Goal: Task Accomplishment & Management: Manage account settings

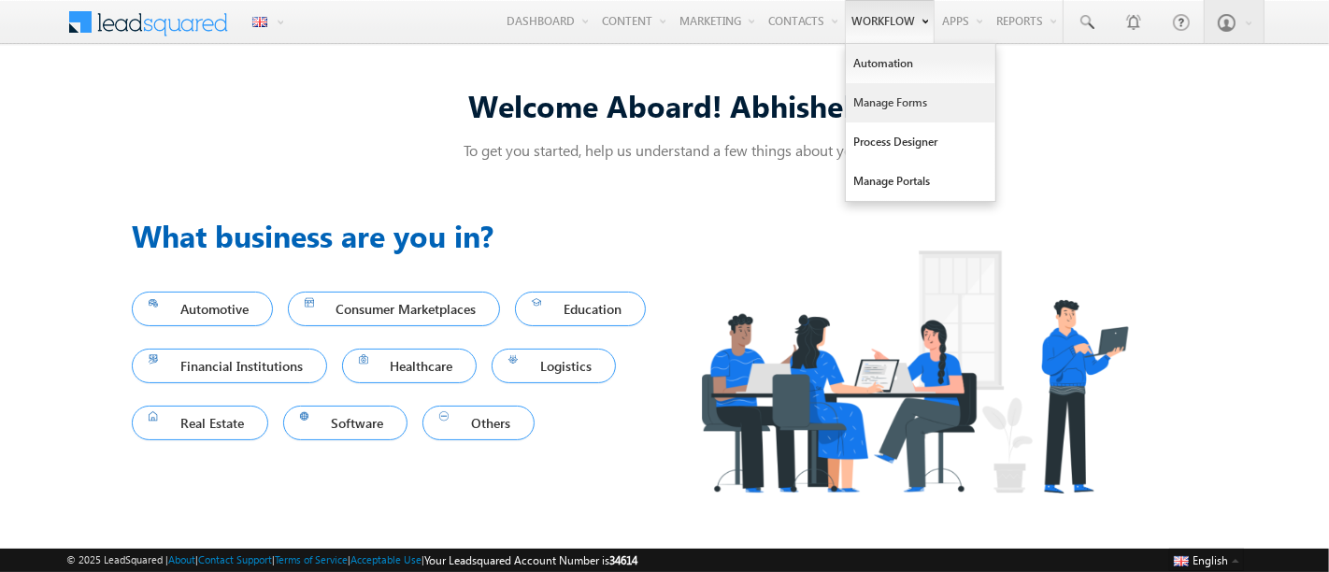
click at [867, 99] on link "Manage Forms" at bounding box center [921, 102] width 150 height 39
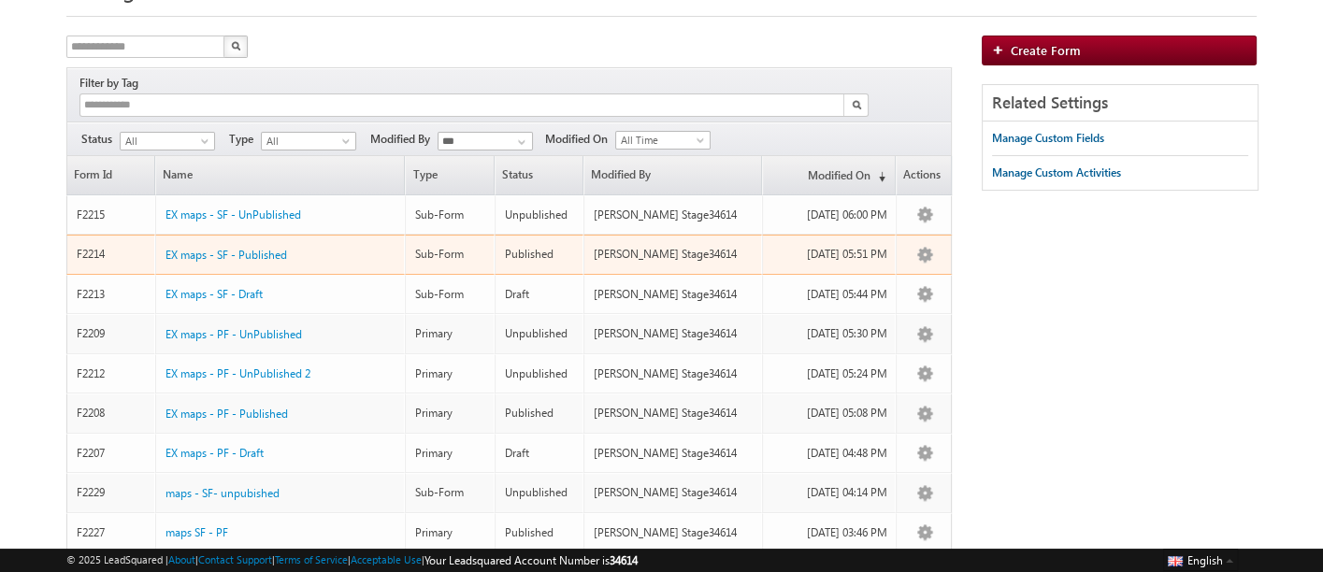
scroll to position [95, 0]
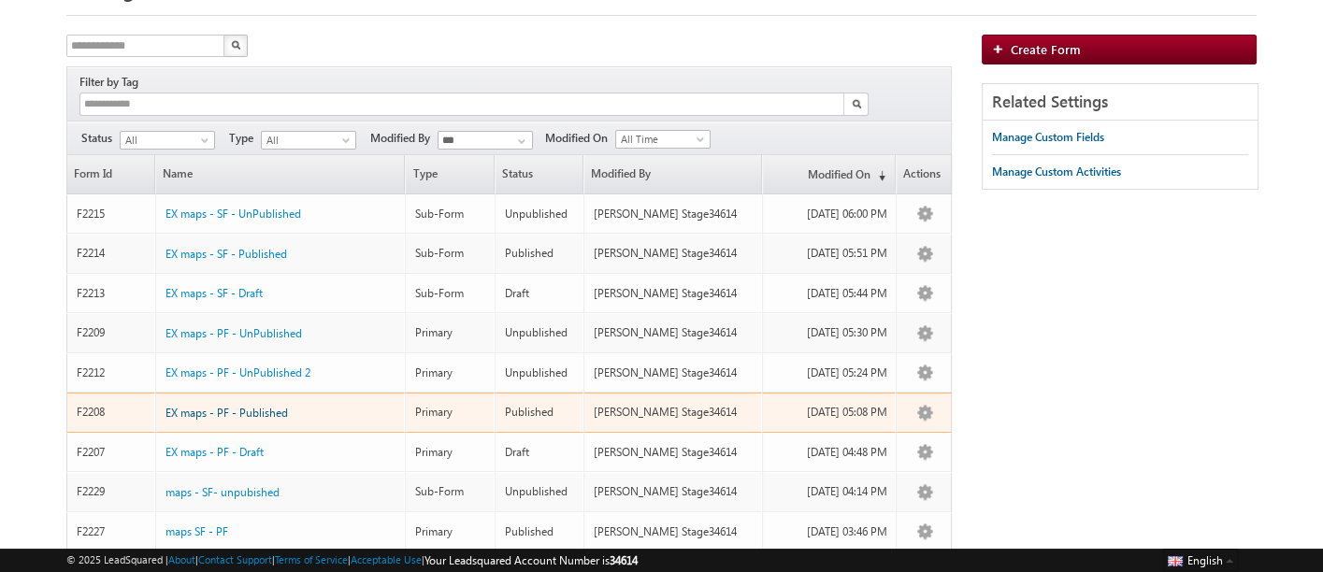
click at [275, 406] on span "EX maps - PF - Published" at bounding box center [226, 413] width 122 height 14
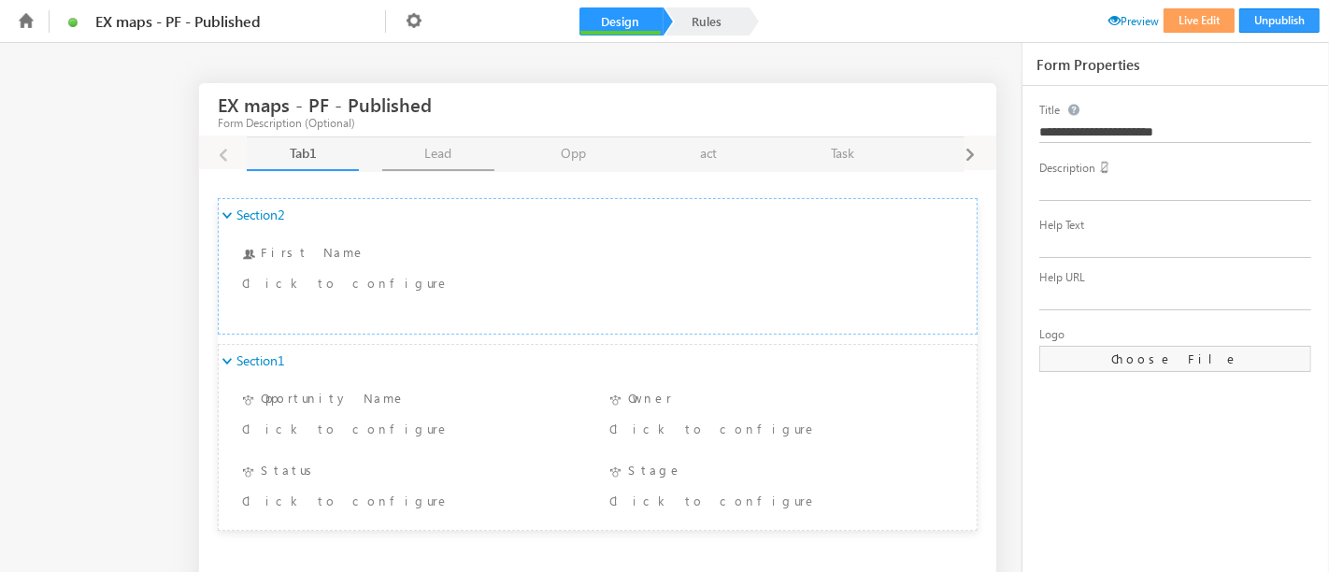
click at [440, 154] on link "Lead Lead" at bounding box center [438, 154] width 112 height 34
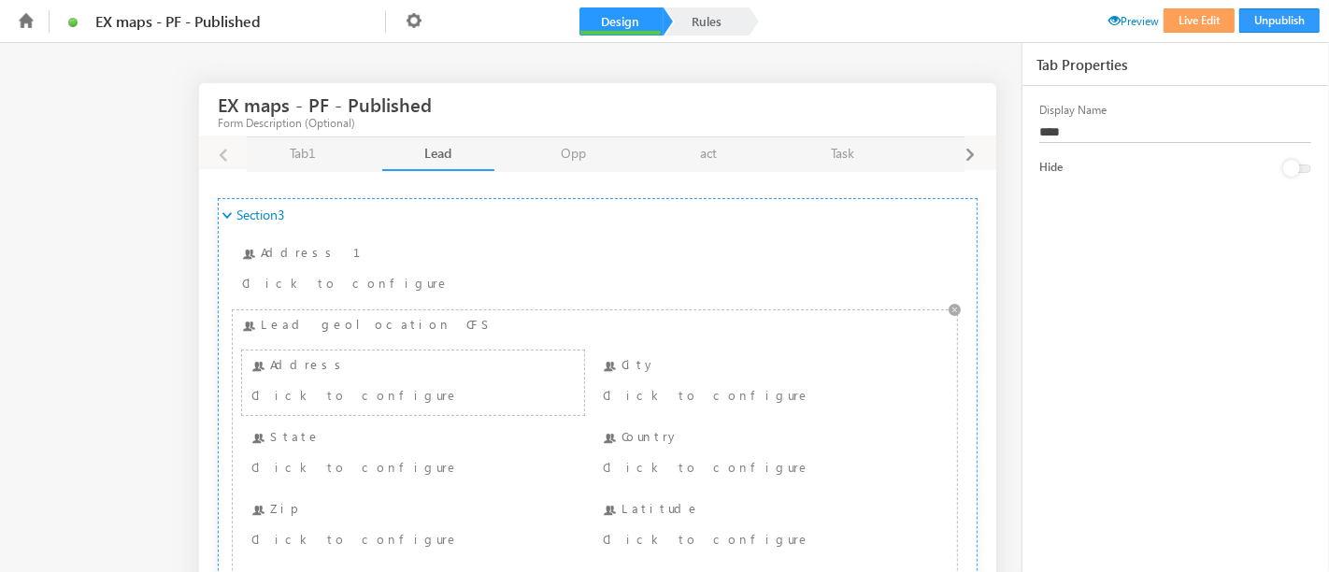
scroll to position [31, 0]
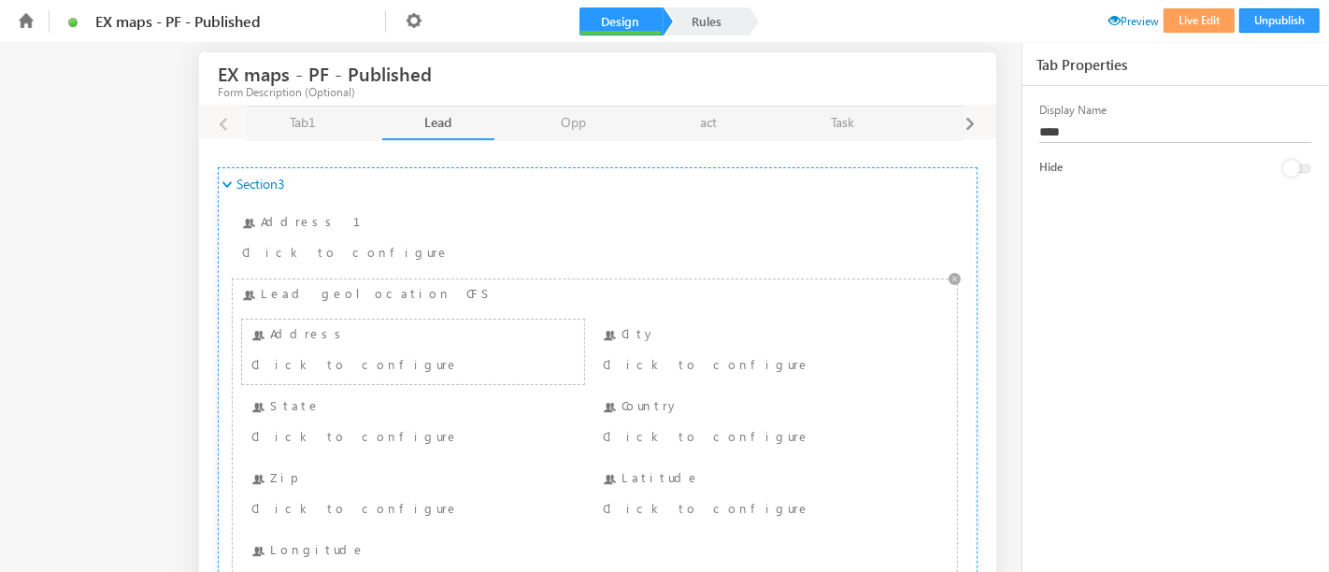
click at [341, 353] on div "Click to configure" at bounding box center [383, 363] width 265 height 22
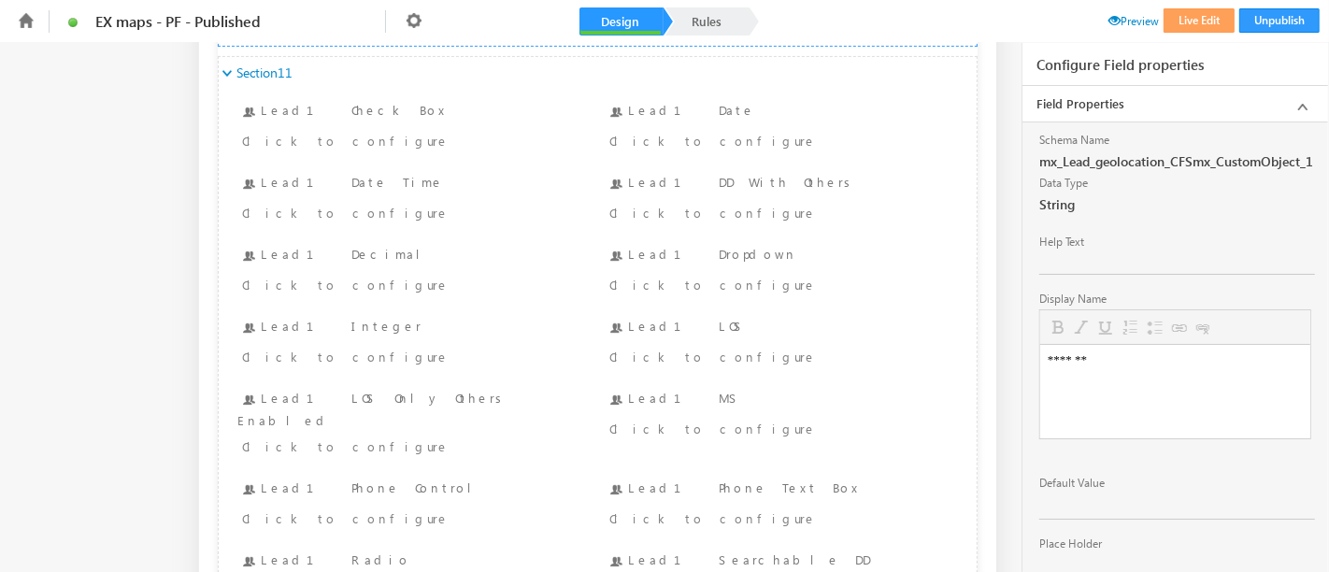
scroll to position [601, 0]
click at [358, 127] on div "Click to configure" at bounding box center [381, 138] width 279 height 22
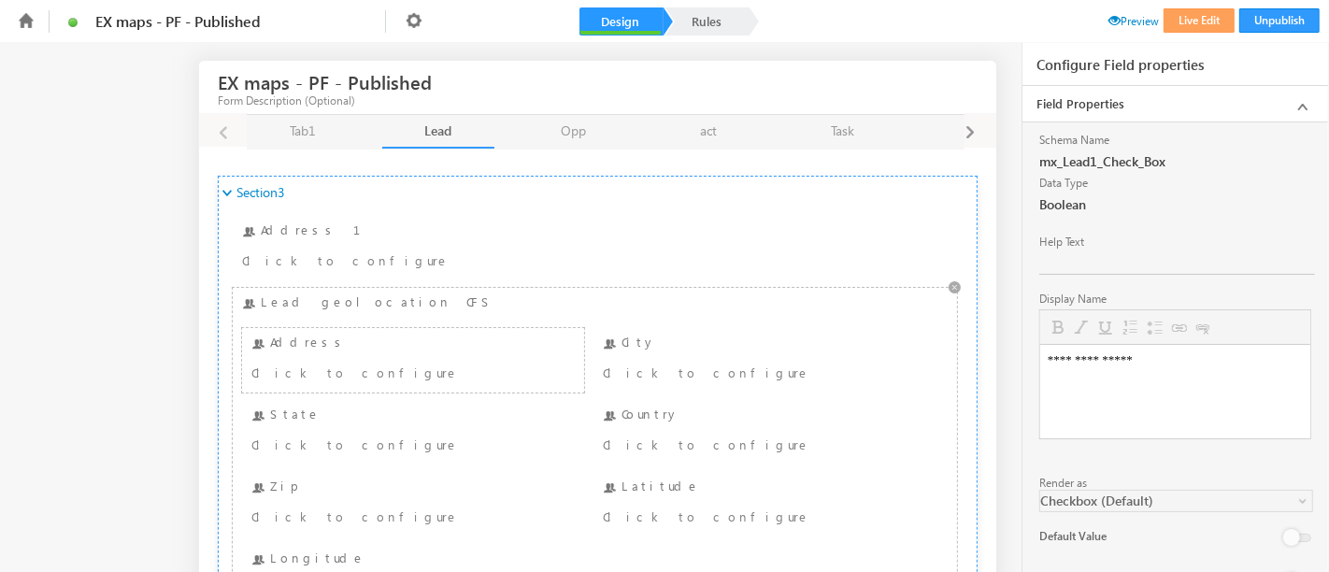
scroll to position [21, 0]
click at [274, 353] on div "Address Click to configure" at bounding box center [413, 361] width 332 height 55
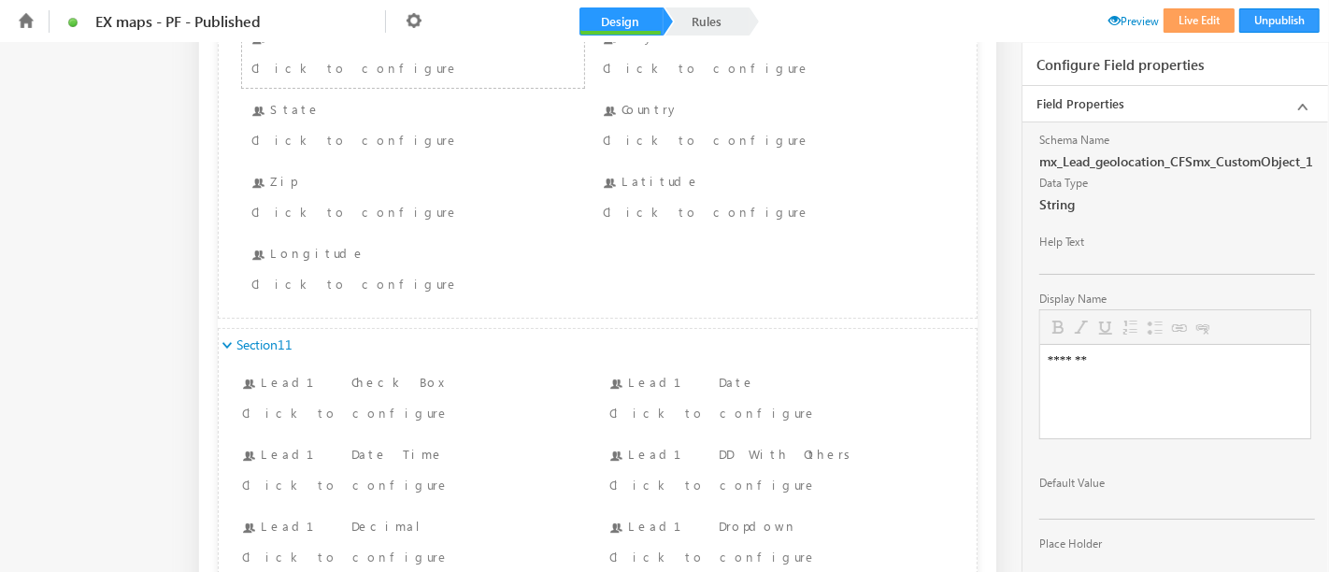
scroll to position [160, 0]
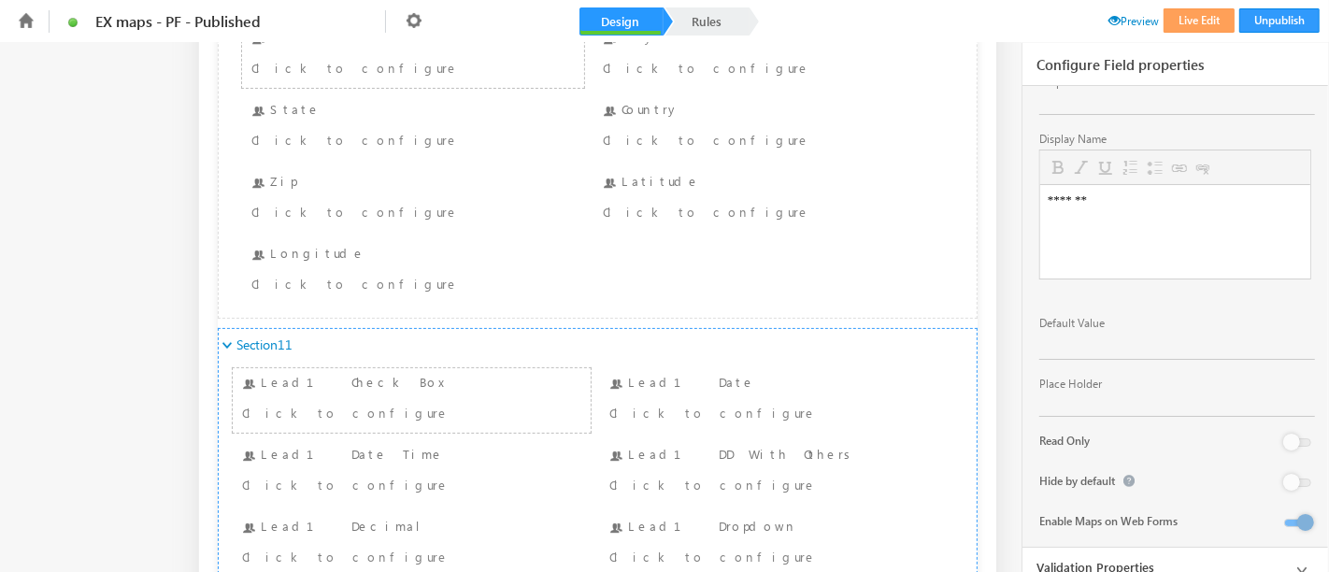
click at [294, 373] on div "Lead1 Check Box Click to configure" at bounding box center [411, 400] width 349 height 55
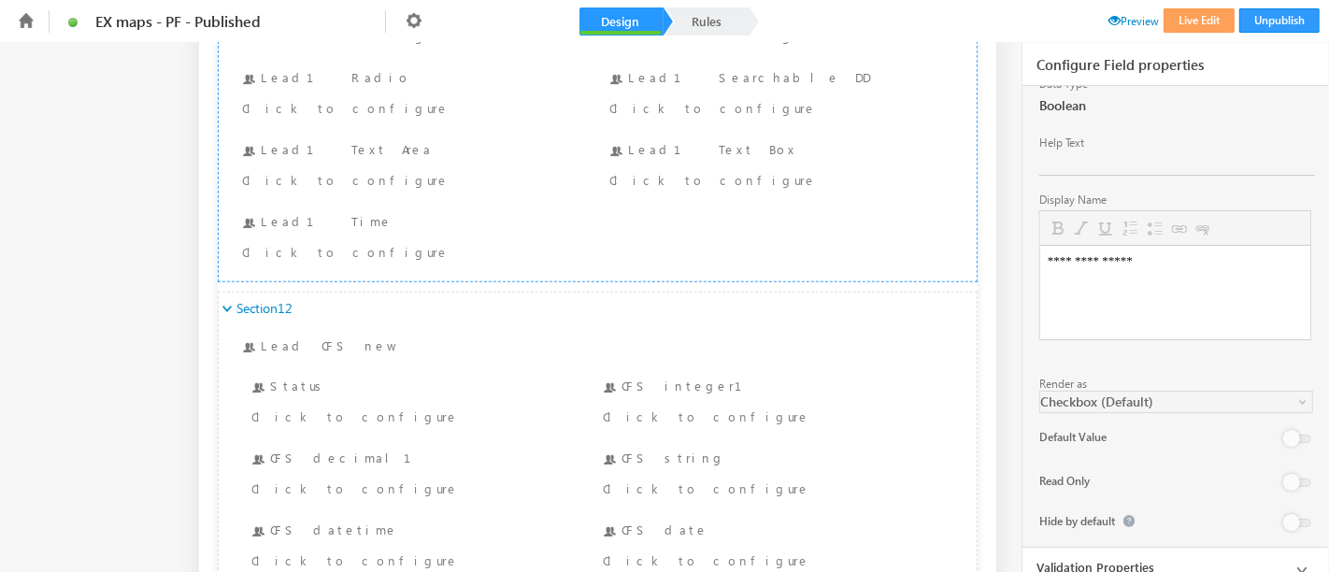
scroll to position [1087, 0]
click at [309, 371] on div "Status Click to configure" at bounding box center [413, 398] width 332 height 55
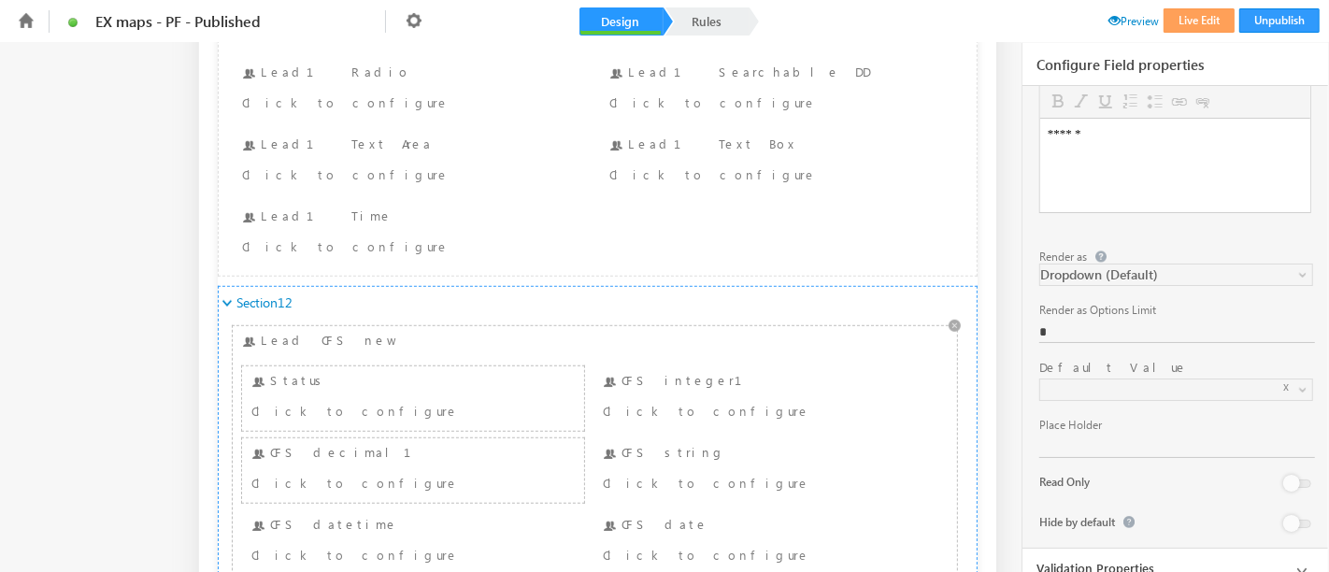
scroll to position [1153, 0]
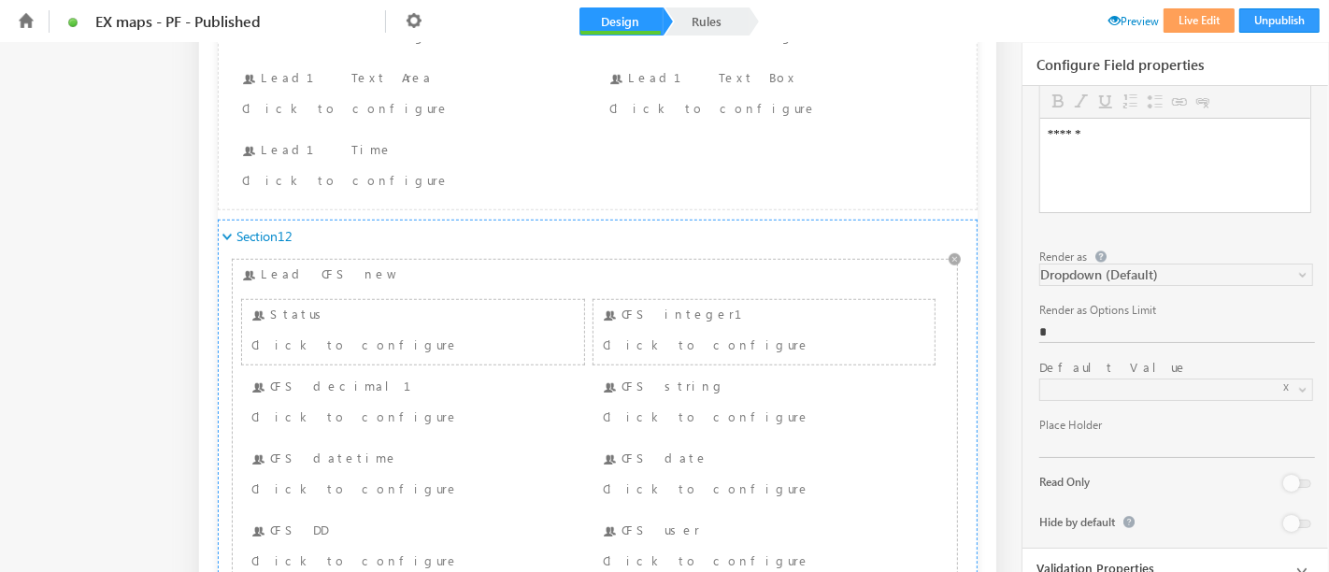
click at [680, 306] on div "CFS integer1 Click to configure" at bounding box center [764, 332] width 332 height 55
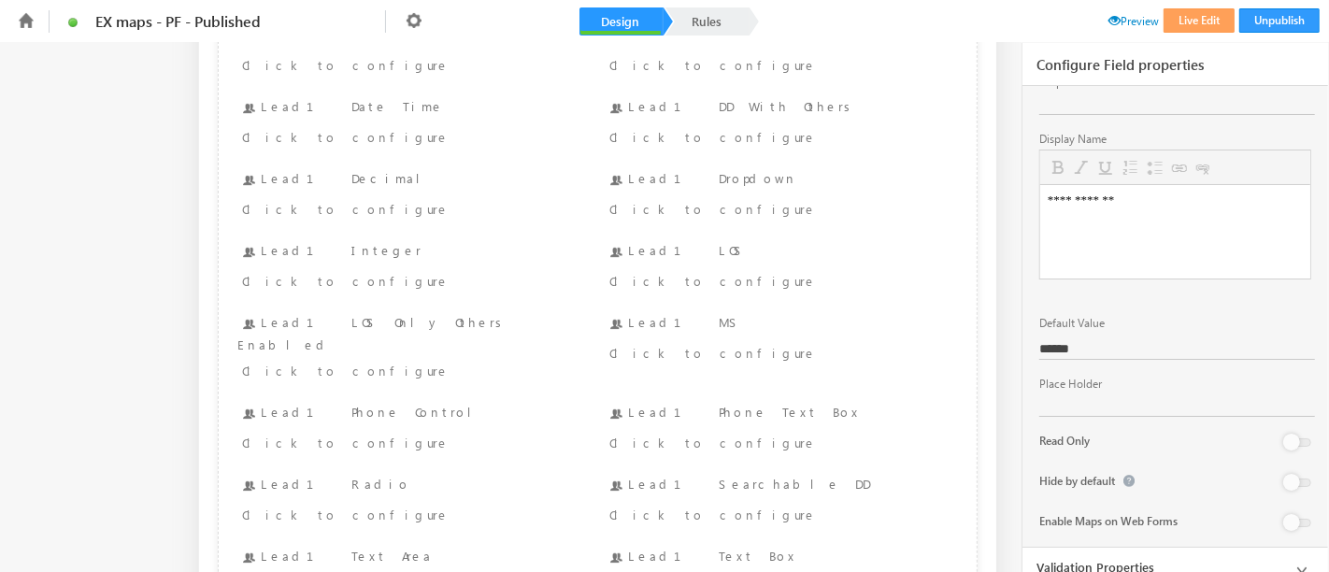
scroll to position [0, 0]
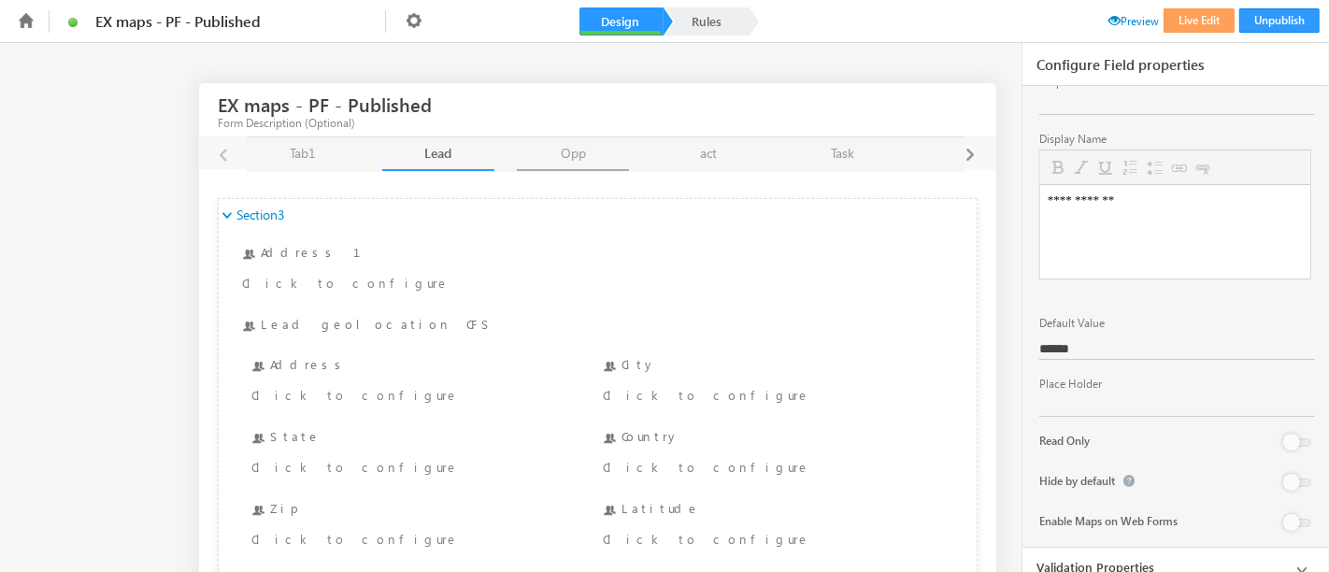
click at [577, 154] on link "Opp Opp" at bounding box center [573, 154] width 112 height 34
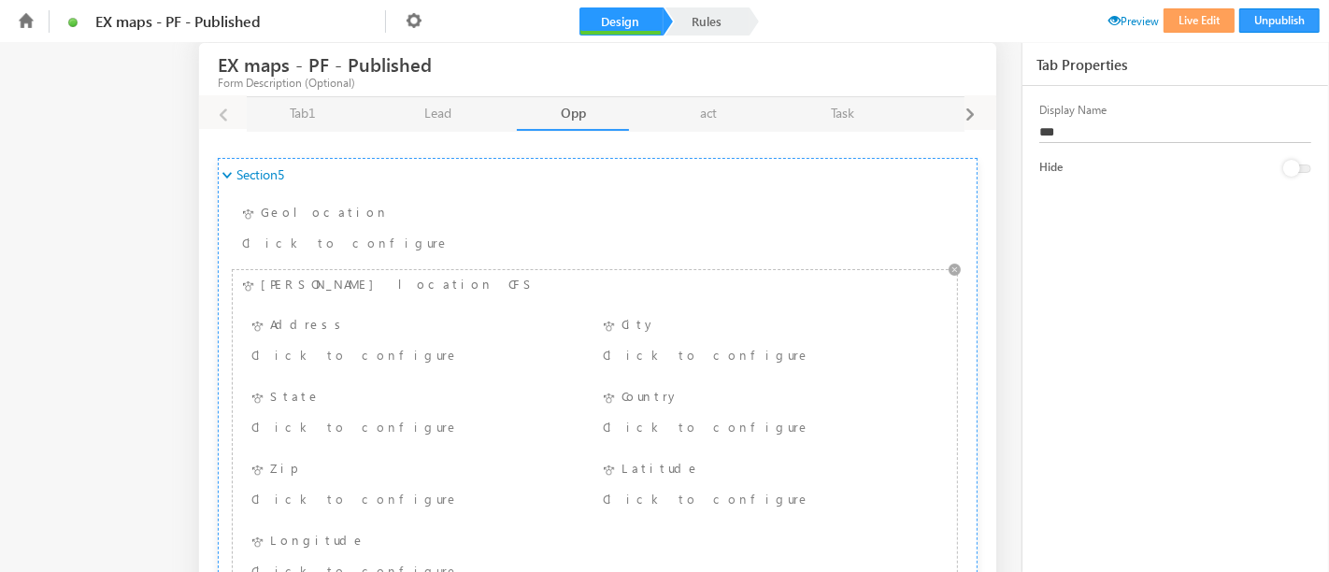
scroll to position [41, 0]
click at [308, 325] on div "Address Click to configure" at bounding box center [413, 341] width 332 height 55
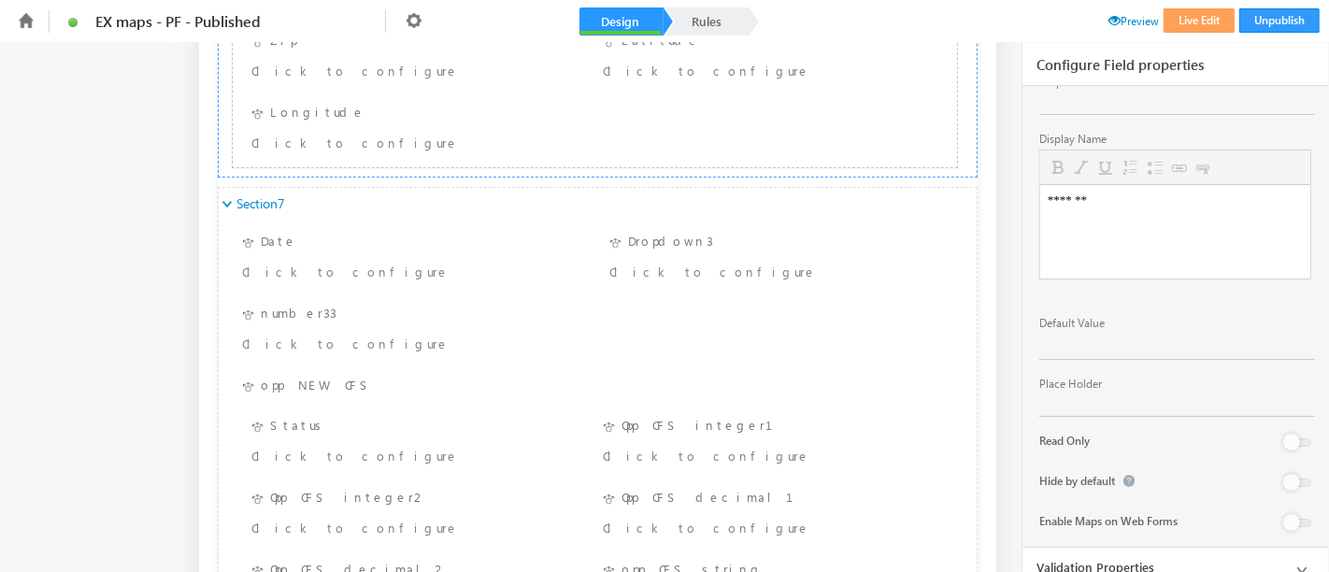
scroll to position [469, 0]
click at [345, 379] on div "opp NEW CFS Status Status Click to configure Opp CFS integer1 Opp CFS integer1 …" at bounding box center [594, 497] width 715 height 244
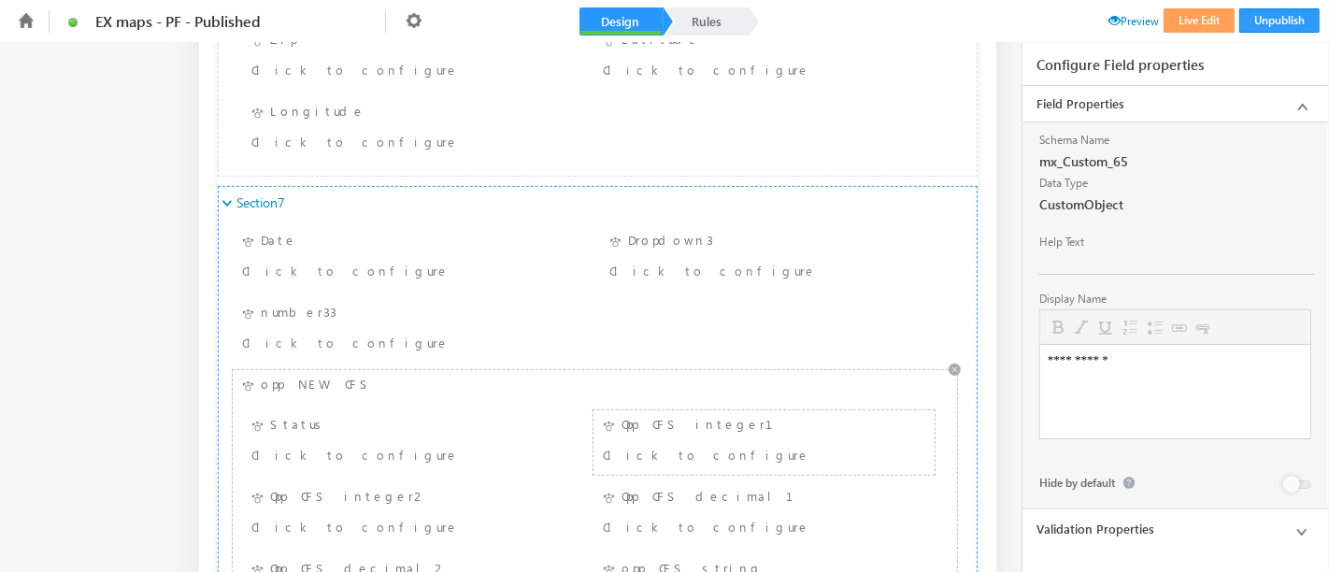
scroll to position [0, 0]
click at [753, 457] on div "Click to configure" at bounding box center [735, 454] width 265 height 22
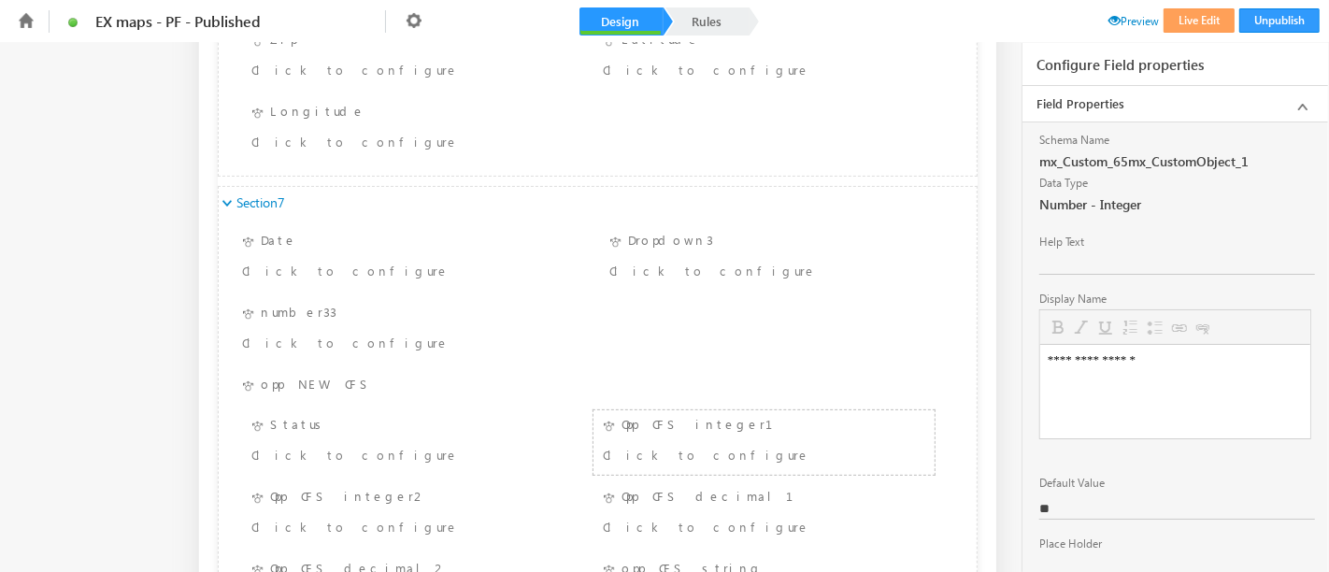
scroll to position [120, 0]
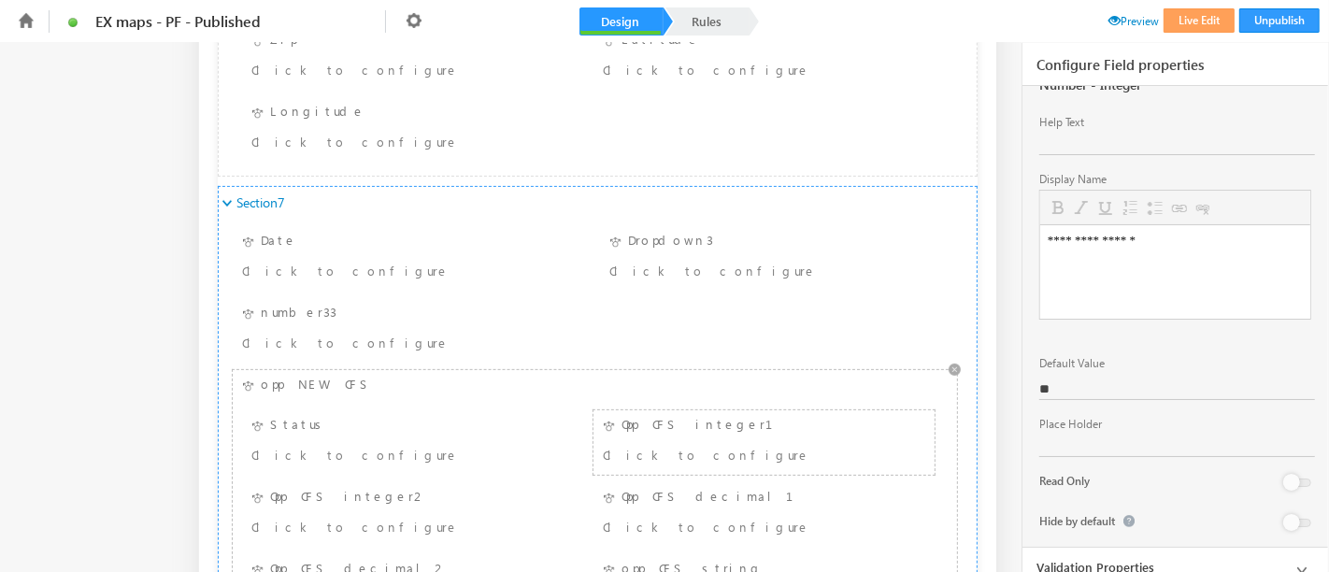
click at [734, 465] on div "Click to configure" at bounding box center [764, 456] width 332 height 27
click at [424, 443] on div "Click to configure" at bounding box center [383, 454] width 265 height 22
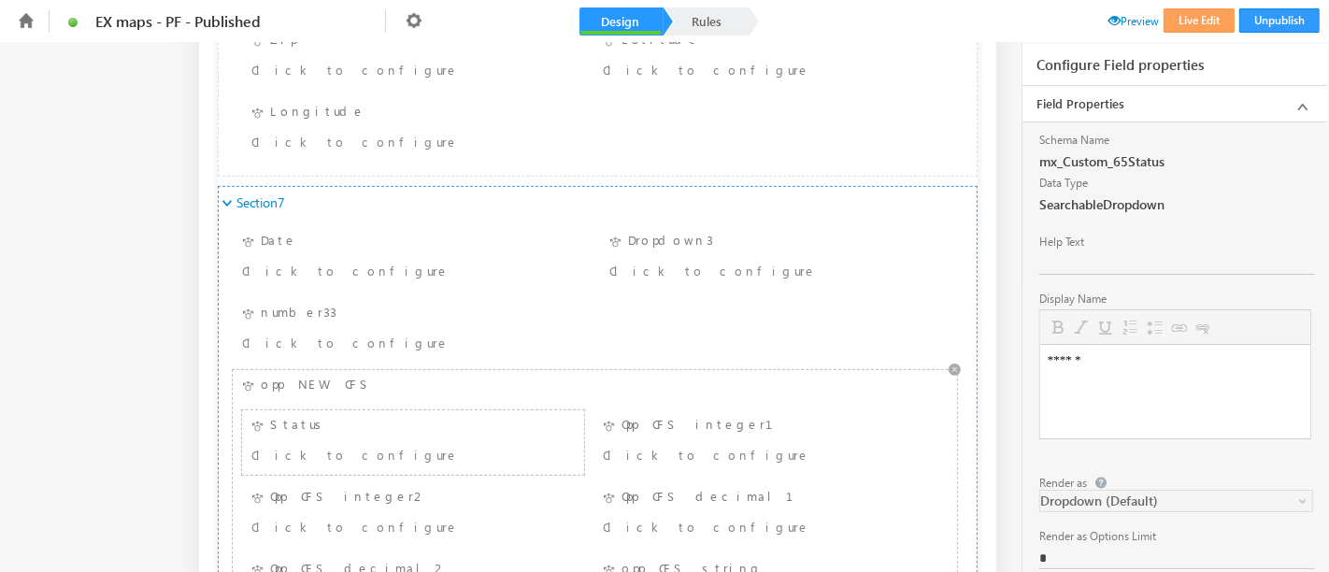
scroll to position [0, 0]
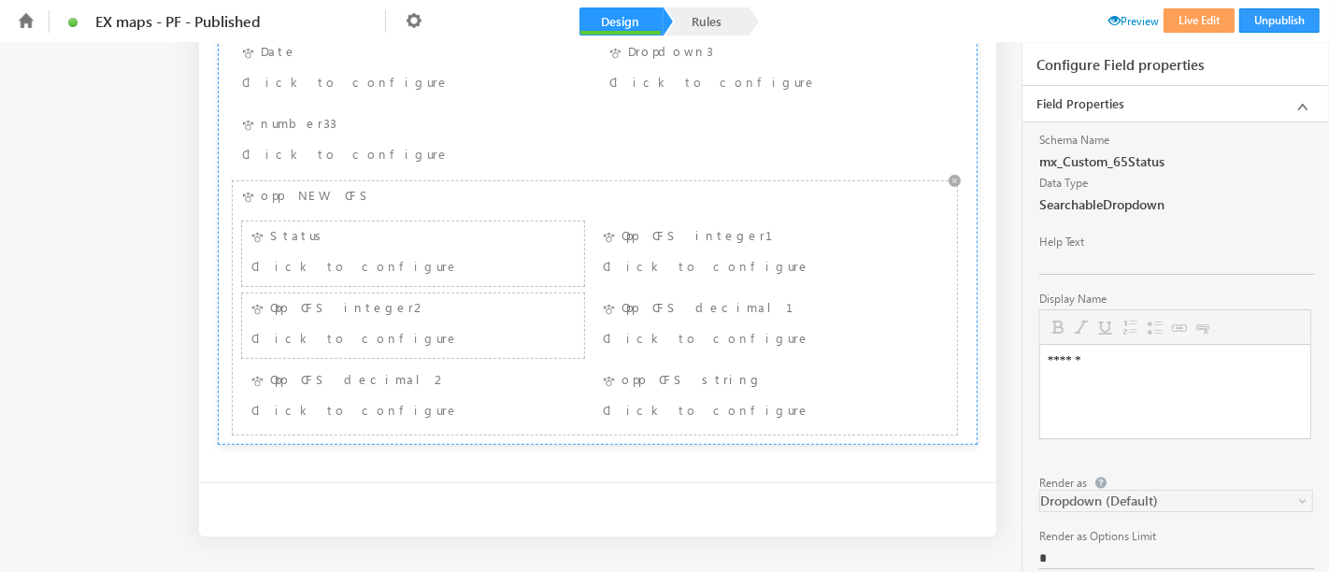
click at [393, 307] on div "Opp CFS integer2 Click to configure" at bounding box center [413, 325] width 332 height 55
click at [684, 502] on div "Save Cancel" at bounding box center [597, 509] width 797 height 54
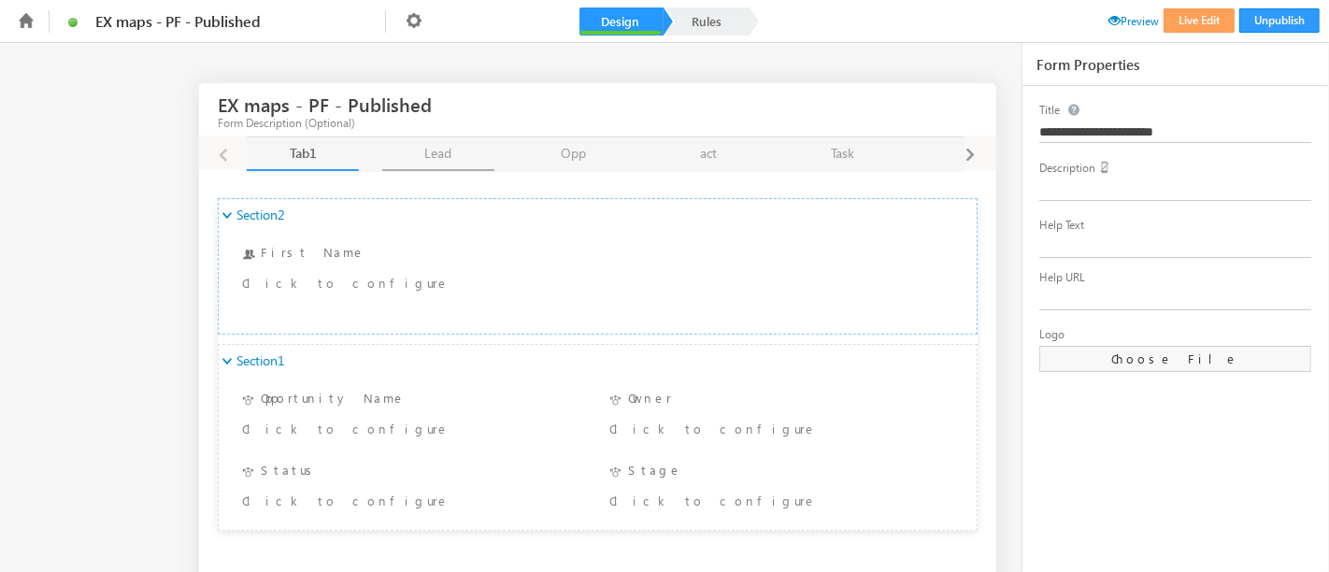
click at [442, 156] on link "Lead Lead" at bounding box center [438, 154] width 112 height 34
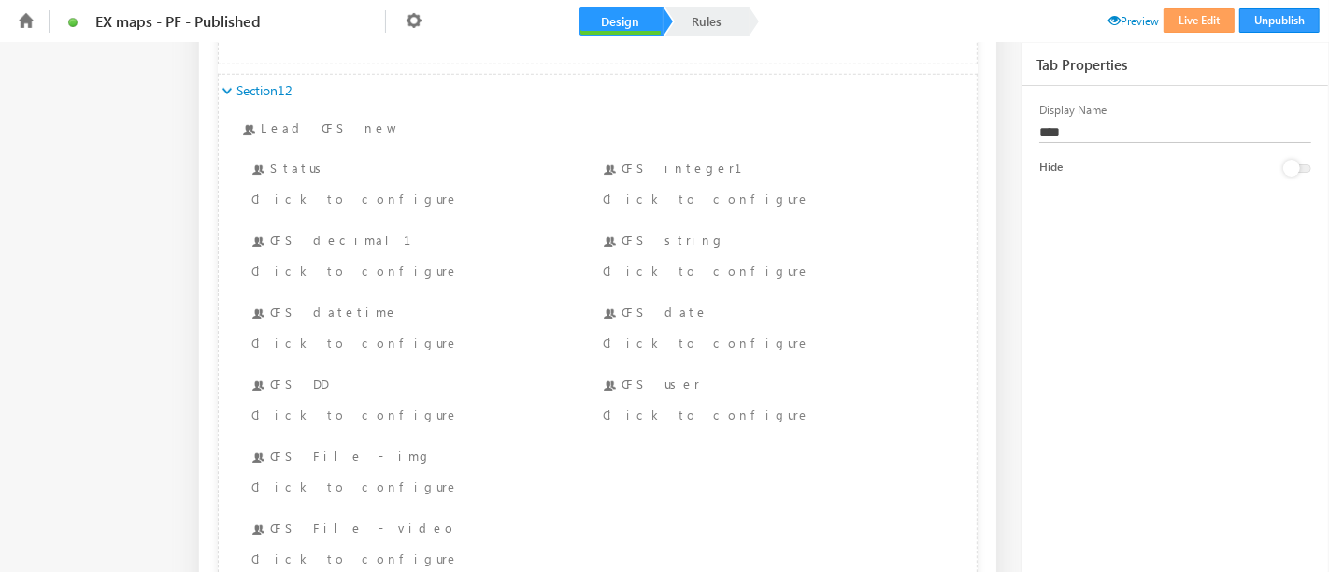
scroll to position [1301, 0]
click at [325, 161] on div "Status Click to configure" at bounding box center [413, 184] width 332 height 55
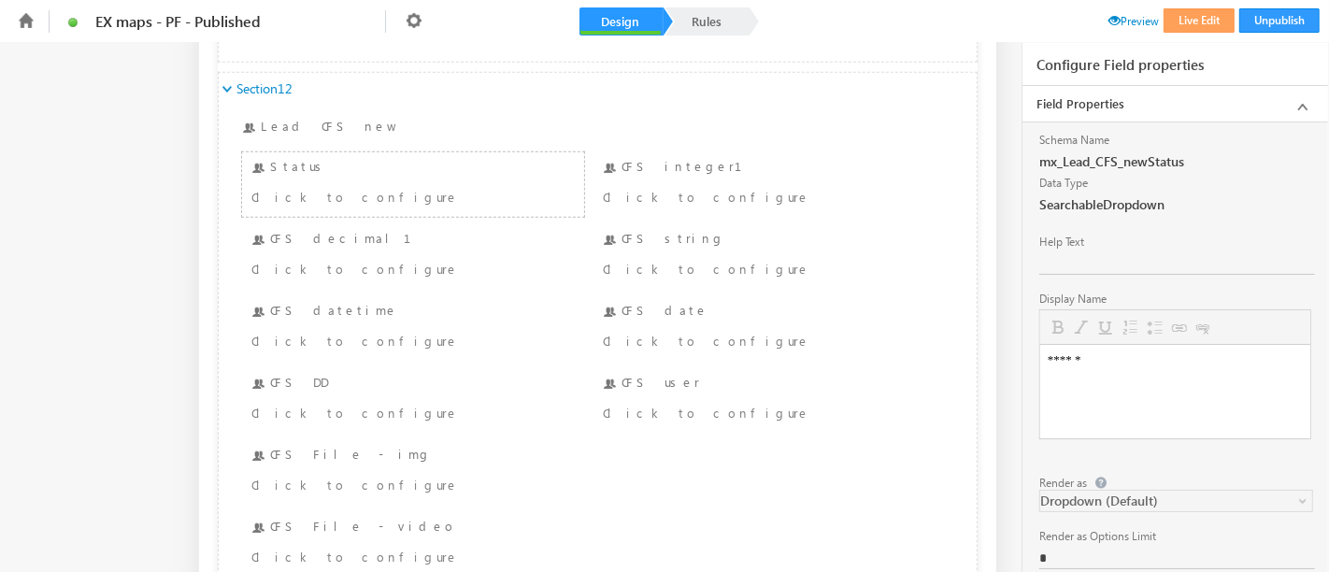
scroll to position [226, 0]
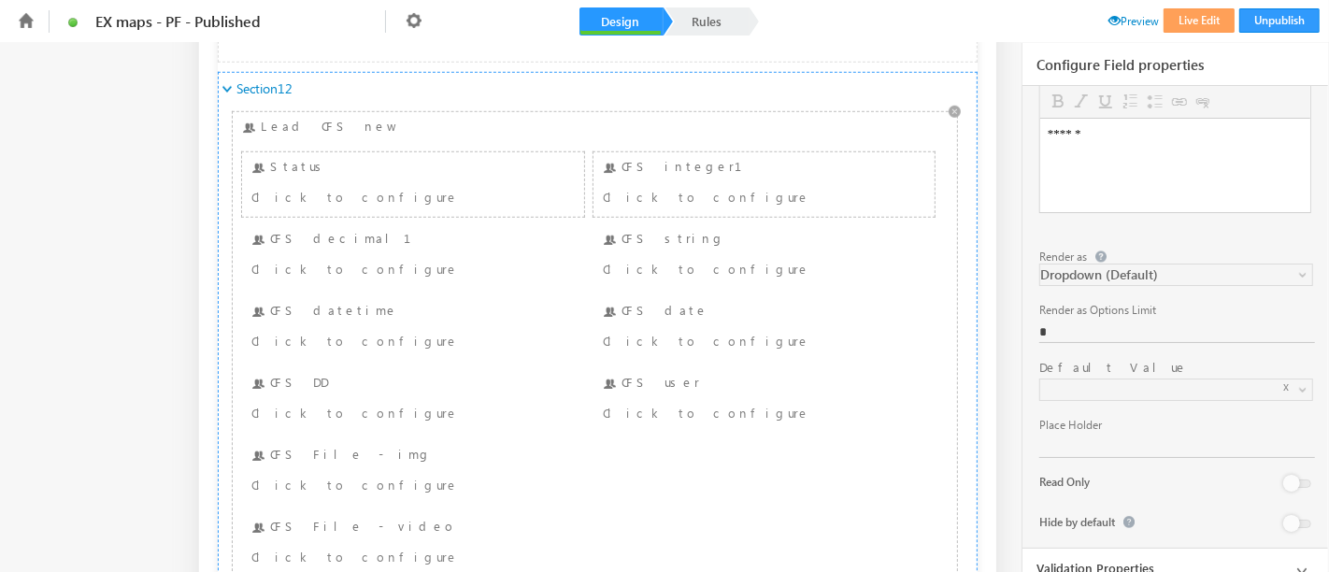
click at [713, 185] on div "Click to configure" at bounding box center [735, 196] width 265 height 22
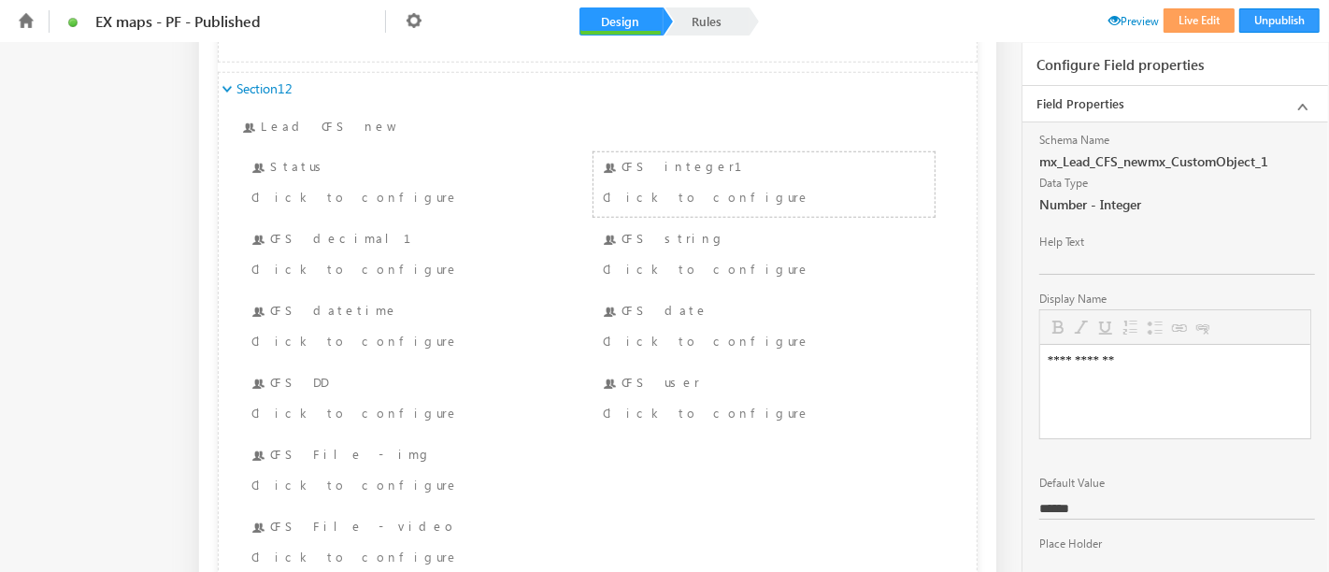
scroll to position [160, 0]
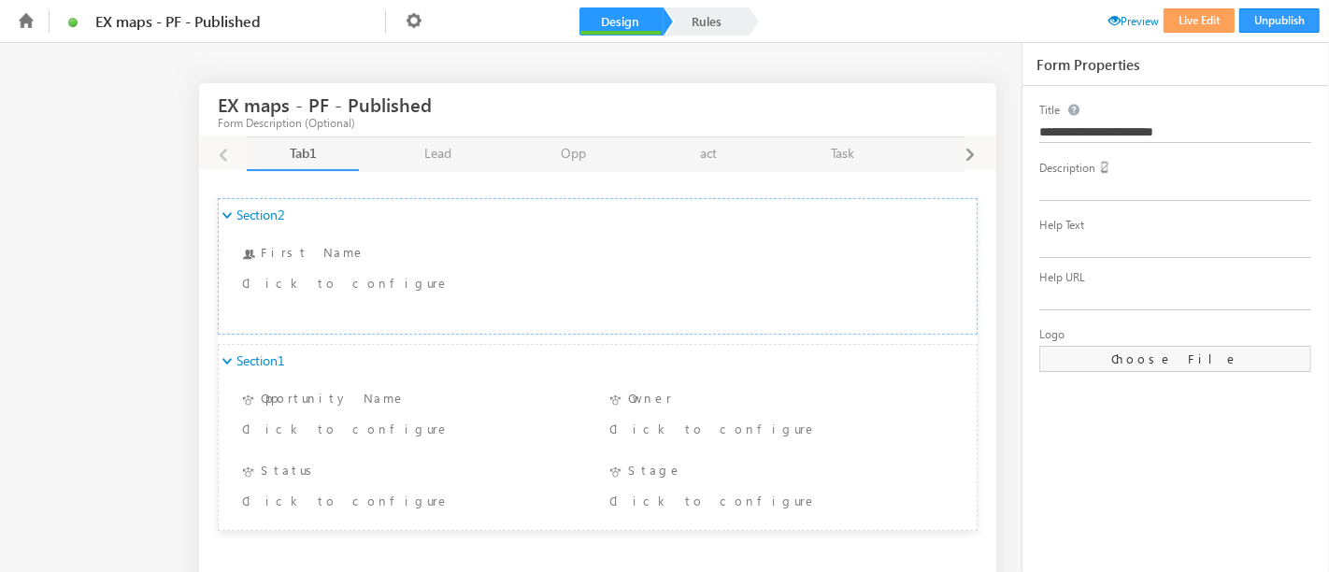
click at [437, 148] on link "Lead Lead" at bounding box center [438, 154] width 112 height 34
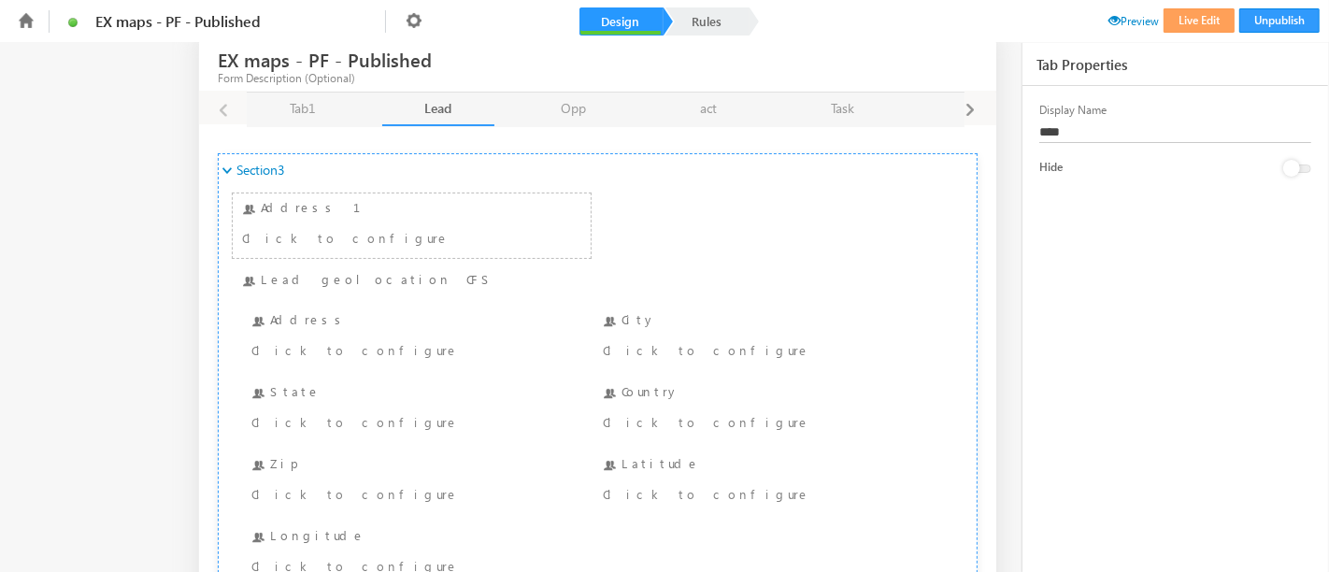
scroll to position [49, 0]
click at [427, 331] on div "Address Click to configure" at bounding box center [413, 334] width 332 height 55
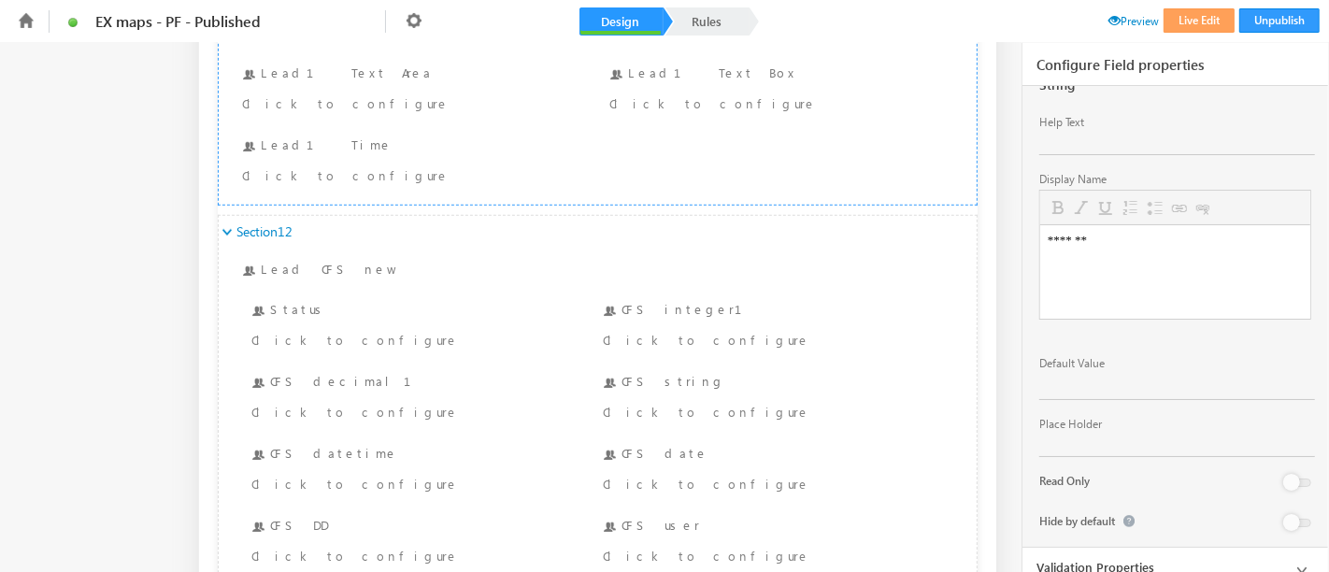
scroll to position [1159, 0]
click at [347, 327] on div "Click to configure" at bounding box center [383, 338] width 265 height 22
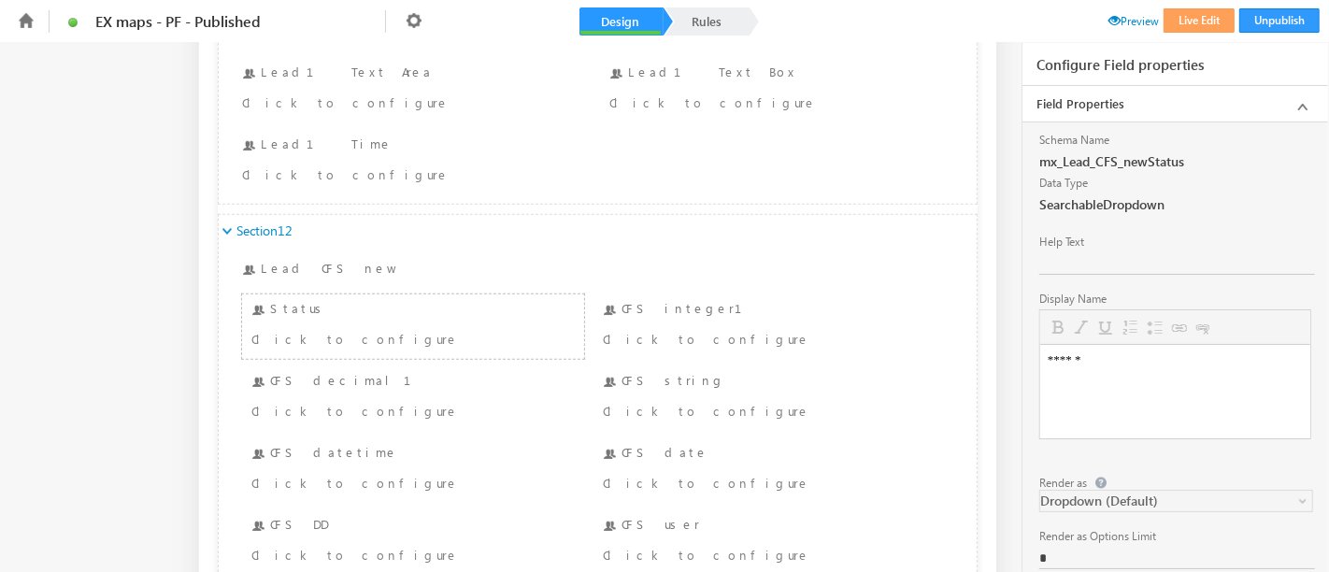
scroll to position [226, 0]
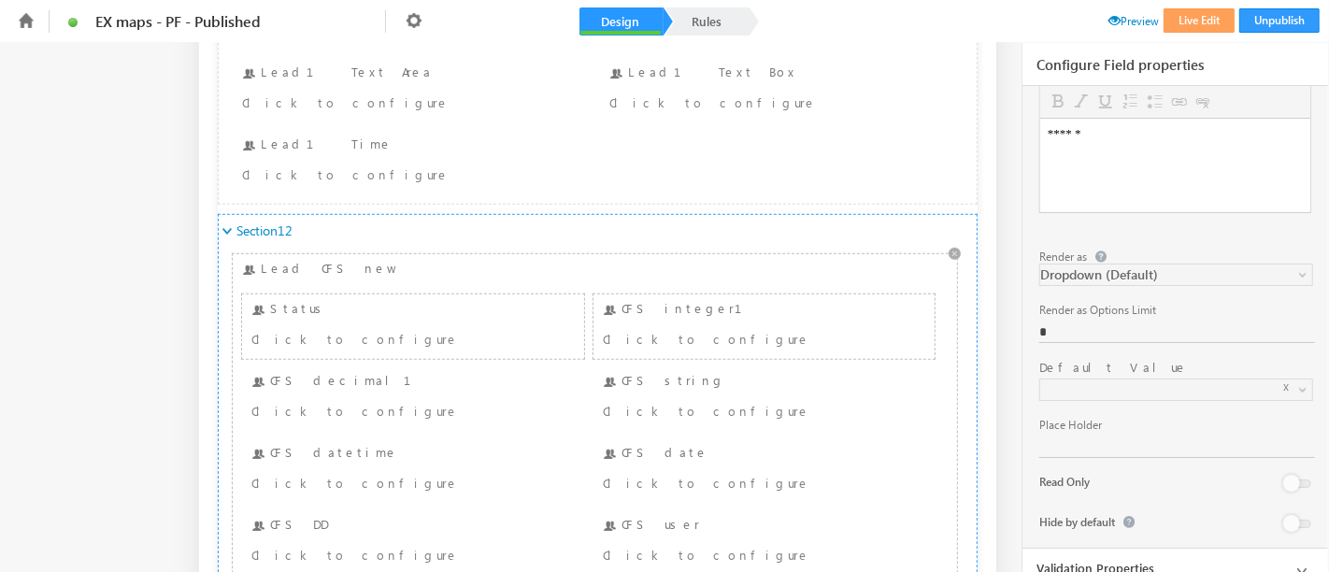
click at [665, 327] on div "Click to configure" at bounding box center [735, 338] width 265 height 22
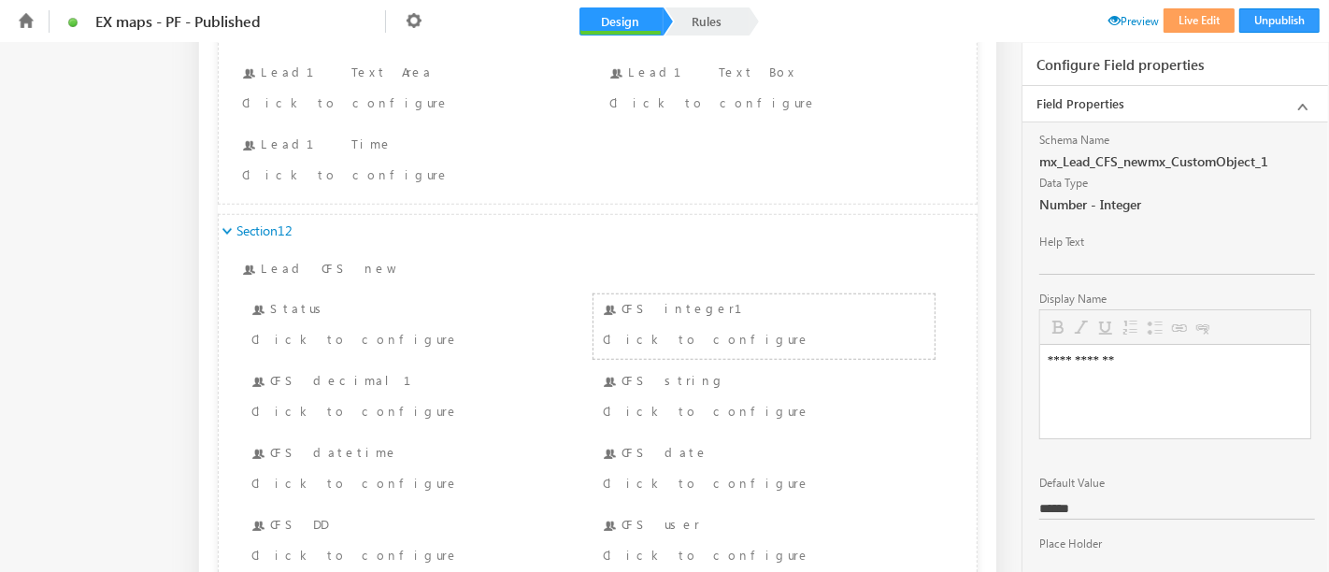
scroll to position [120, 0]
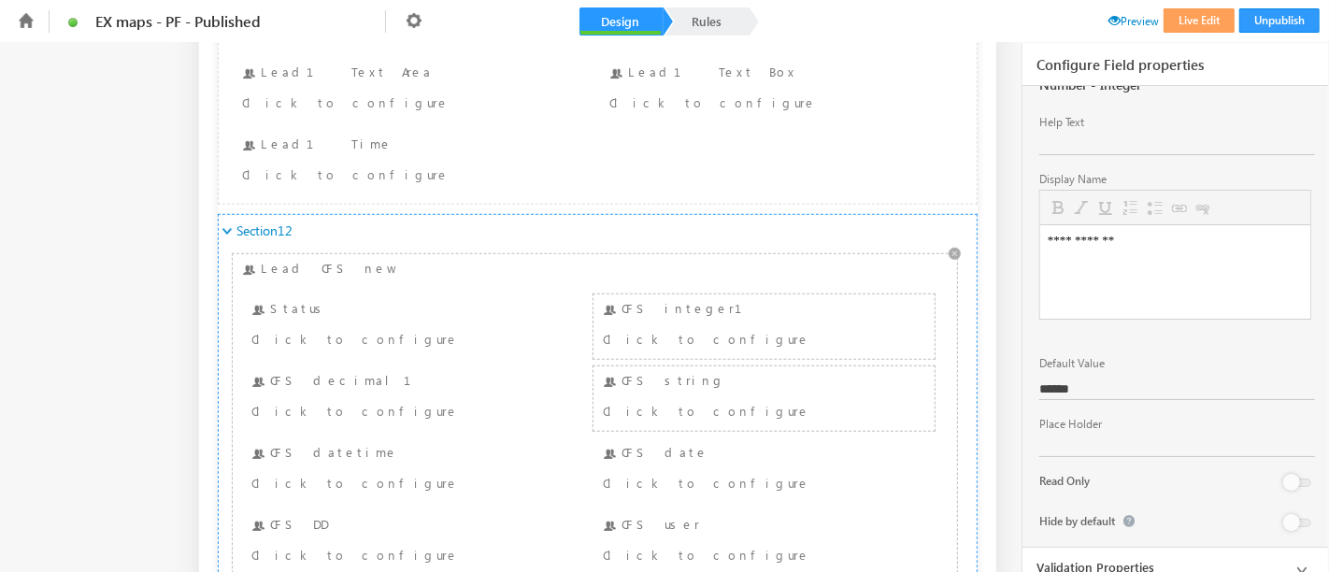
click at [656, 375] on div "CFS string Click to configure" at bounding box center [764, 398] width 332 height 55
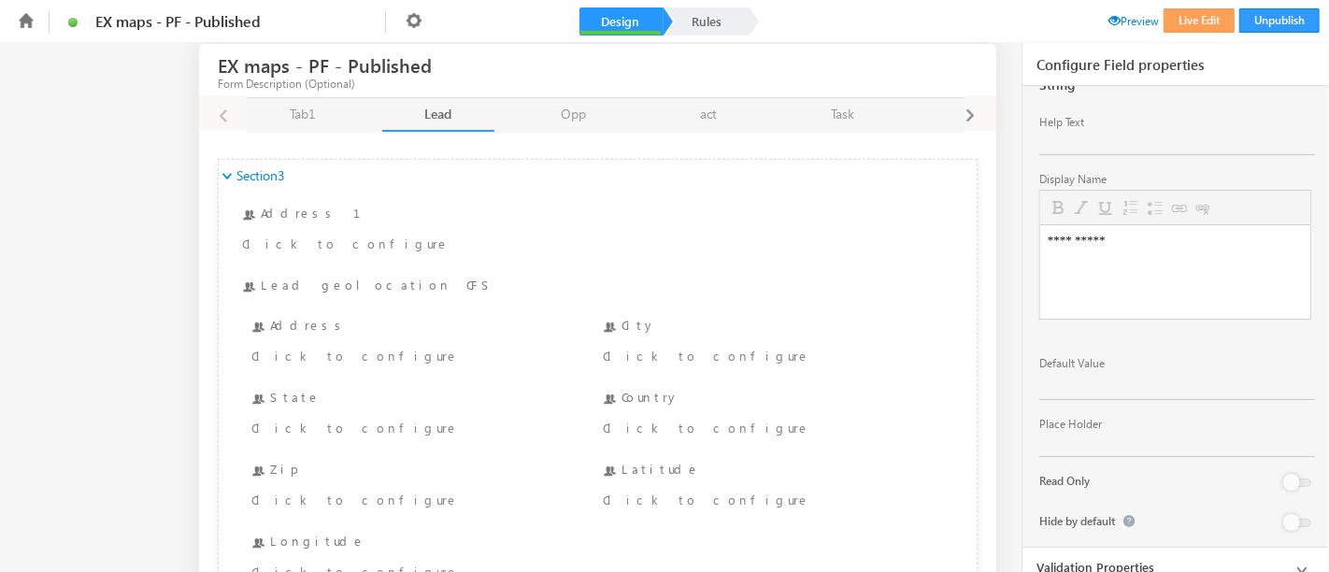
scroll to position [0, 0]
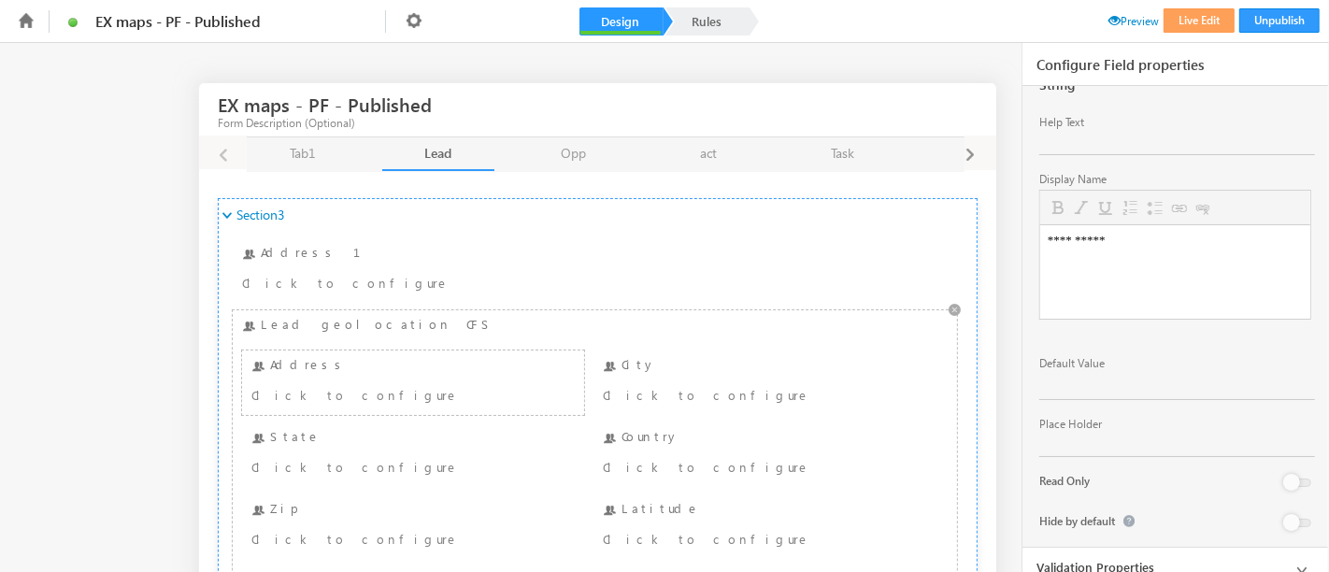
click at [363, 383] on div "Click to configure" at bounding box center [383, 394] width 265 height 22
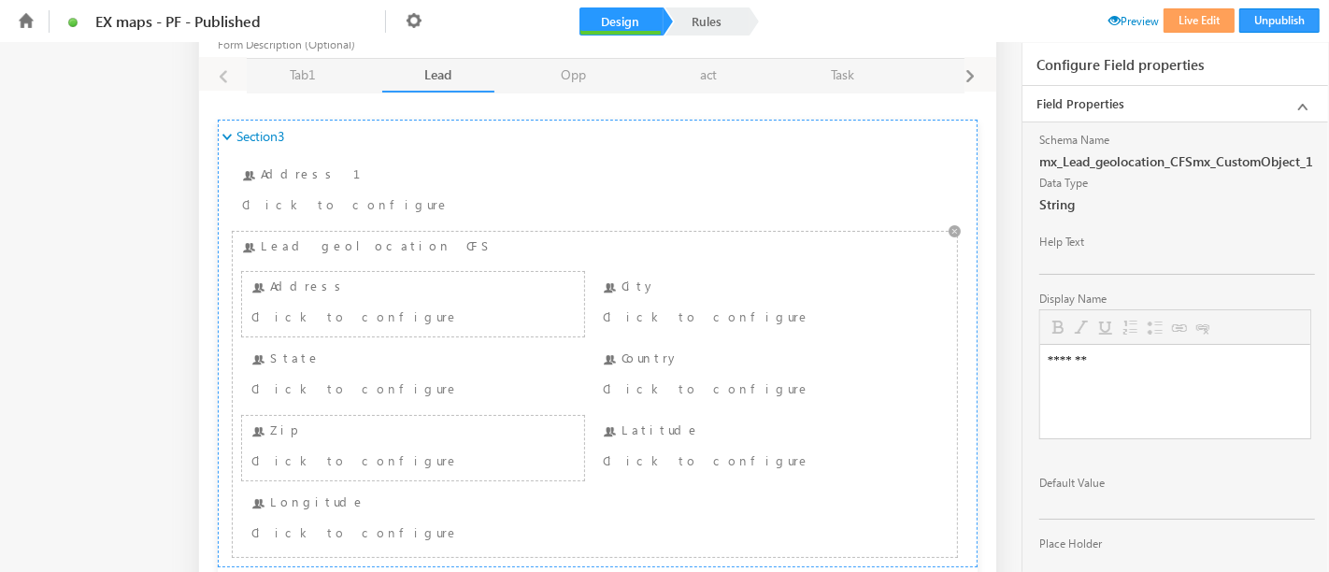
scroll to position [75, 0]
click at [397, 293] on div "Address Click to configure" at bounding box center [413, 307] width 332 height 55
click at [435, 323] on div "Click to configure" at bounding box center [383, 319] width 265 height 22
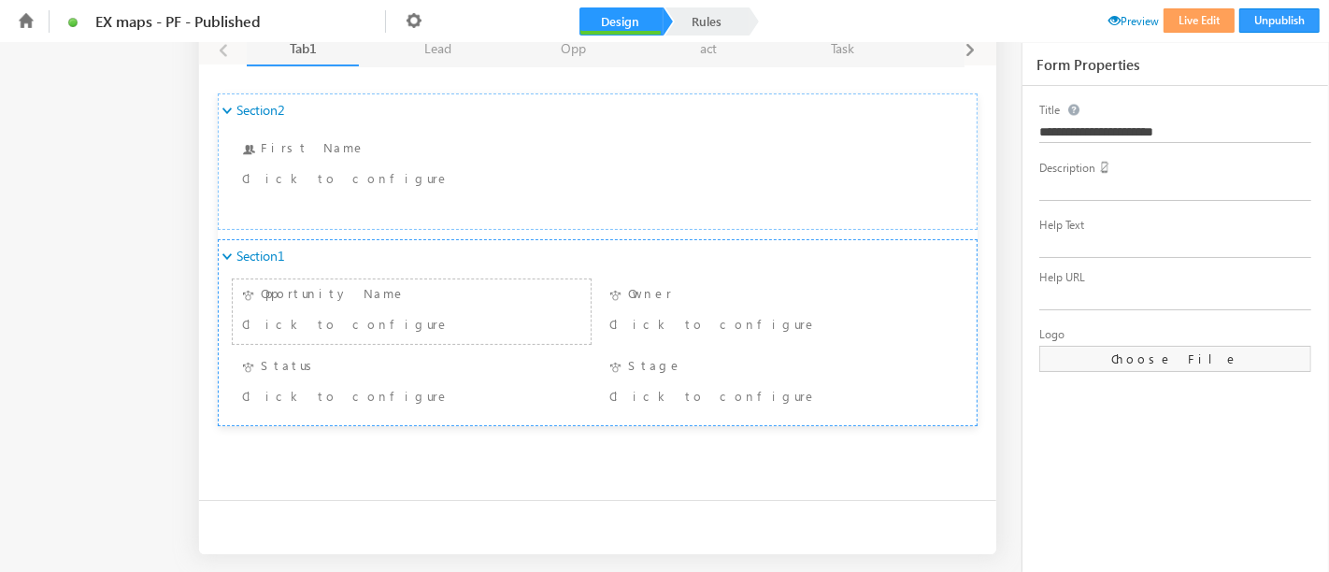
scroll to position [106, 0]
click at [443, 51] on link "Lead Lead" at bounding box center [438, 49] width 112 height 34
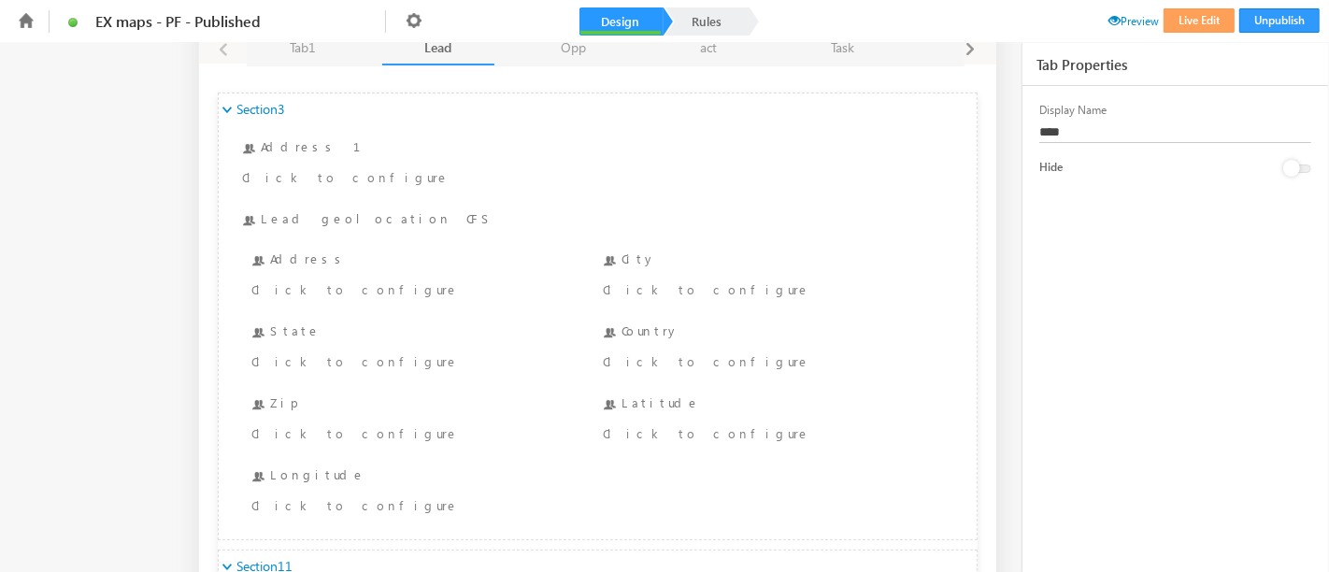
click at [443, 51] on link "Lead Lead" at bounding box center [438, 49] width 112 height 34
click at [351, 278] on div "Click to configure" at bounding box center [383, 289] width 265 height 22
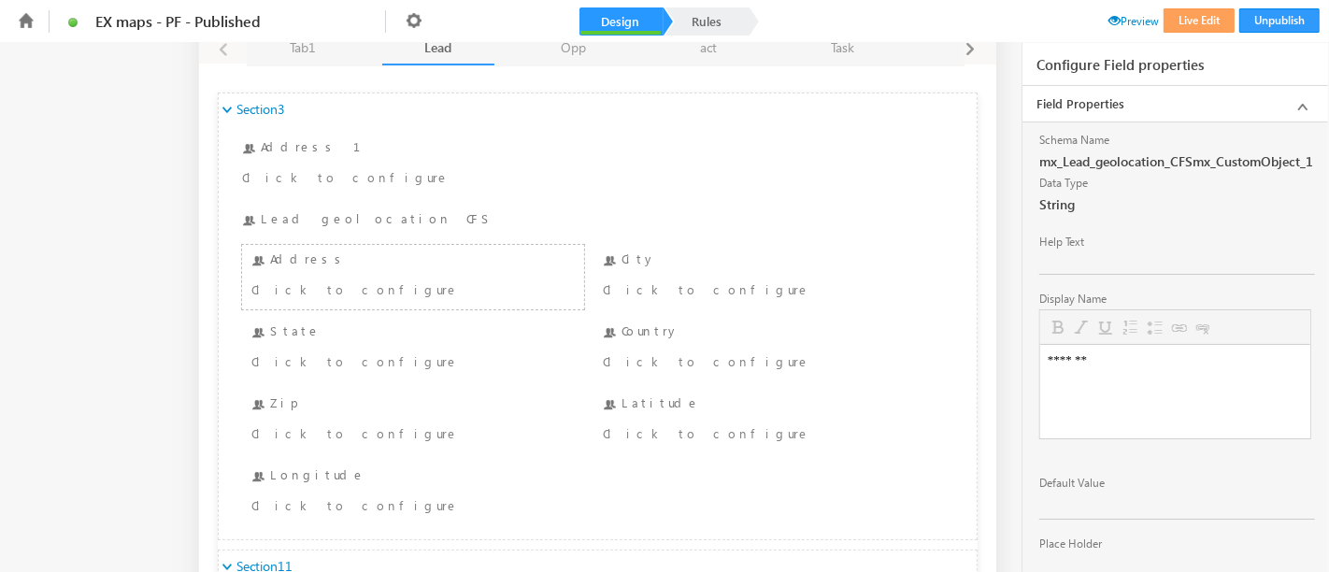
scroll to position [160, 0]
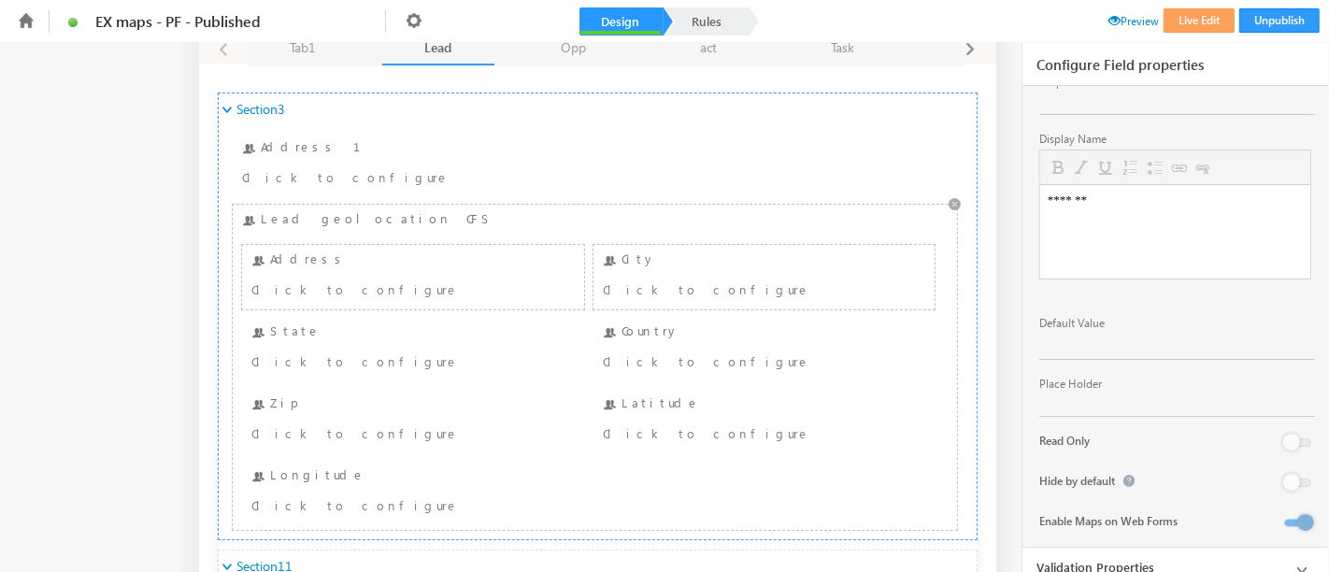
click at [666, 269] on div "City Click to configure" at bounding box center [764, 277] width 332 height 55
click at [710, 282] on div "Click to configure" at bounding box center [735, 289] width 265 height 22
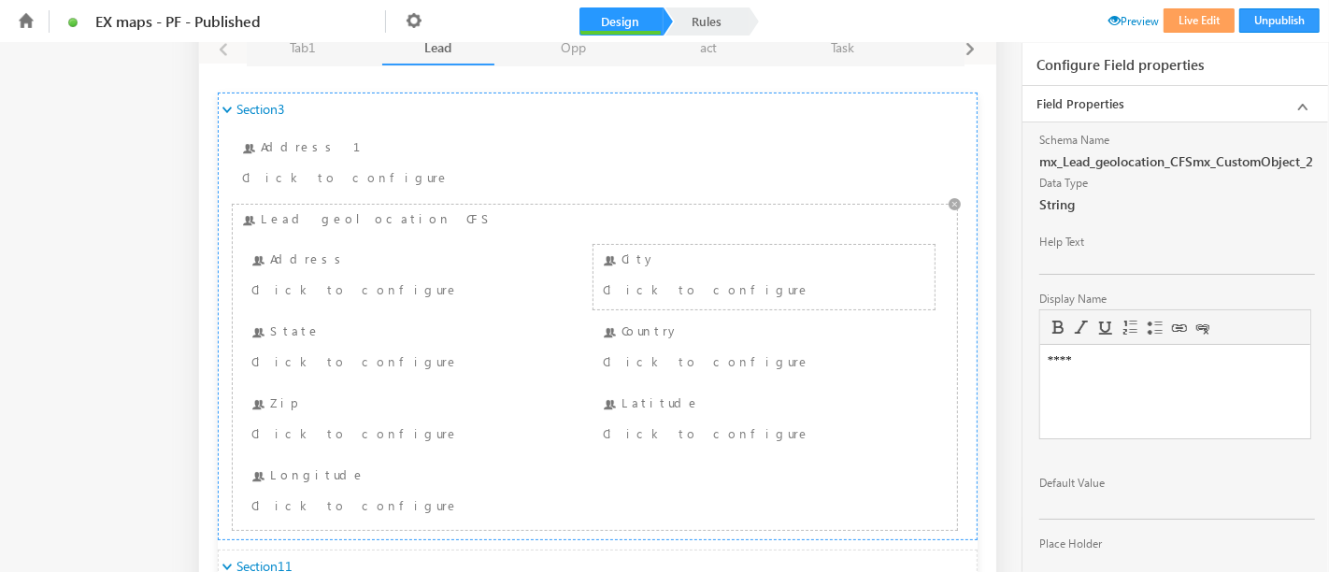
scroll to position [0, 0]
click at [1195, 161] on div "mx_Lead_geolocation_CFSmx_CustomObject_2" at bounding box center [1175, 162] width 272 height 26
drag, startPoint x: 1195, startPoint y: 161, endPoint x: 1275, endPoint y: 165, distance: 80.5
click at [1221, 158] on div "mx_Lead_geolocation_CFSmx_CustomObject_2" at bounding box center [1175, 162] width 272 height 26
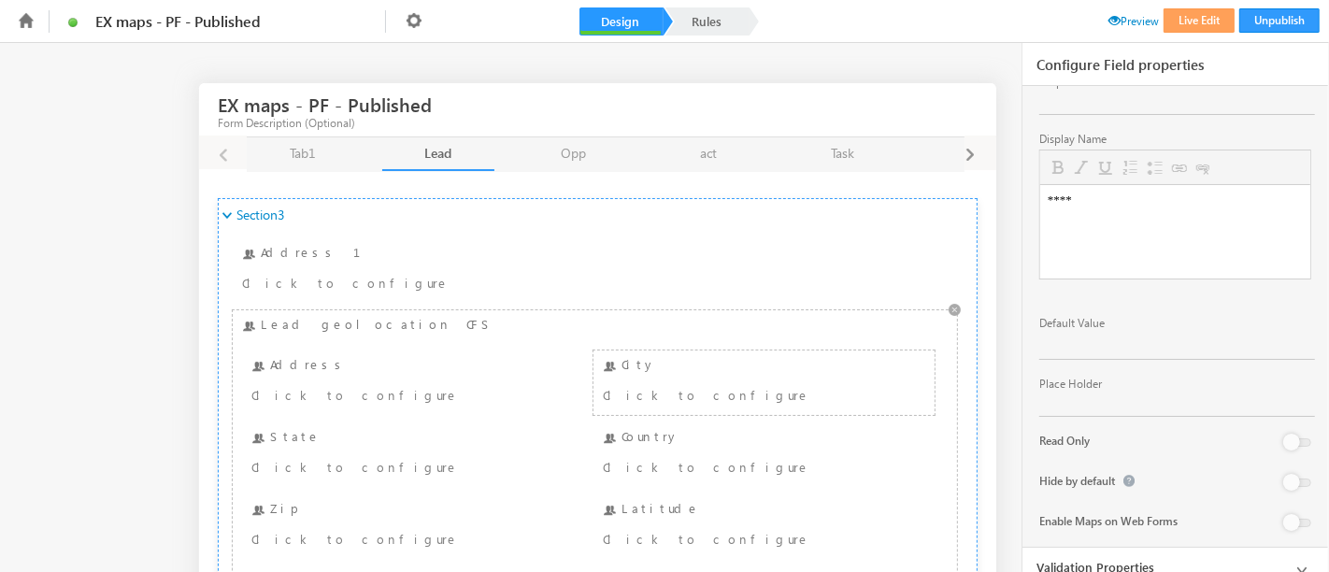
click at [710, 360] on div "City Click to configure" at bounding box center [764, 382] width 332 height 55
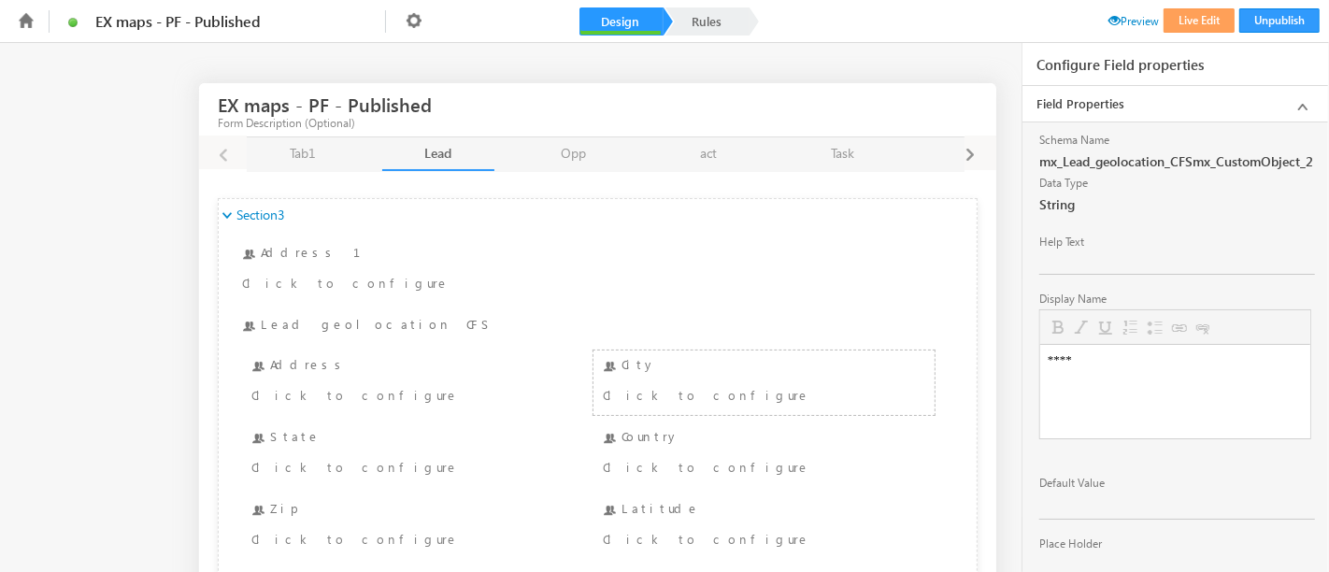
scroll to position [160, 0]
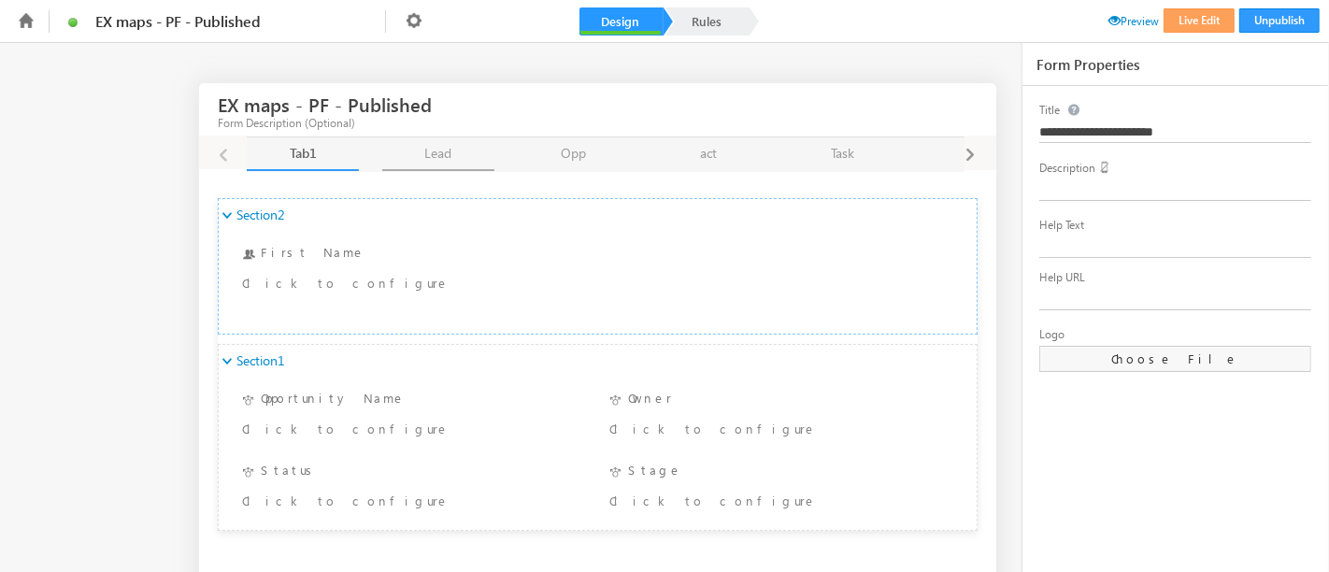
click at [462, 165] on link "Lead Lead" at bounding box center [438, 154] width 112 height 34
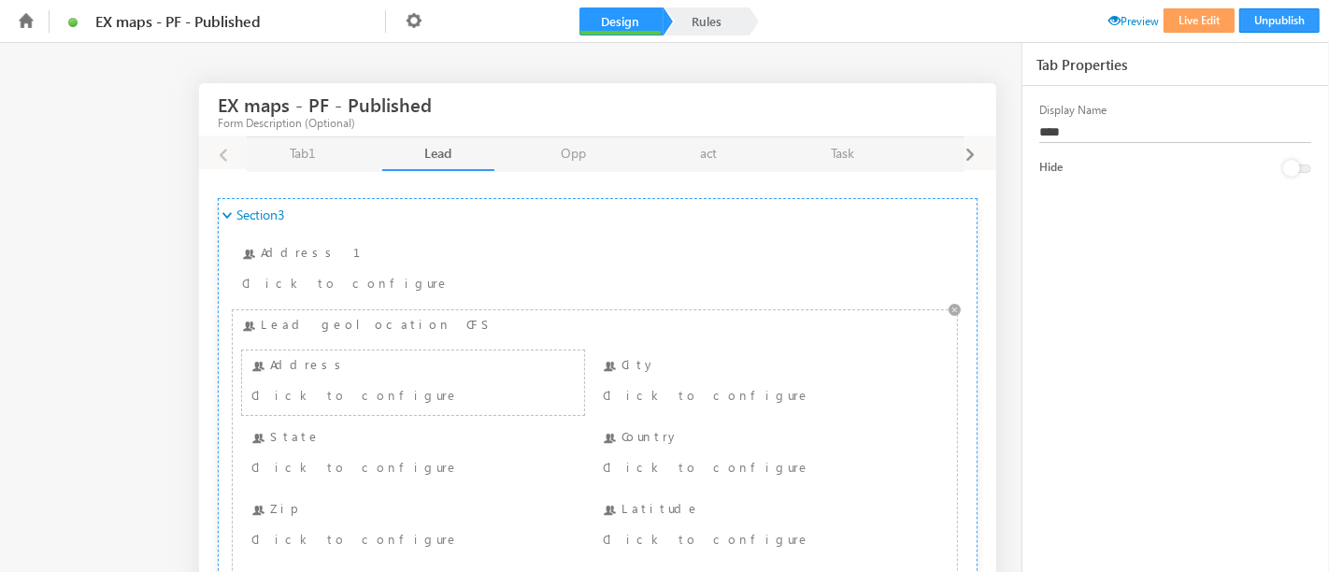
click at [293, 359] on div "Address Click to configure" at bounding box center [413, 382] width 332 height 55
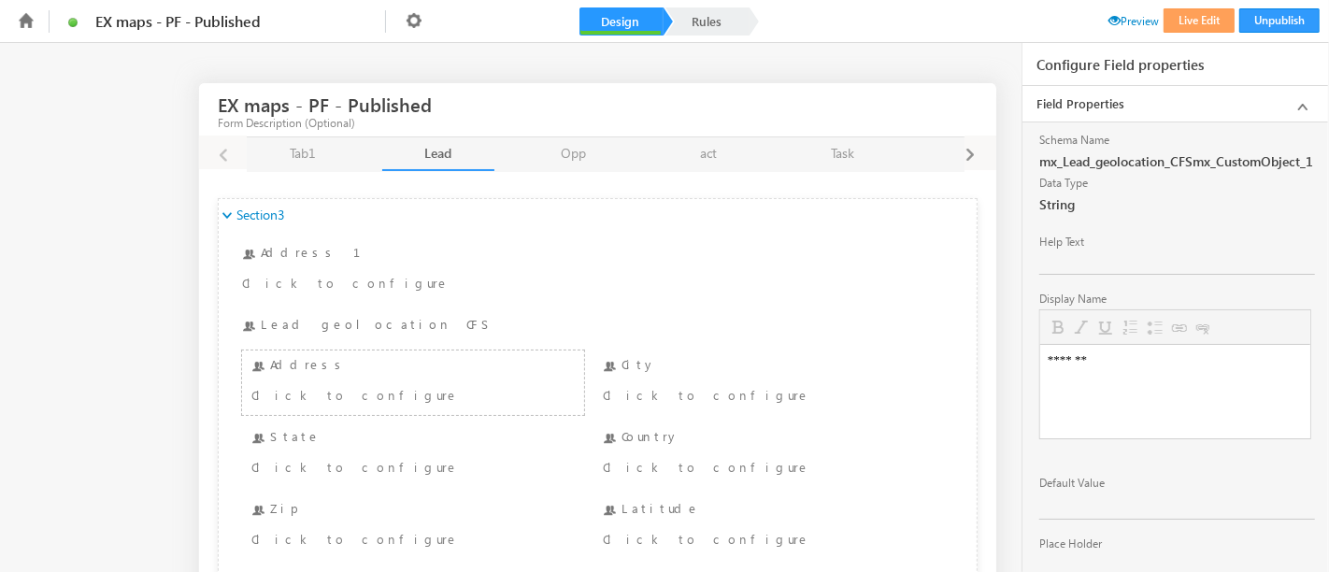
scroll to position [160, 0]
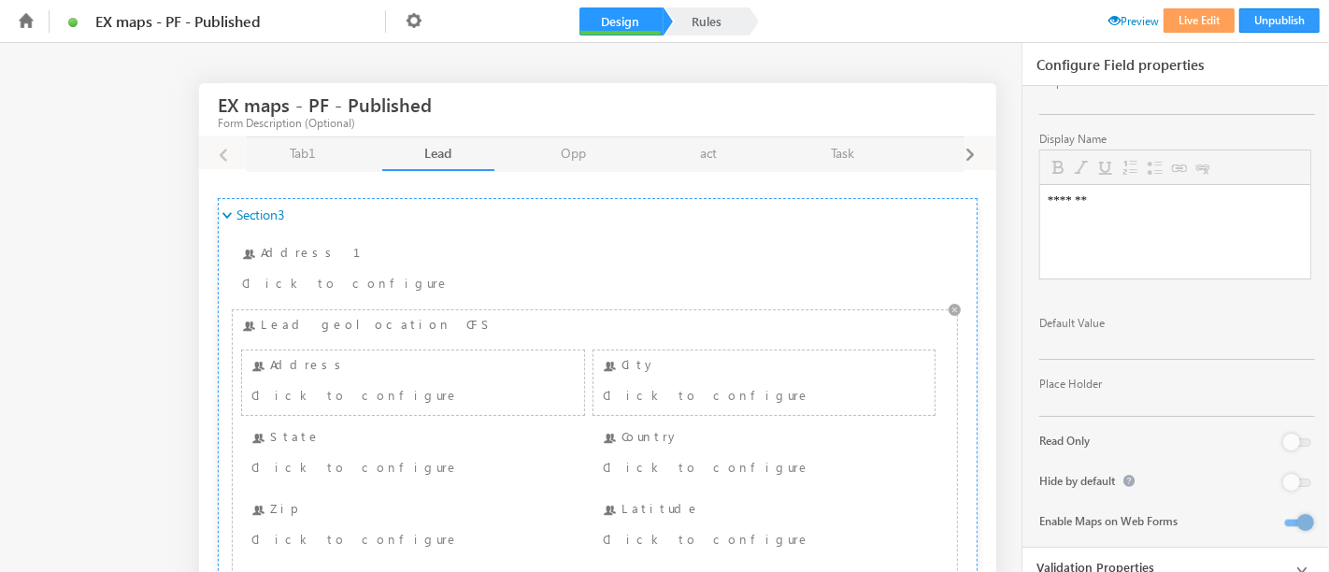
click at [669, 375] on div "City Click to configure" at bounding box center [764, 382] width 332 height 55
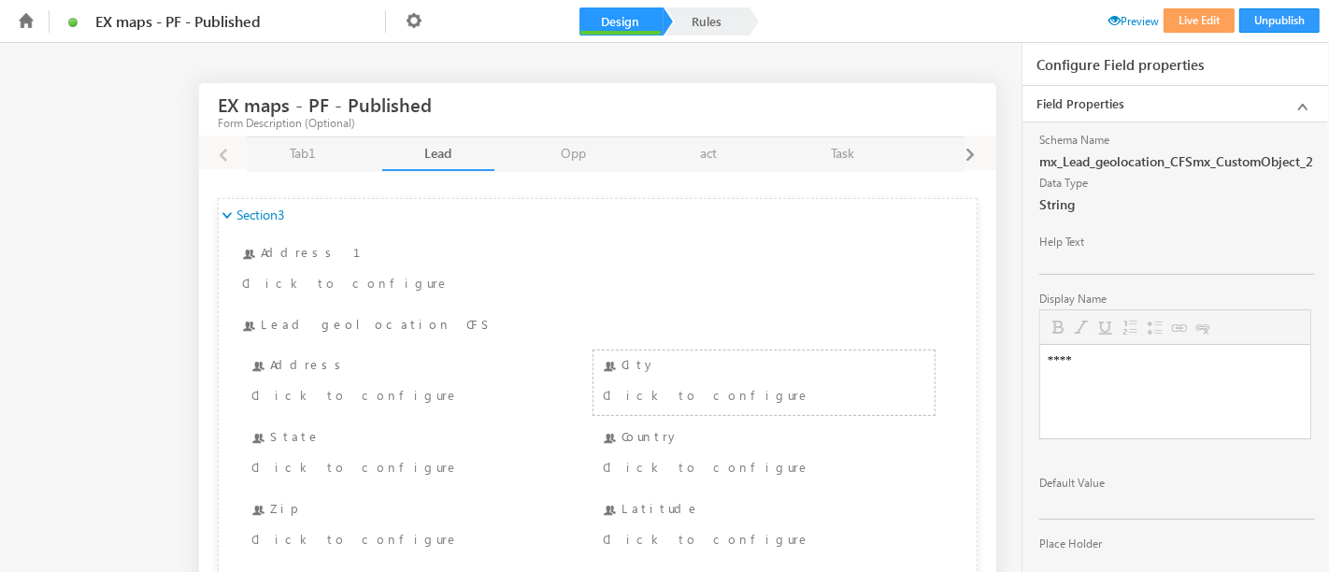
scroll to position [120, 0]
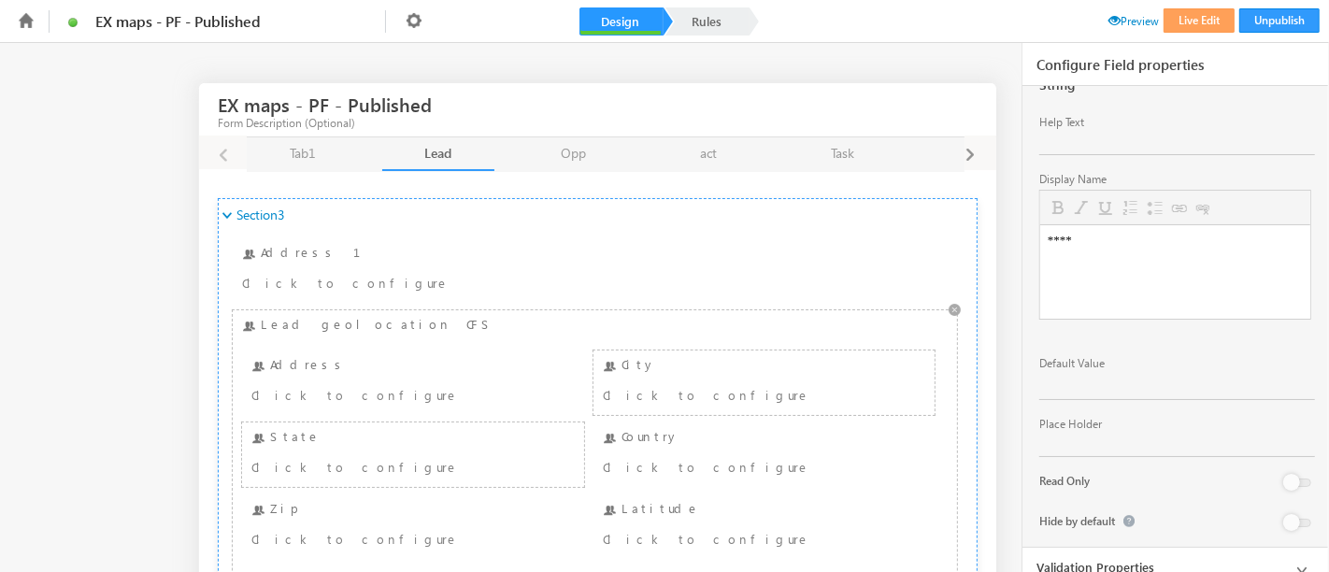
click at [328, 439] on div "State Click to configure" at bounding box center [413, 454] width 332 height 55
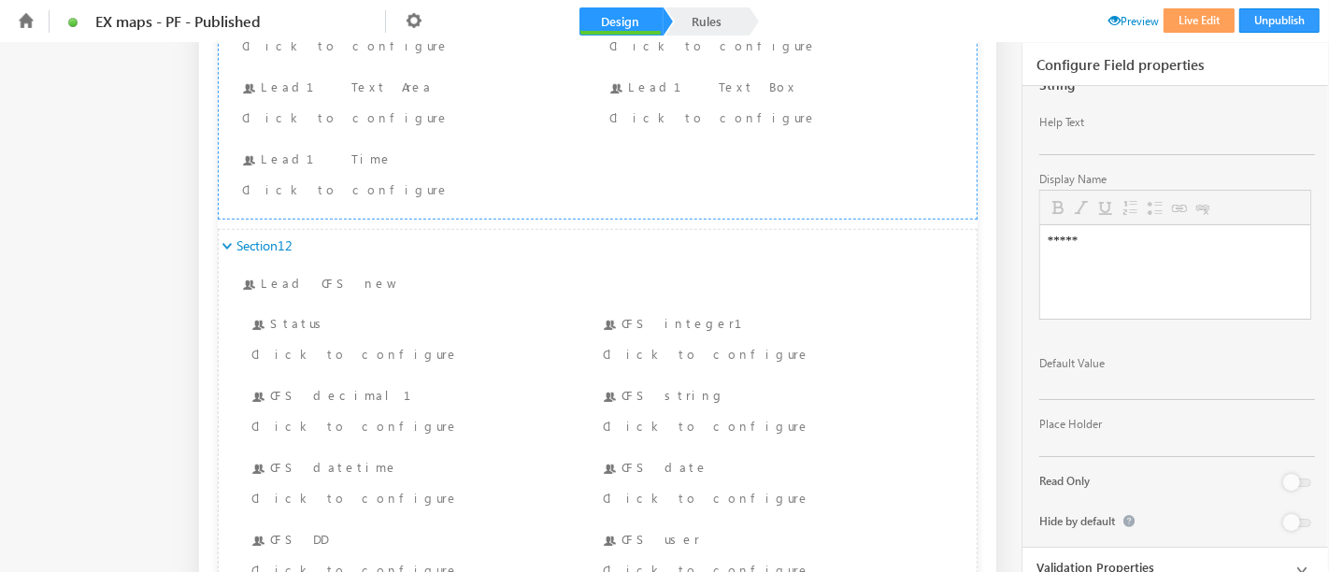
scroll to position [1145, 0]
click at [328, 341] on div "Click to configure" at bounding box center [383, 352] width 265 height 22
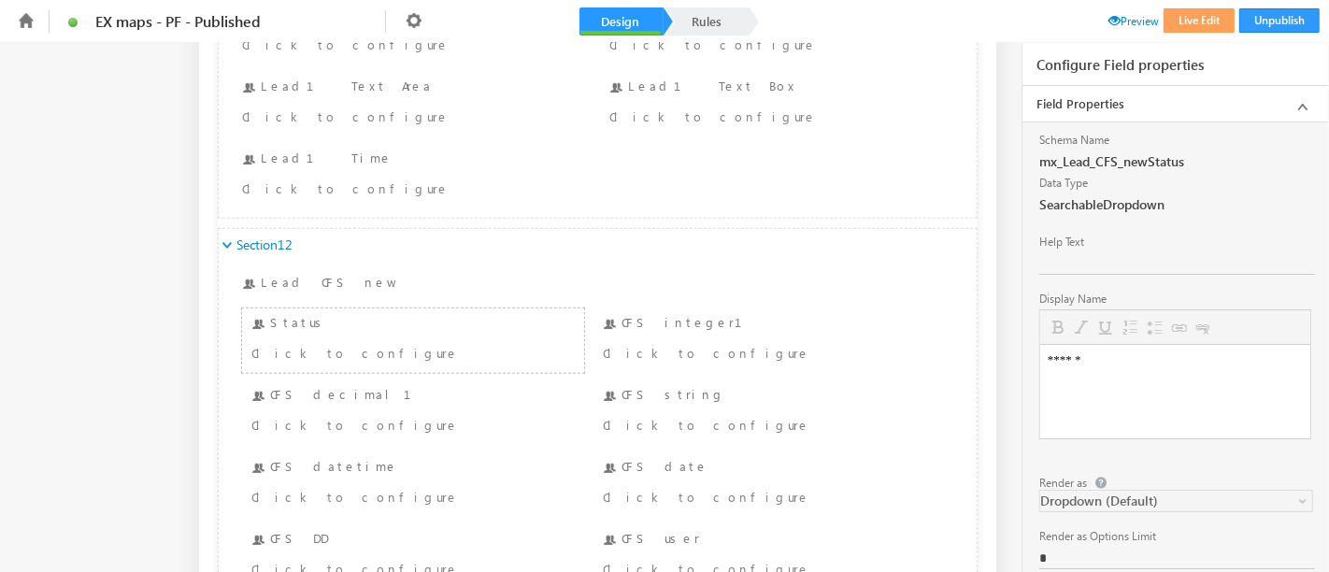
scroll to position [226, 0]
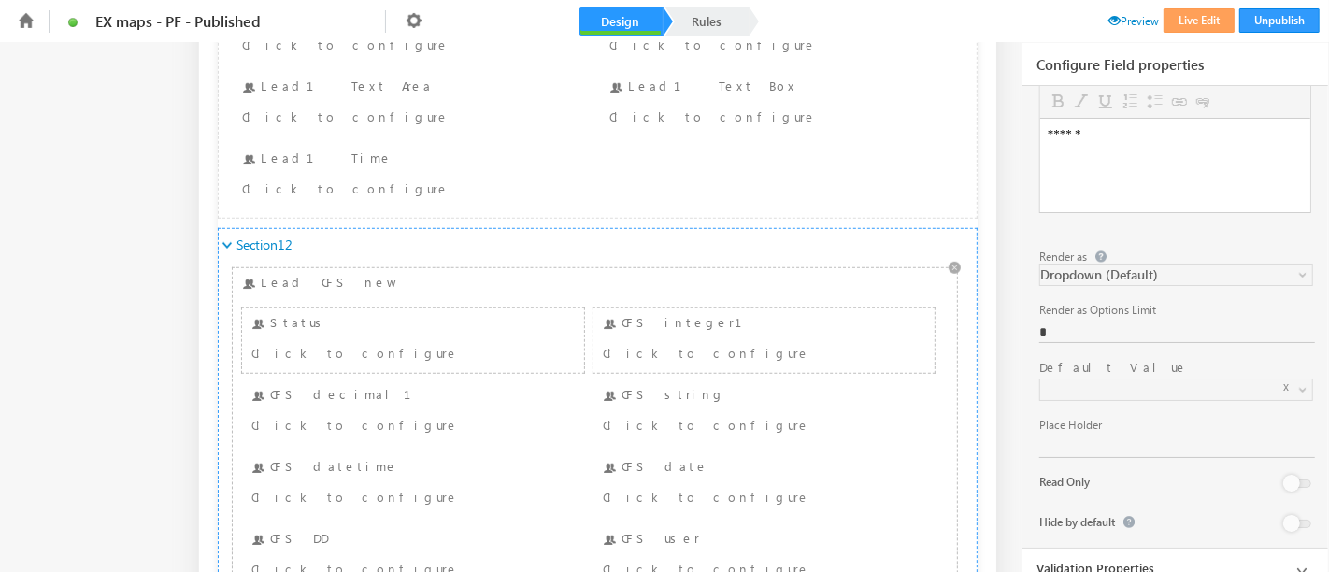
click at [718, 313] on div "CFS integer1 Click to configure" at bounding box center [764, 340] width 332 height 55
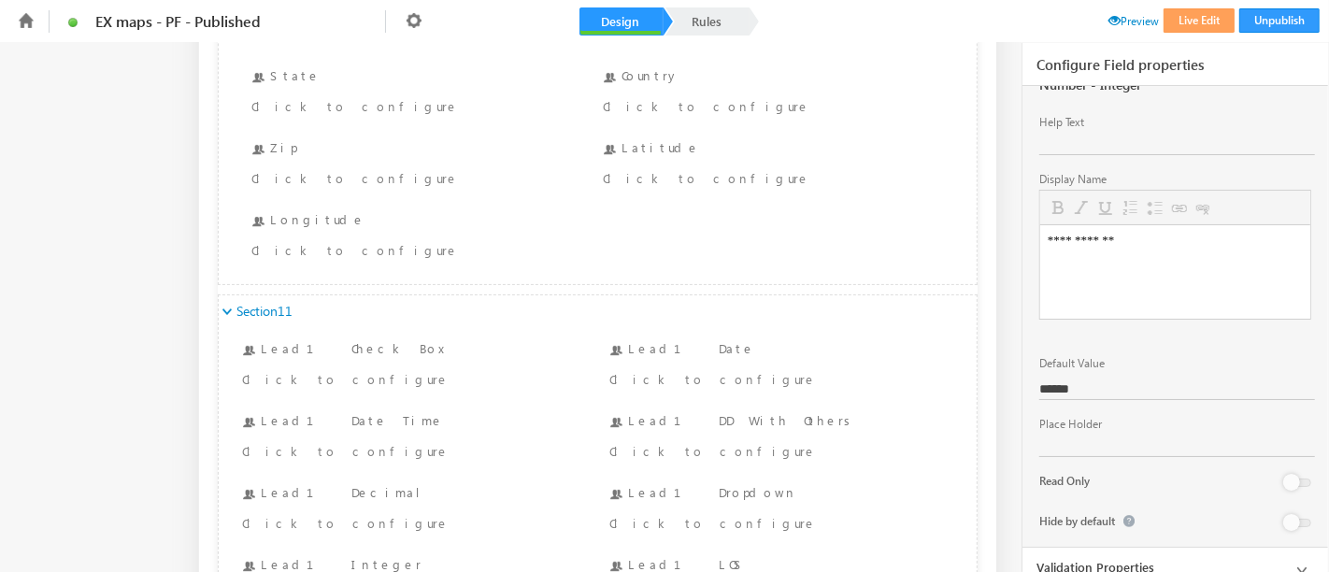
scroll to position [0, 0]
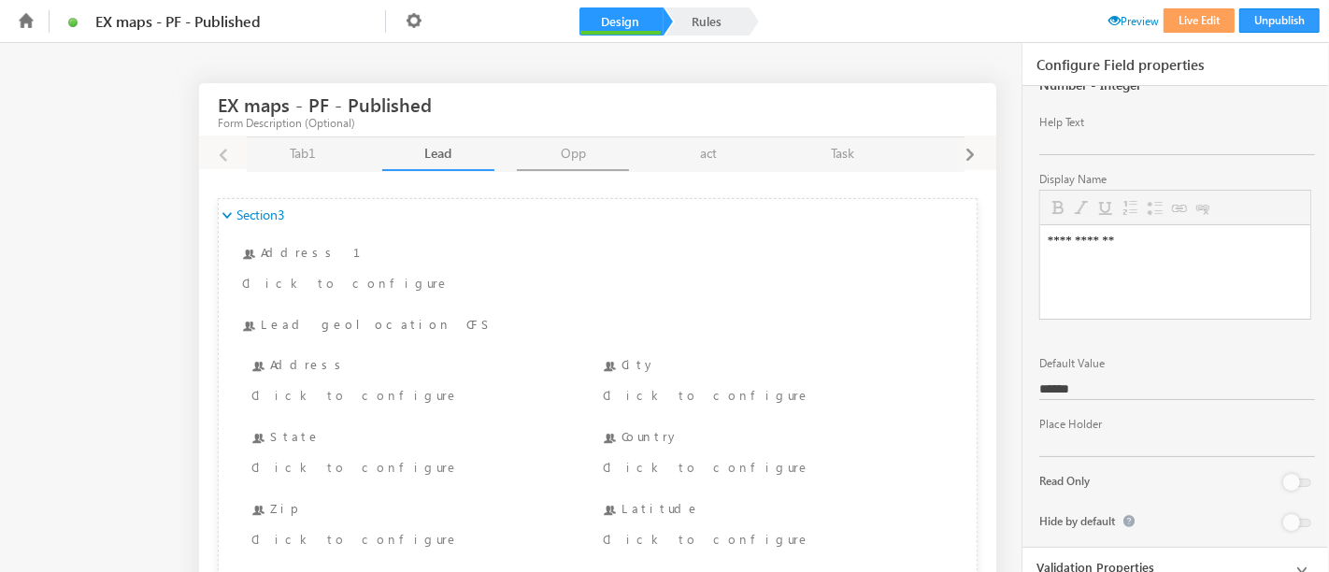
click at [574, 161] on link "Opp Opp" at bounding box center [573, 154] width 112 height 34
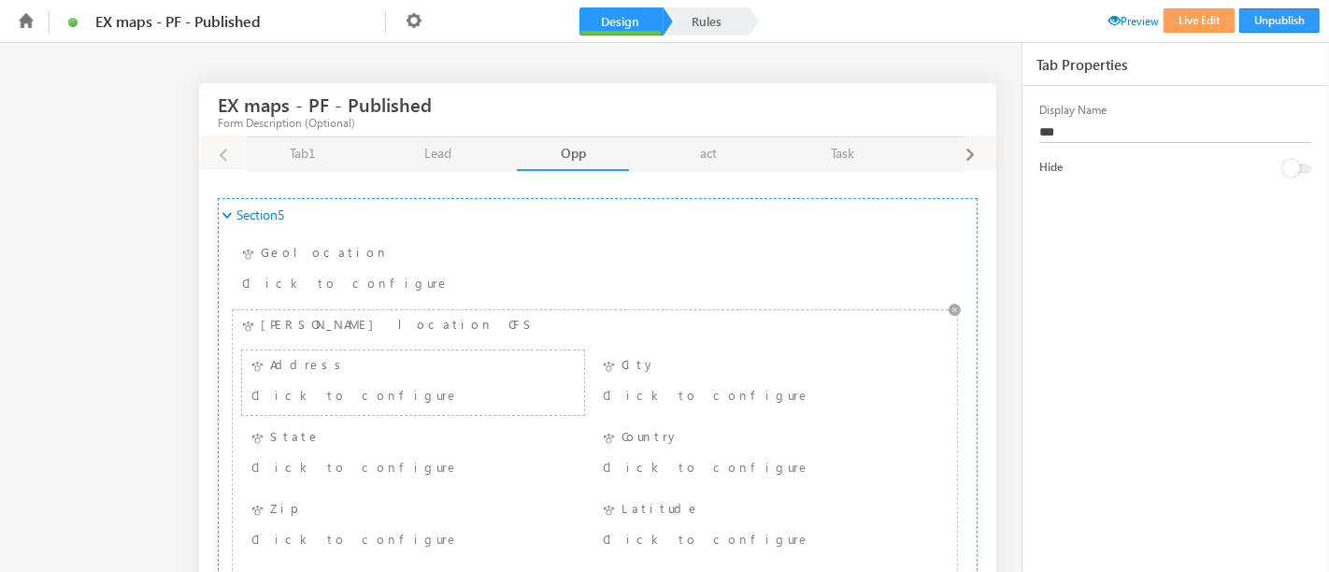
click at [342, 385] on div "Click to configure" at bounding box center [383, 394] width 265 height 22
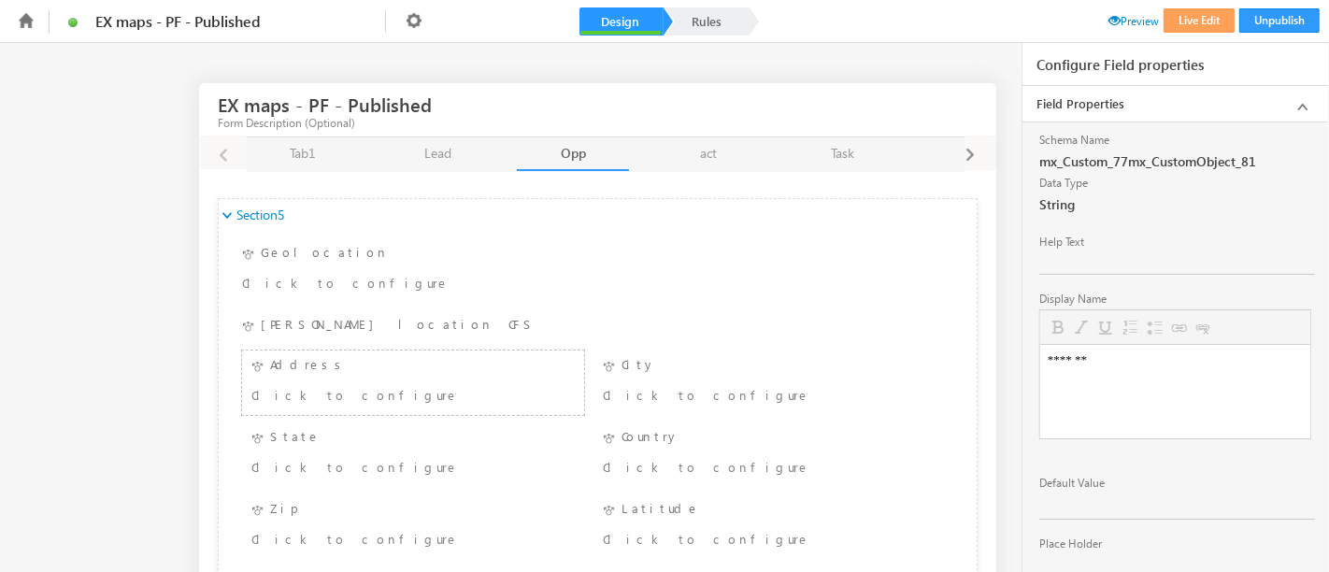
scroll to position [160, 0]
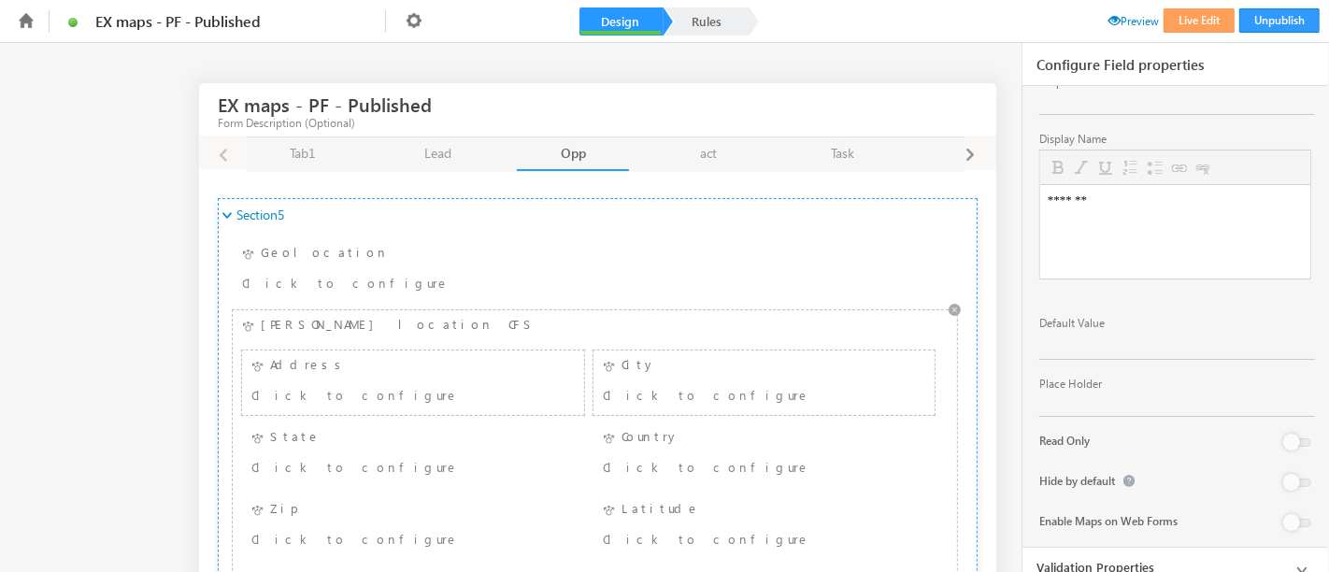
click at [720, 376] on div "City Click to configure" at bounding box center [764, 382] width 332 height 55
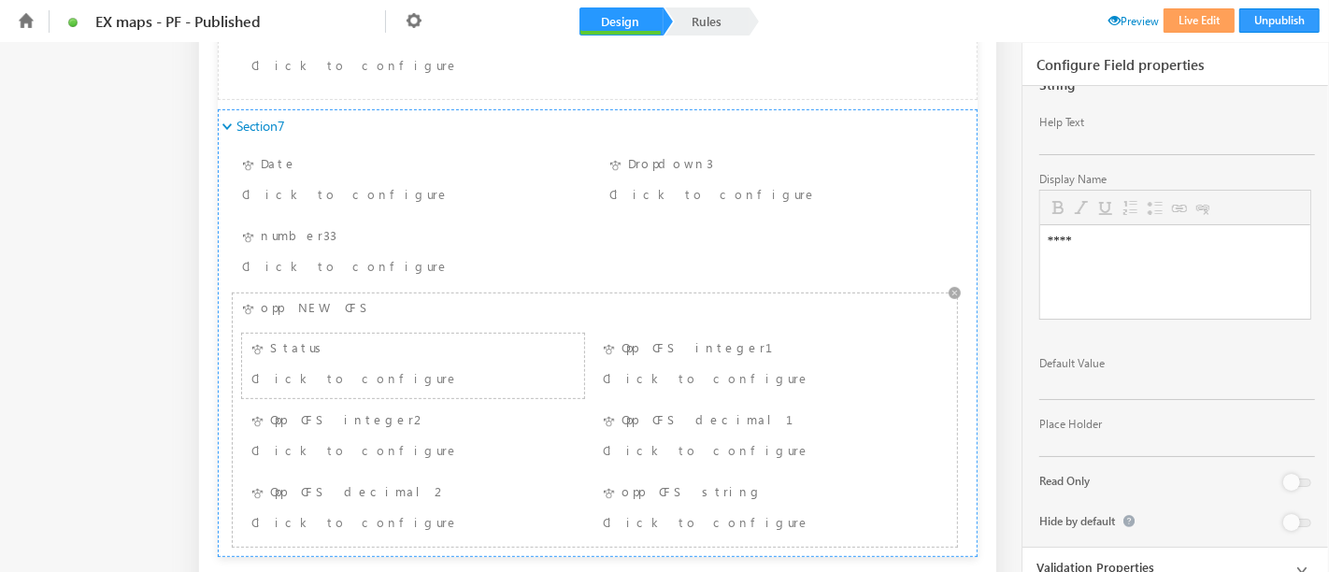
scroll to position [548, 0]
click at [353, 302] on div "opp NEW CFS Status Status Click to configure Opp CFS integer1 Opp CFS integer1 …" at bounding box center [594, 418] width 715 height 244
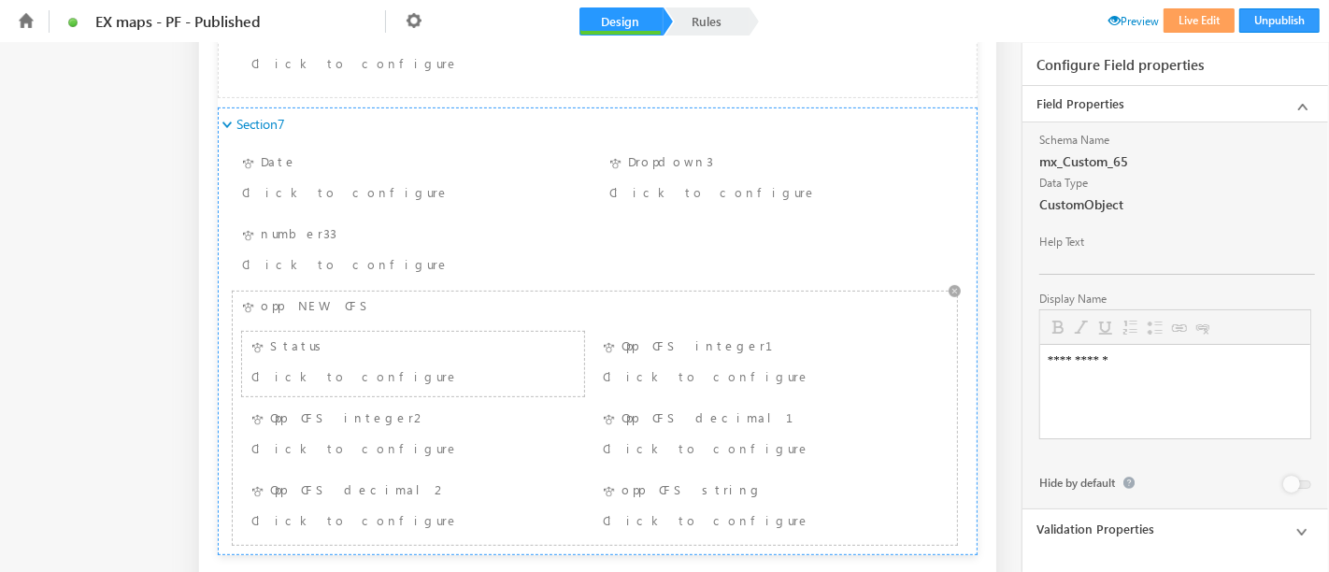
scroll to position [0, 0]
click at [341, 337] on div "Status Click to configure" at bounding box center [413, 363] width 332 height 55
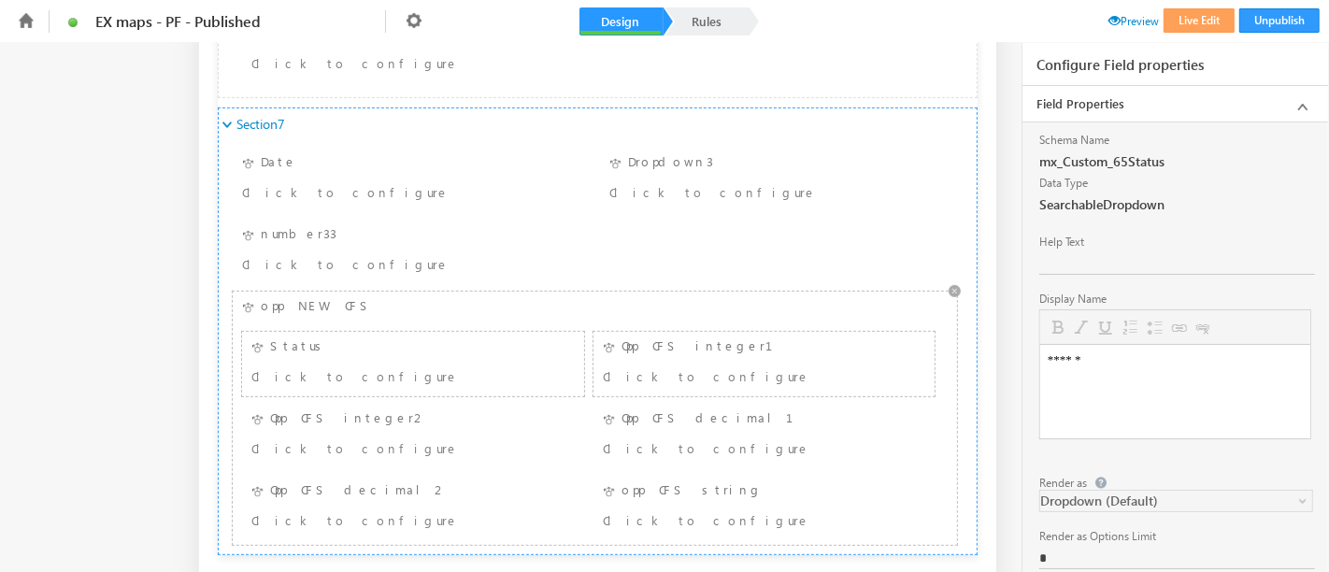
click at [738, 365] on div "Click to configure" at bounding box center [735, 376] width 265 height 22
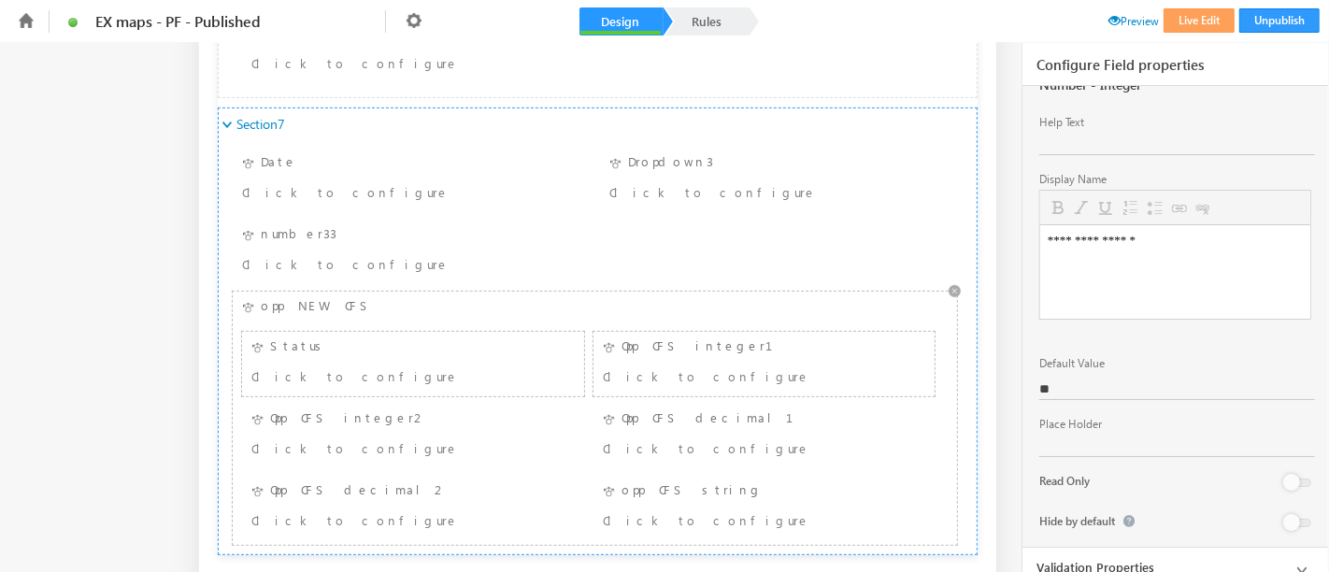
click at [322, 350] on div "Status Click to configure" at bounding box center [413, 363] width 332 height 55
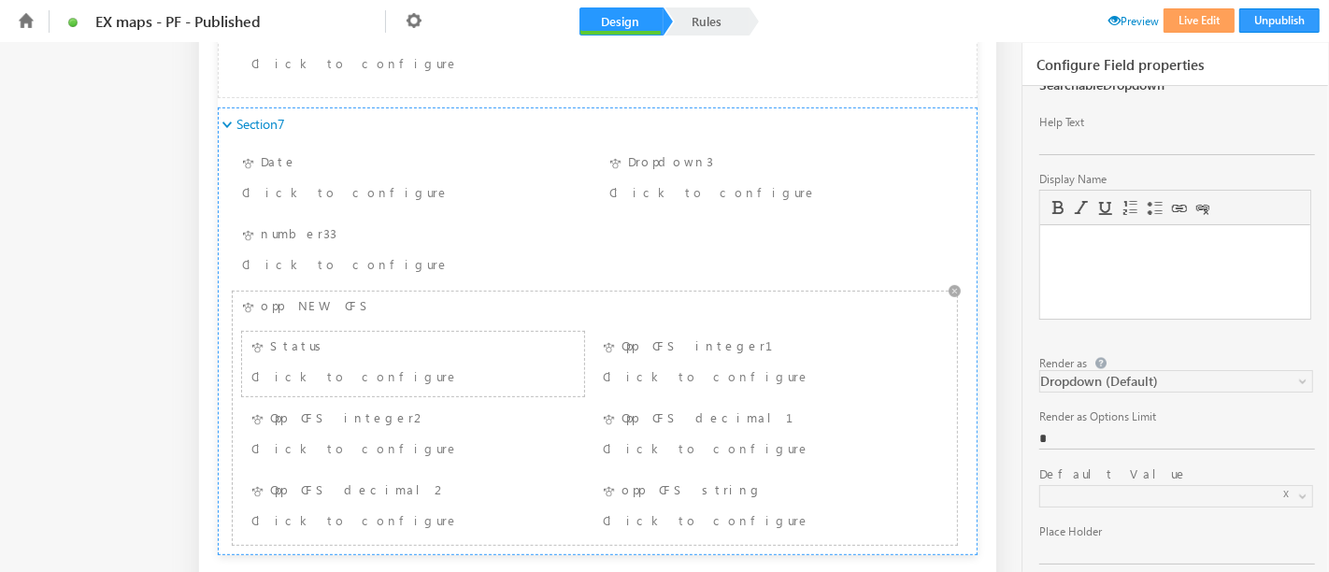
scroll to position [0, 0]
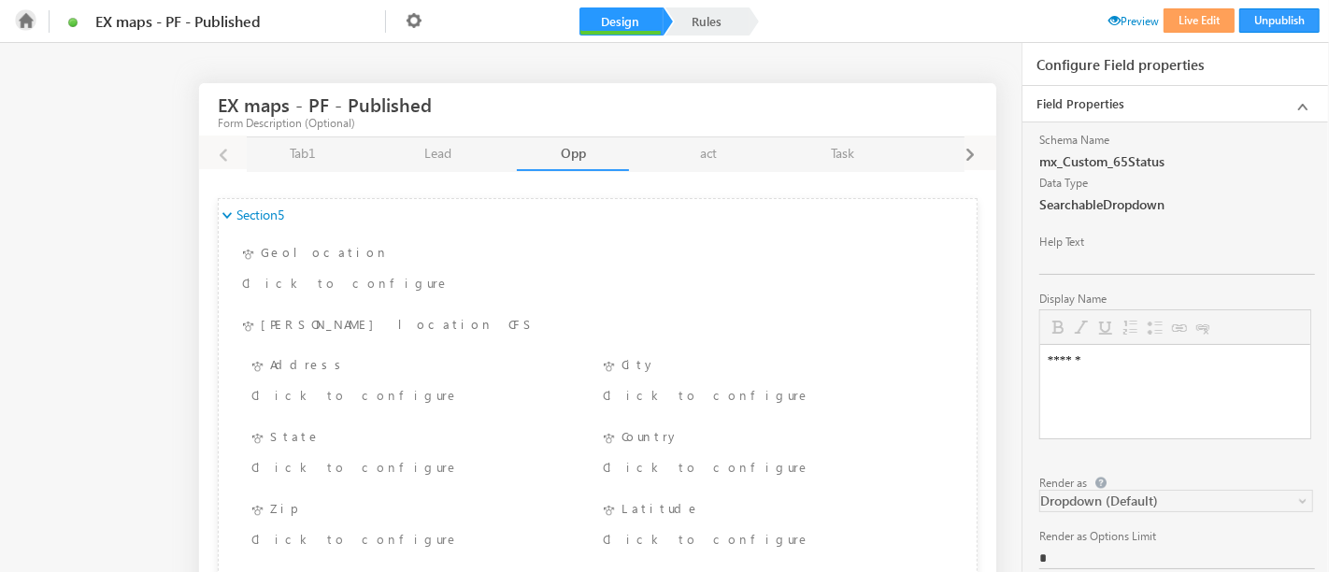
click at [23, 21] on icon at bounding box center [25, 19] width 21 height 21
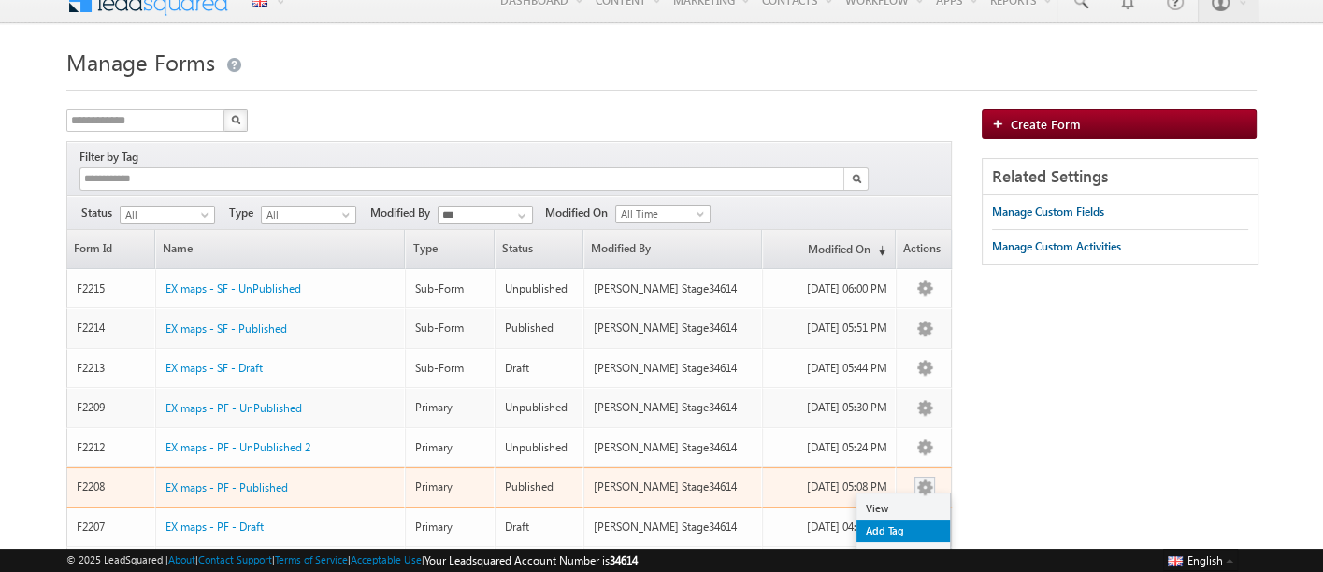
scroll to position [50, 0]
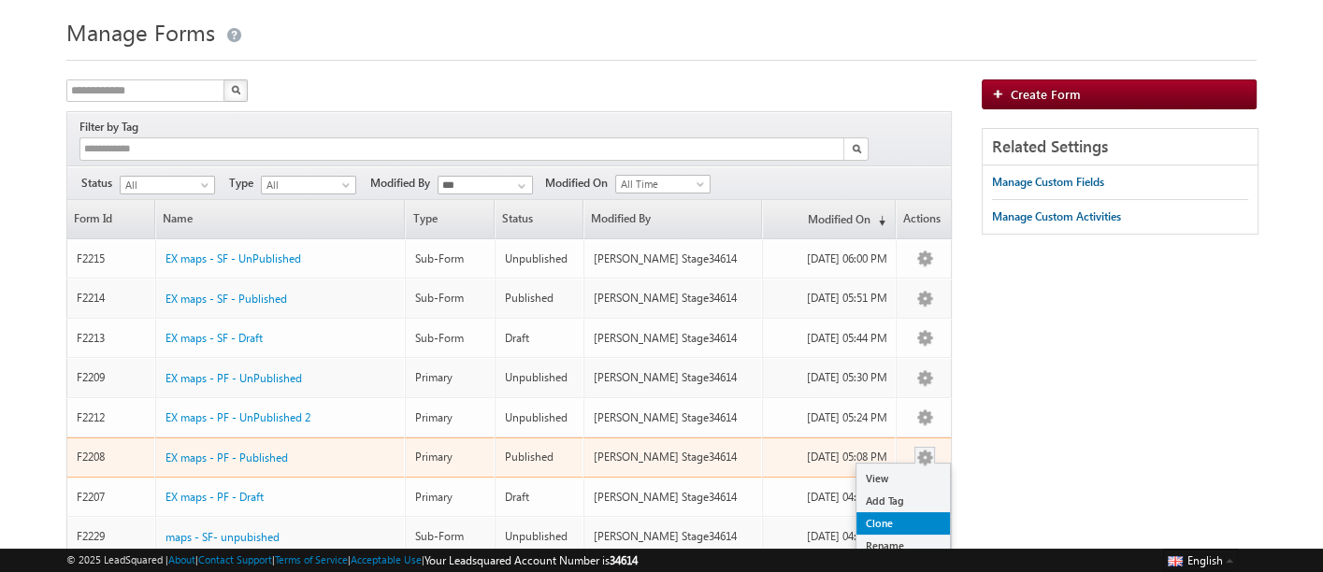
click at [906, 512] on link "Clone" at bounding box center [902, 523] width 93 height 22
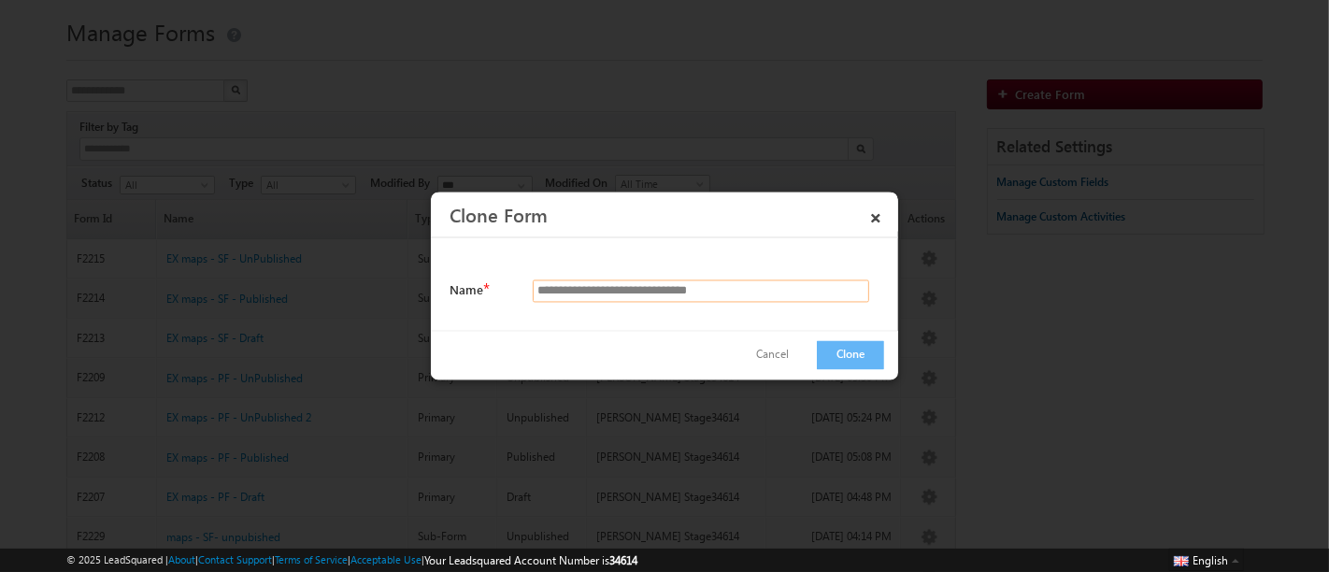
click at [539, 293] on input "**********" at bounding box center [701, 291] width 336 height 22
type input "**********"
click at [836, 351] on button "Clone" at bounding box center [850, 355] width 67 height 29
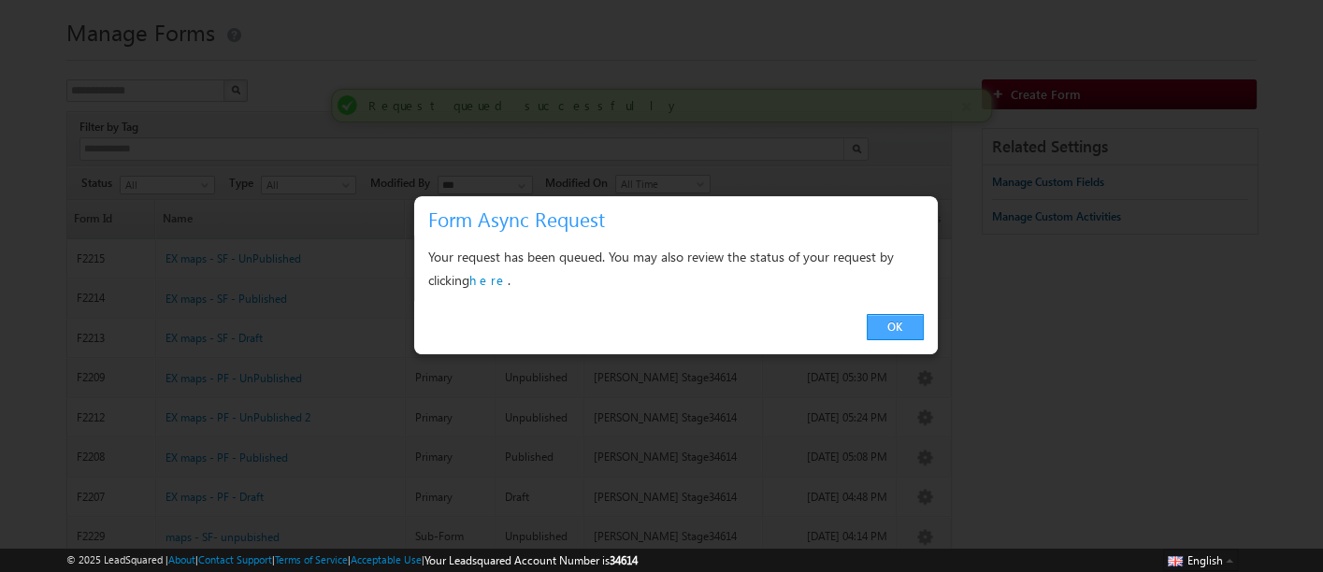
click at [898, 334] on link "OK" at bounding box center [894, 327] width 57 height 26
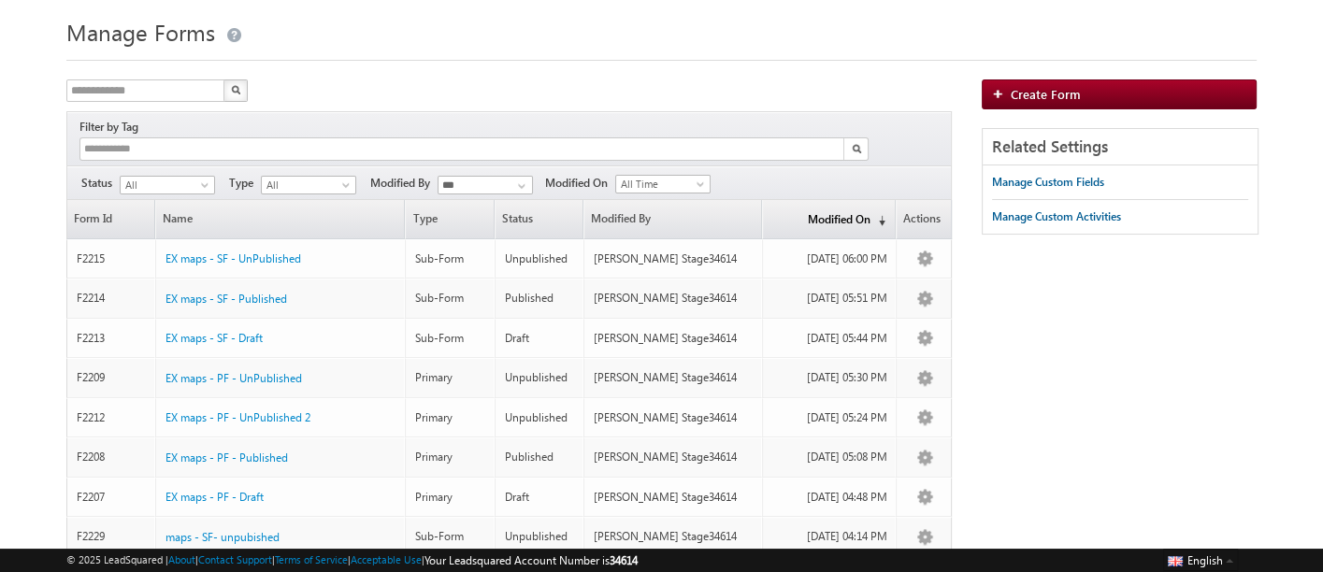
click at [804, 200] on link "Modified On (sorted descending)" at bounding box center [829, 219] width 132 height 38
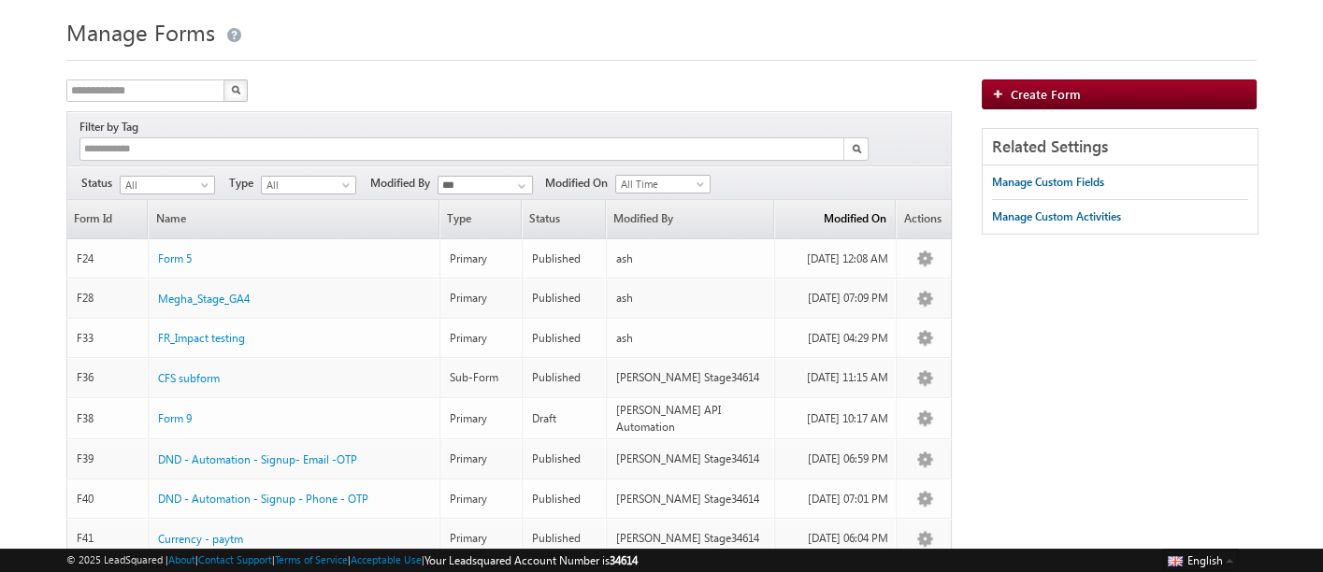
click at [804, 200] on link "Modified On (sorted descending)" at bounding box center [835, 219] width 121 height 38
click at [823, 202] on link "Modified On (sorted ascending)" at bounding box center [833, 219] width 122 height 38
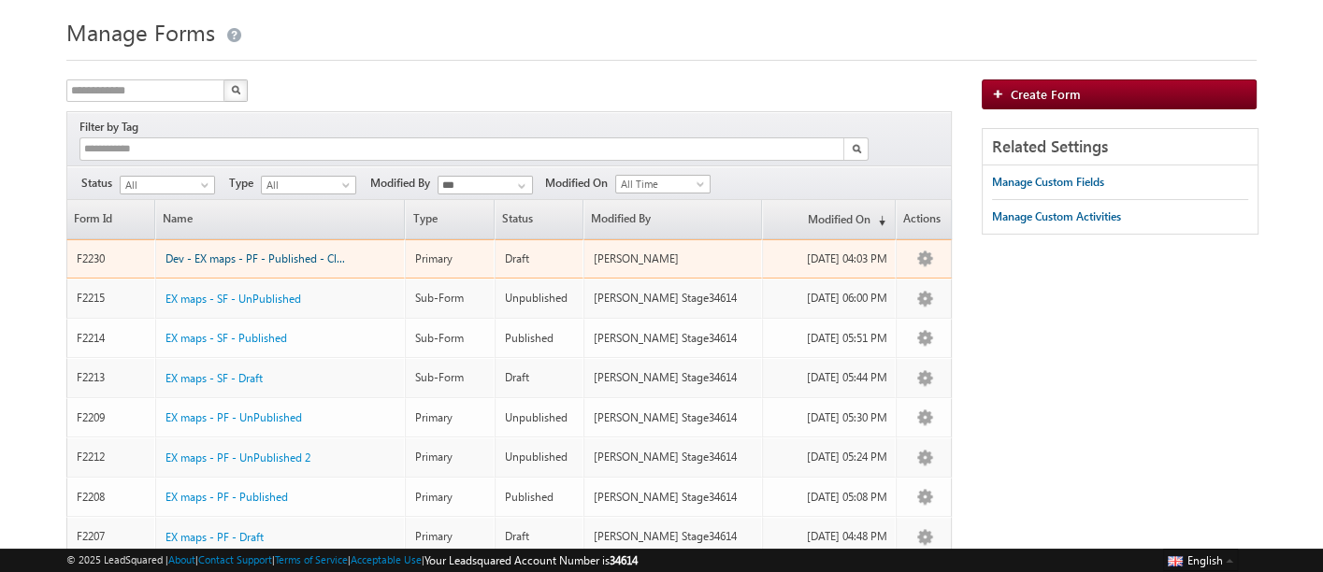
click at [187, 251] on span "Dev - EX maps - PF - Published - Clone" at bounding box center [260, 258] width 190 height 14
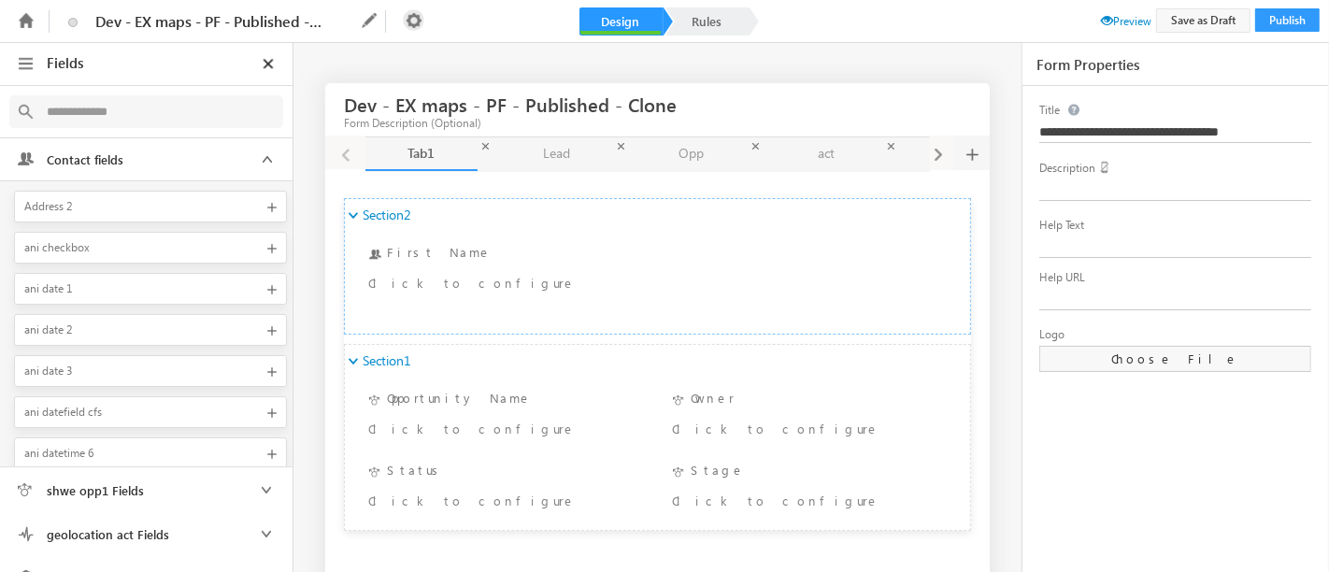
drag, startPoint x: 0, startPoint y: 0, endPoint x: 409, endPoint y: 26, distance: 410.2
click at [409, 26] on icon at bounding box center [413, 19] width 21 height 21
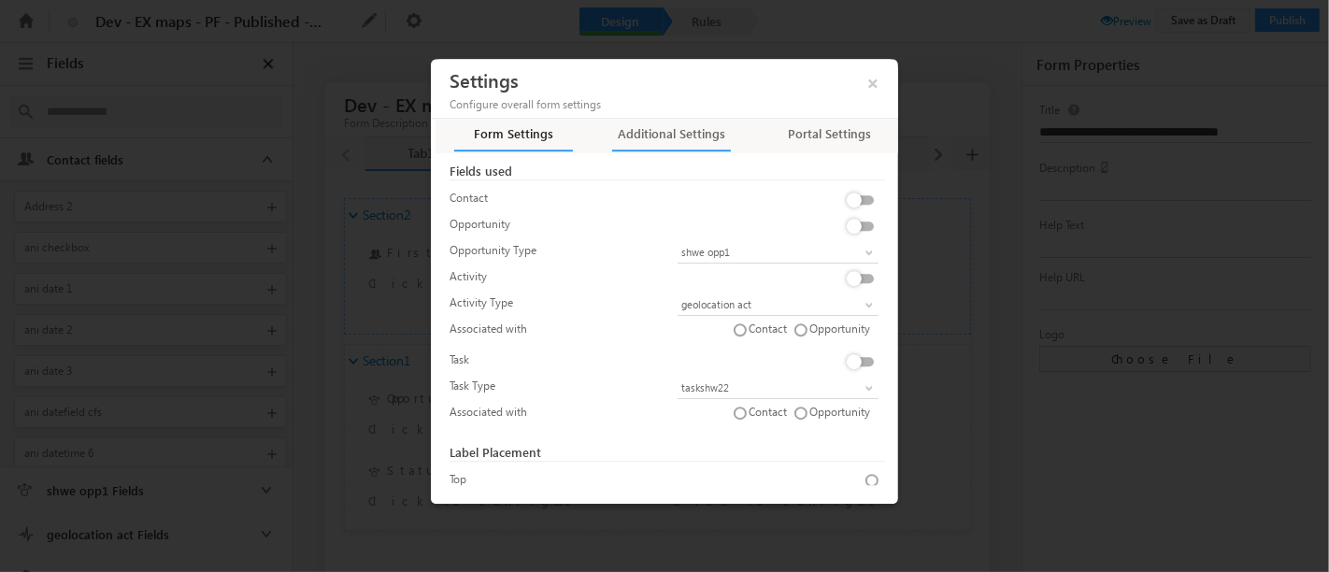
click at [646, 139] on div "Additional Settings" at bounding box center [671, 138] width 119 height 26
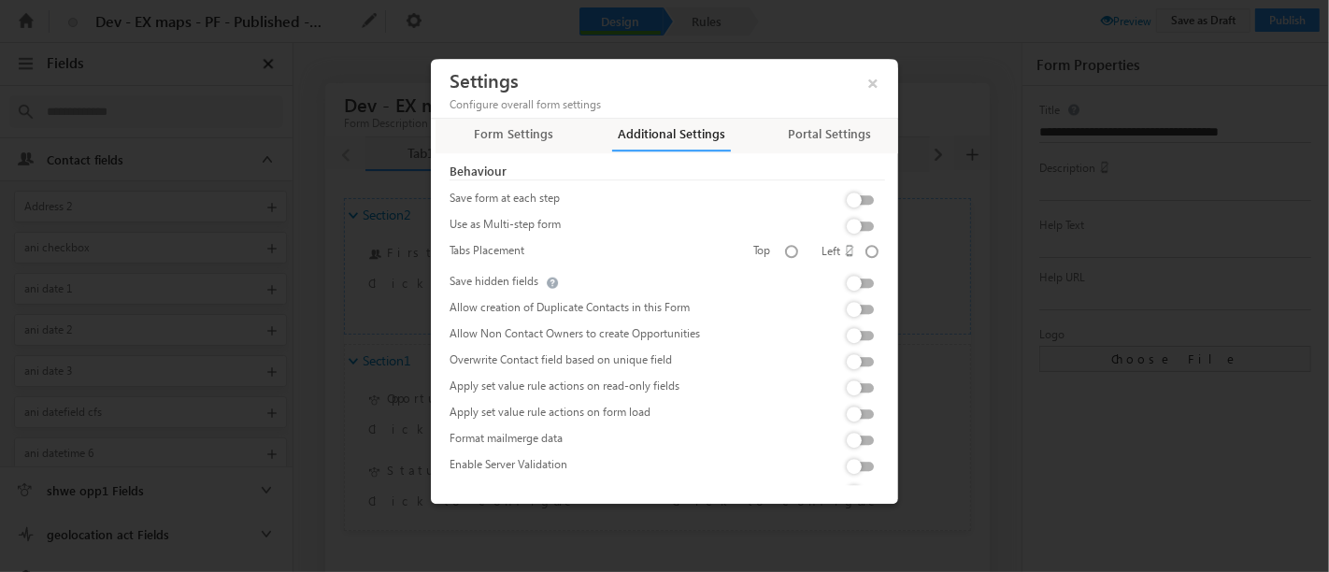
scroll to position [268, 0]
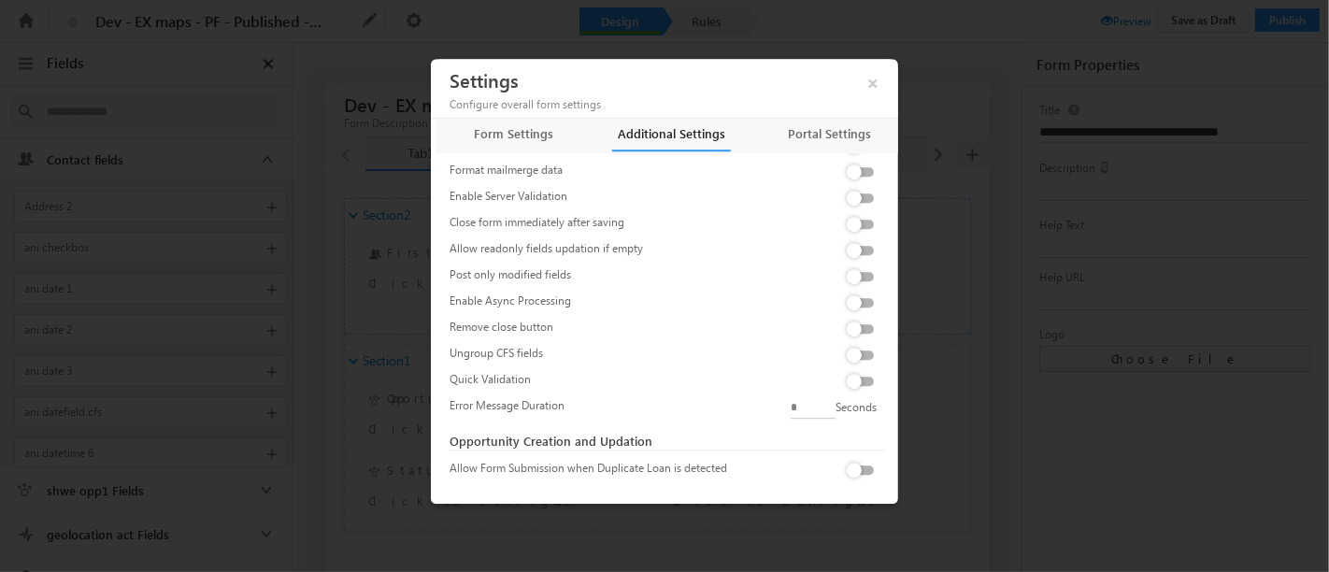
click at [860, 293] on label at bounding box center [863, 293] width 37 height 0
click at [849, 345] on label at bounding box center [863, 345] width 37 height 0
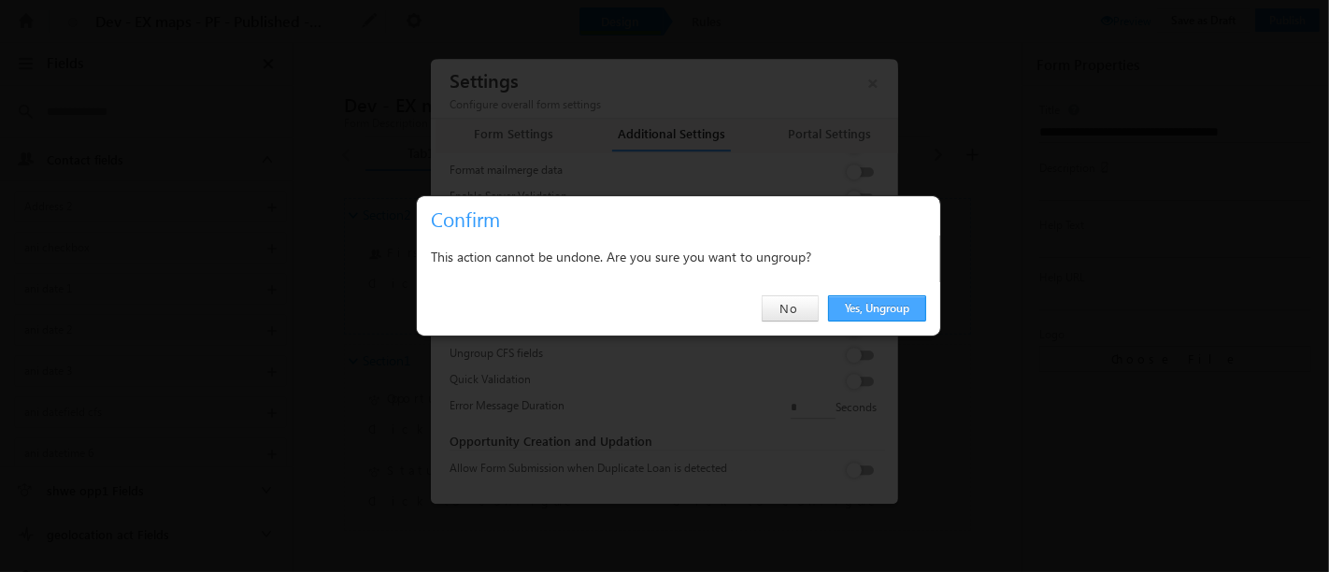
click at [872, 308] on link "Yes, Ungroup" at bounding box center [877, 308] width 98 height 26
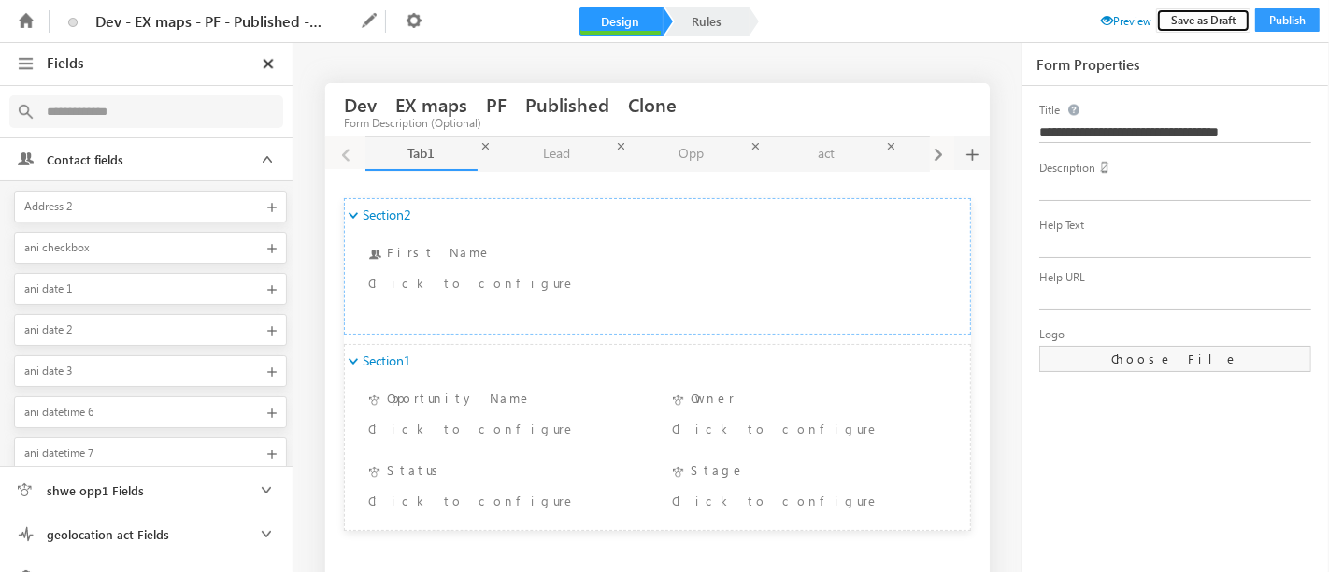
click at [1234, 25] on button "Save as Draft" at bounding box center [1203, 20] width 94 height 24
click at [535, 156] on link "Lead Lead" at bounding box center [556, 154] width 112 height 34
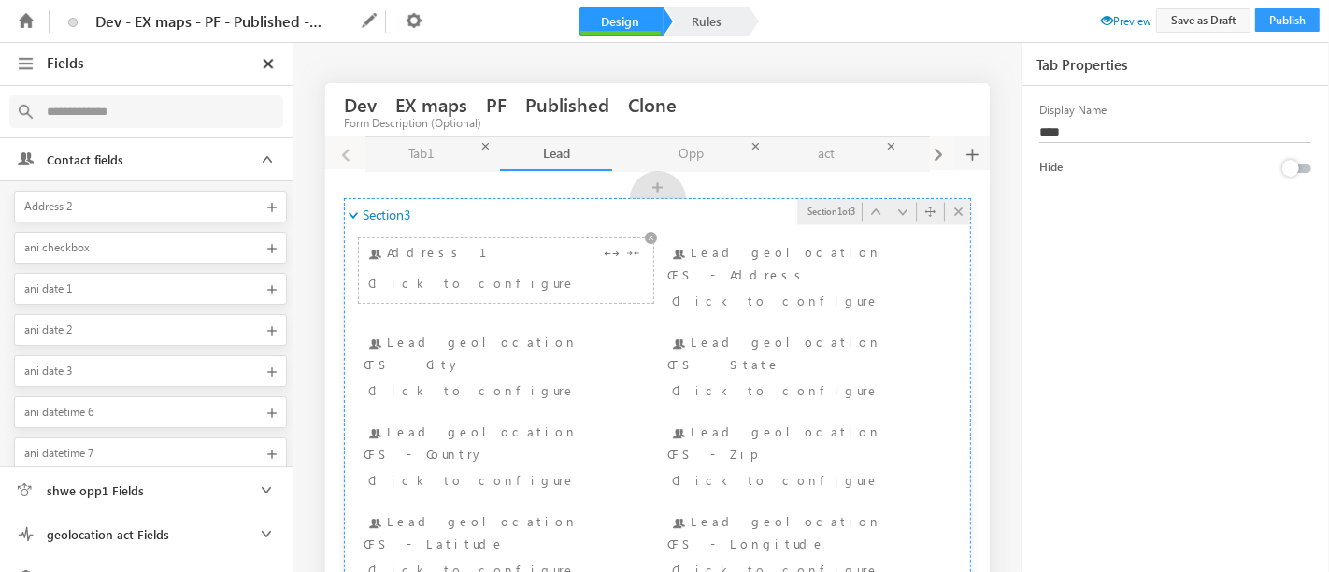
click at [429, 254] on div "Address 1 Click to configure" at bounding box center [506, 270] width 285 height 55
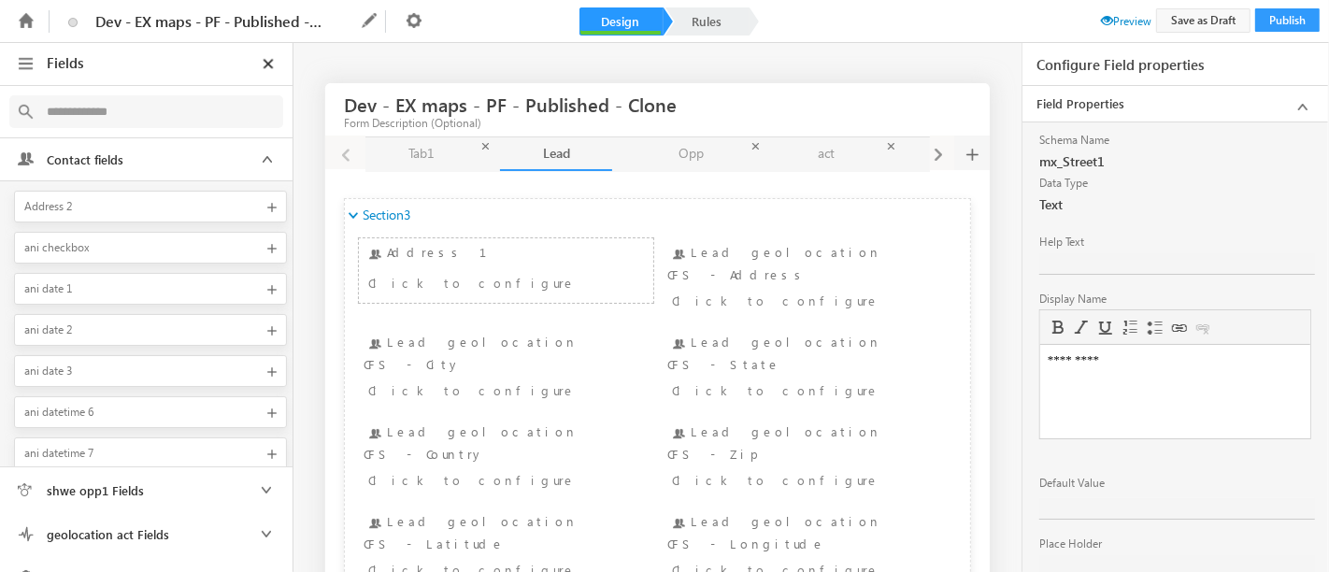
scroll to position [160, 0]
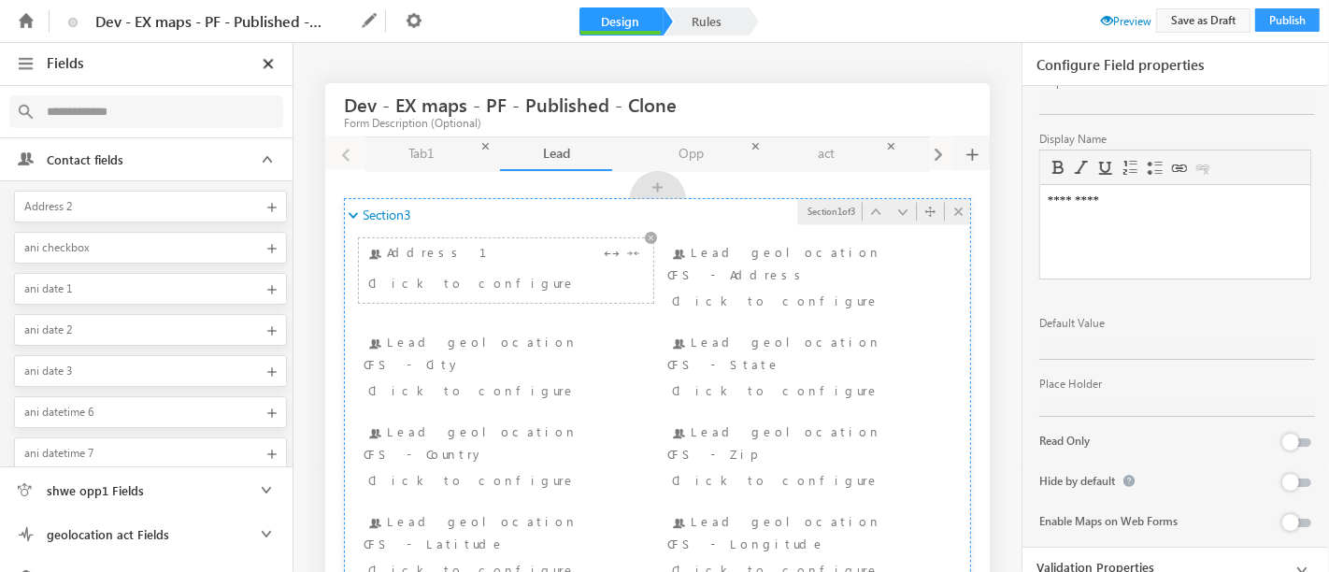
click at [489, 271] on div "Click to configure" at bounding box center [482, 282] width 228 height 22
click at [689, 248] on div "Lead geolocation CFS - Address Click to configure" at bounding box center [809, 279] width 285 height 73
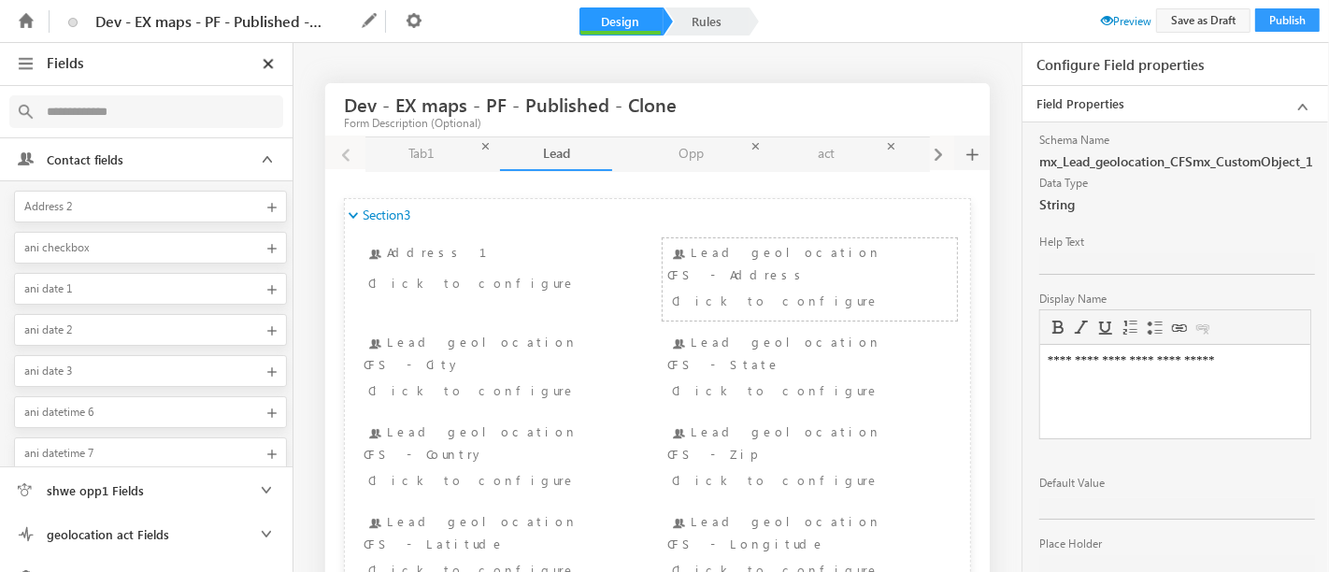
scroll to position [120, 0]
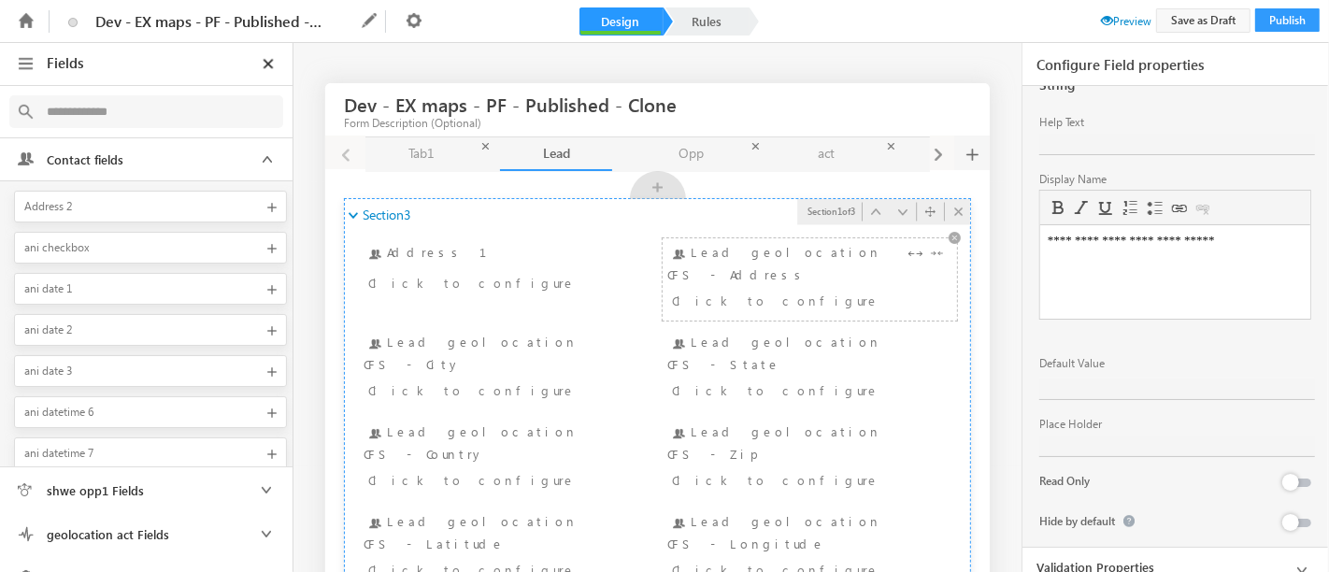
click at [780, 251] on div "Lead geolocation CFS - Address Click to configure" at bounding box center [809, 279] width 285 height 73
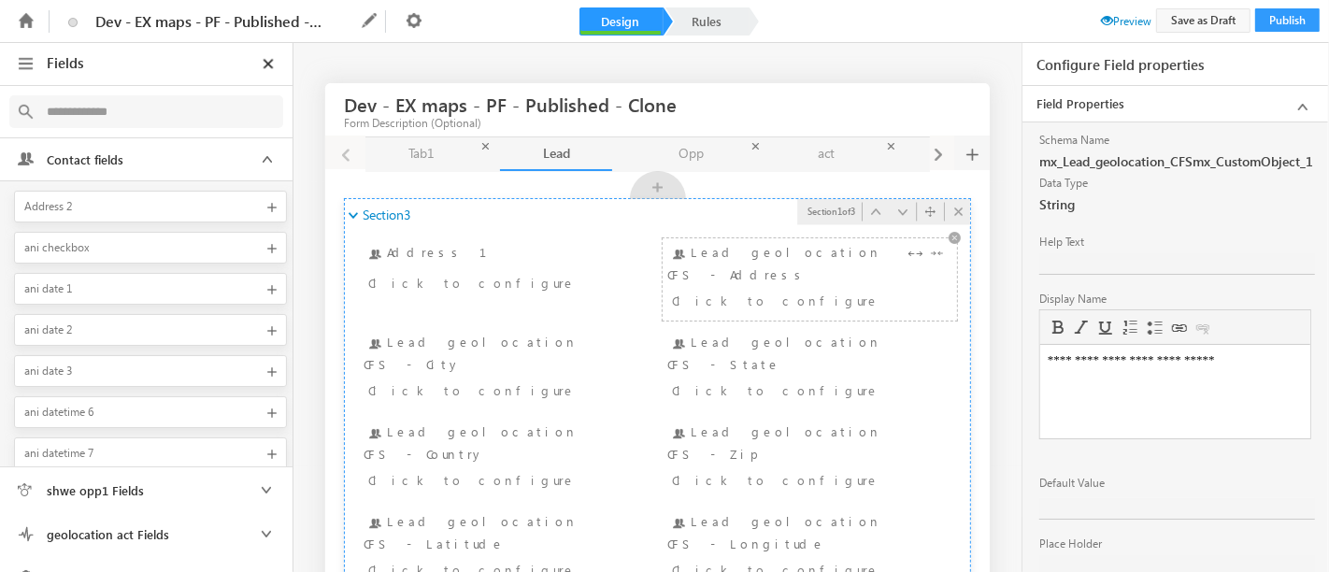
click at [780, 251] on div "Lead geolocation CFS - Address Click to configure" at bounding box center [809, 279] width 285 height 73
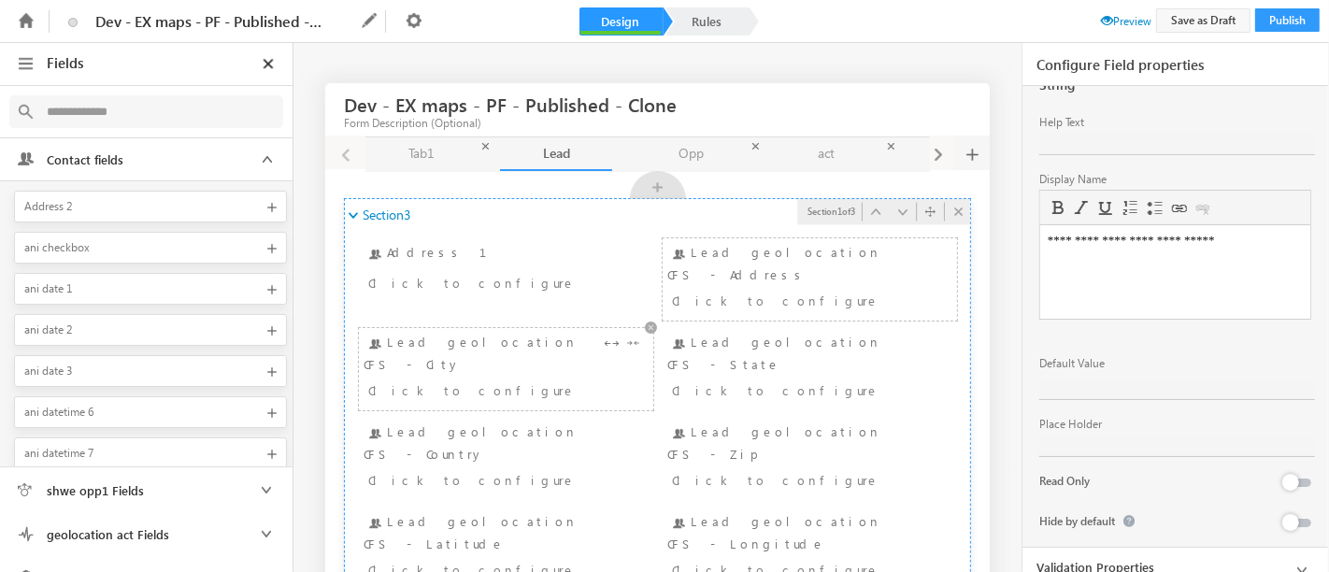
click at [477, 379] on div "Click to configure" at bounding box center [482, 390] width 228 height 22
click at [780, 335] on div "Lead geolocation CFS - State Click to configure" at bounding box center [809, 369] width 285 height 73
click at [726, 468] on div "Click to configure" at bounding box center [786, 479] width 228 height 22
click at [741, 268] on div "Lead geolocation CFS - Address Click to configure" at bounding box center [809, 279] width 285 height 73
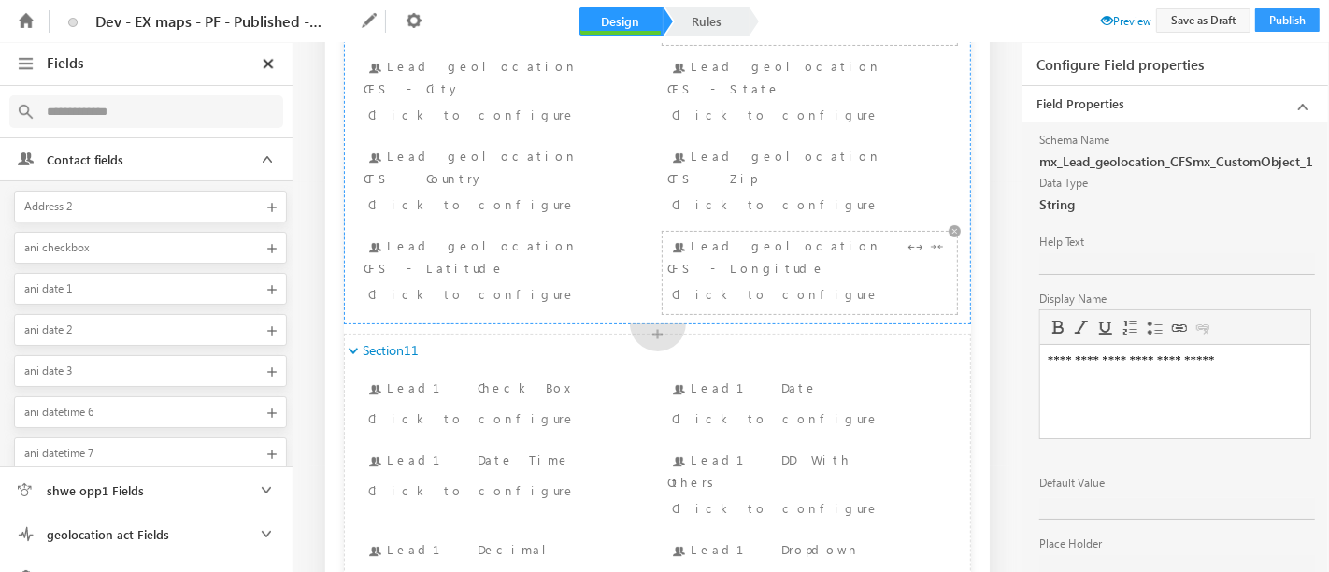
scroll to position [0, 0]
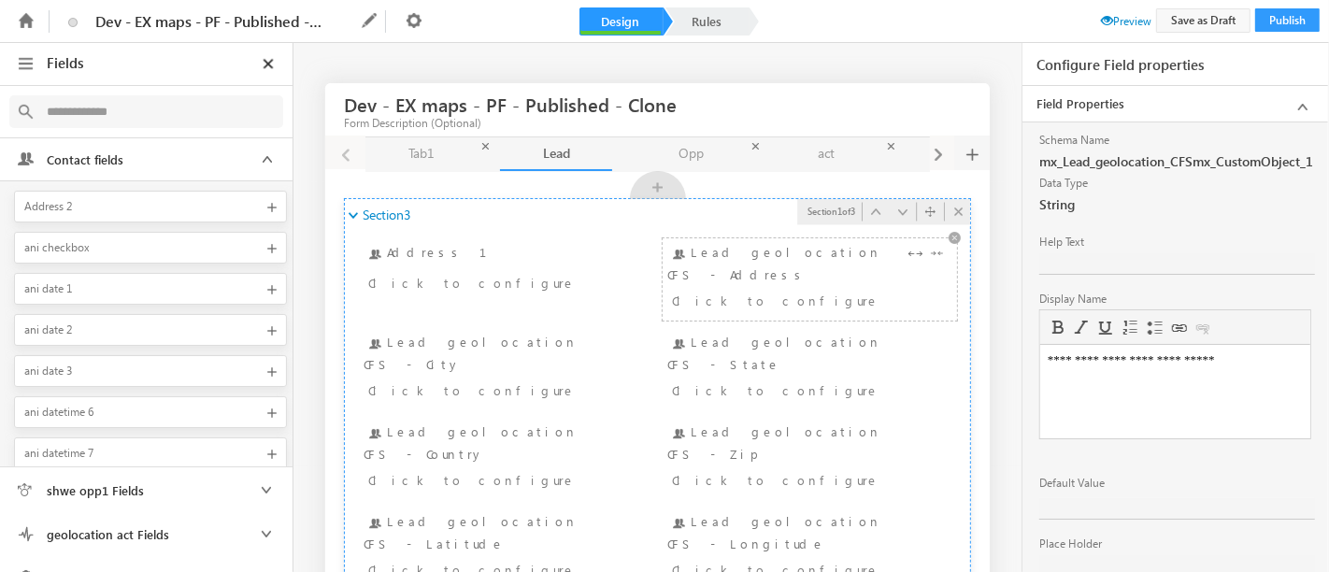
click at [749, 289] on div "Click to configure" at bounding box center [786, 300] width 228 height 22
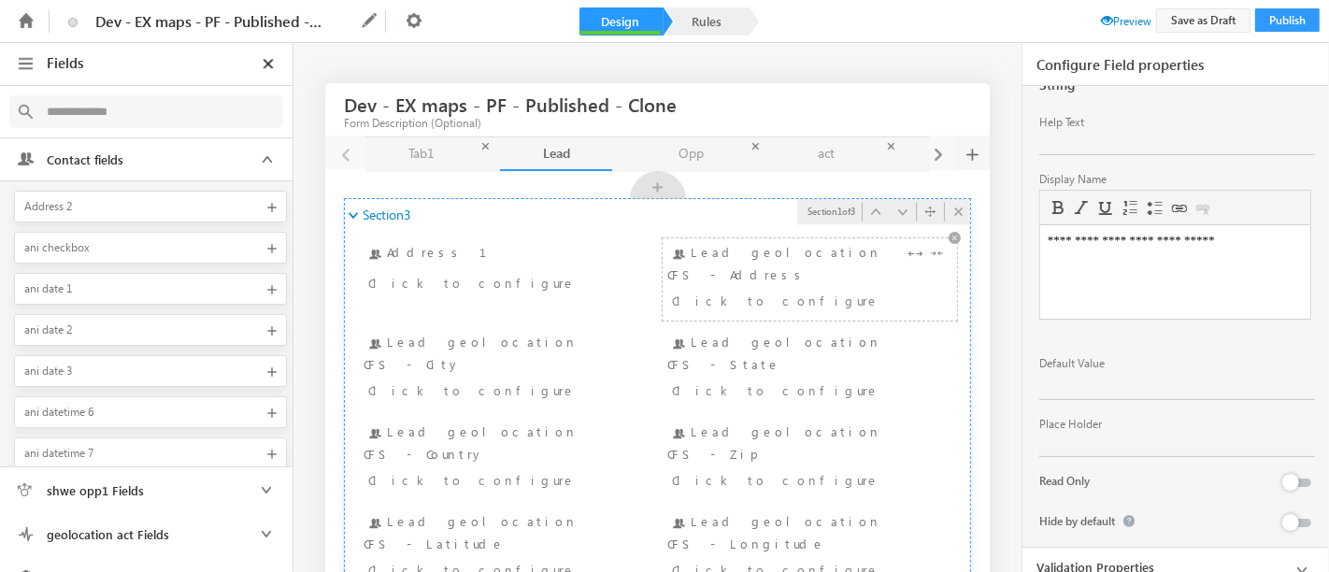
click at [856, 253] on div "Lead geolocation CFS - Address Click to configure" at bounding box center [809, 279] width 285 height 73
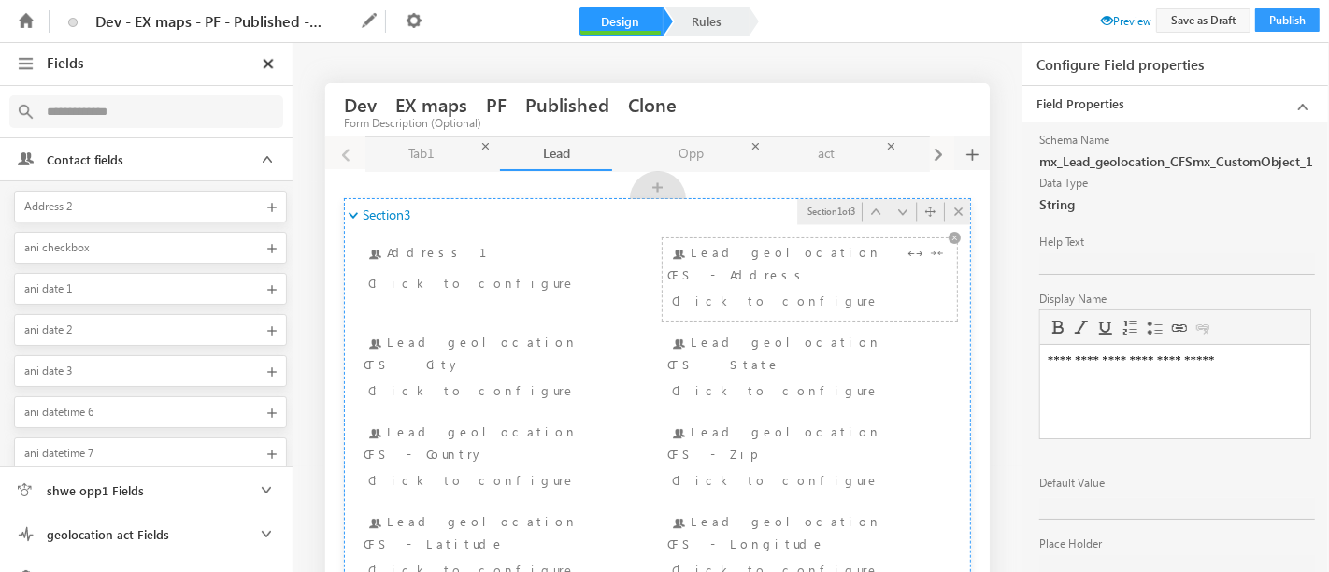
scroll to position [0, 0]
click at [699, 290] on div "Click to configure" at bounding box center [786, 300] width 228 height 22
click at [778, 257] on div "Lead geolocation CFS - Address Click to configure" at bounding box center [809, 279] width 285 height 73
click at [721, 30] on link "Rules" at bounding box center [707, 21] width 82 height 28
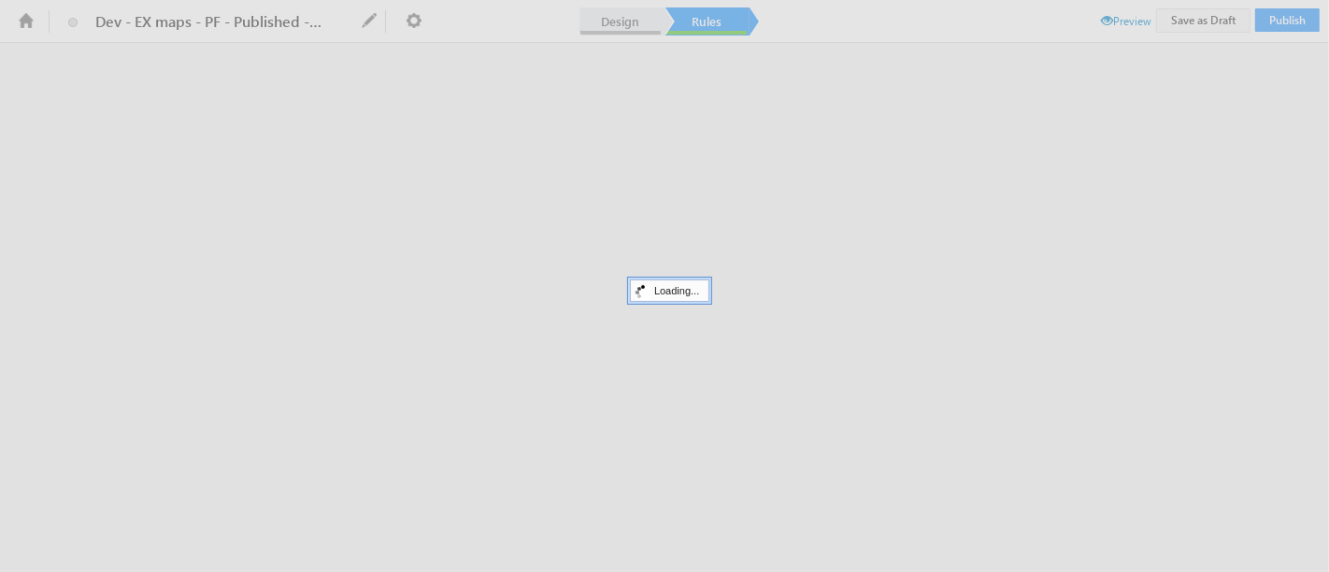
click at [653, 23] on link "Design" at bounding box center [621, 21] width 82 height 28
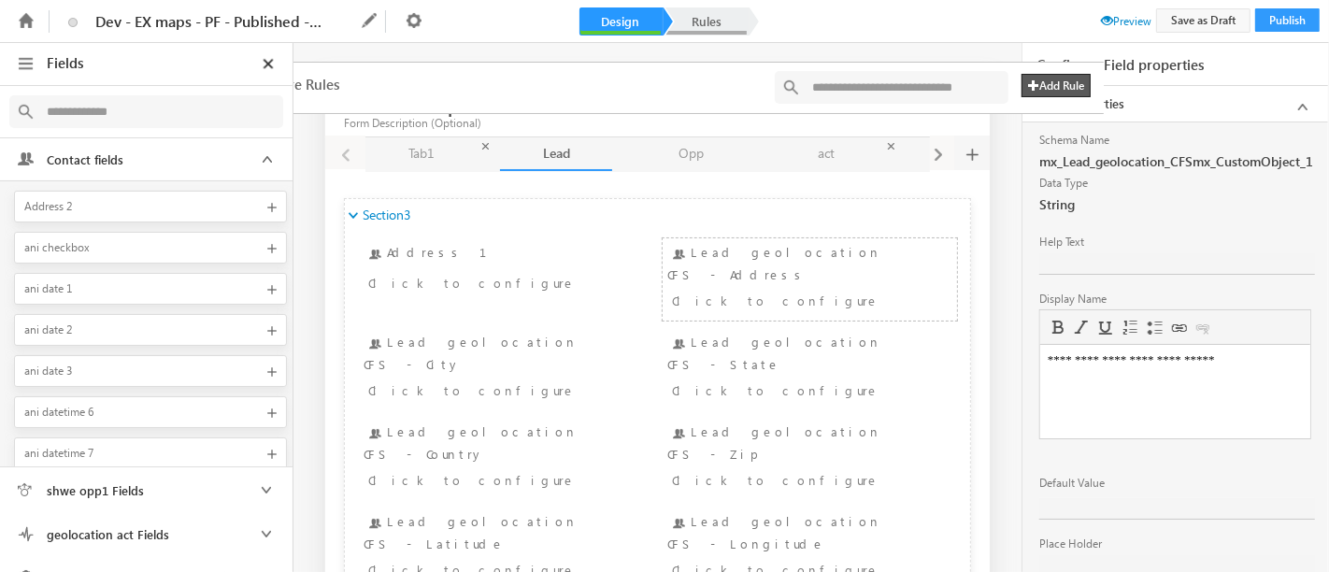
click at [715, 21] on link "Rules" at bounding box center [707, 21] width 82 height 28
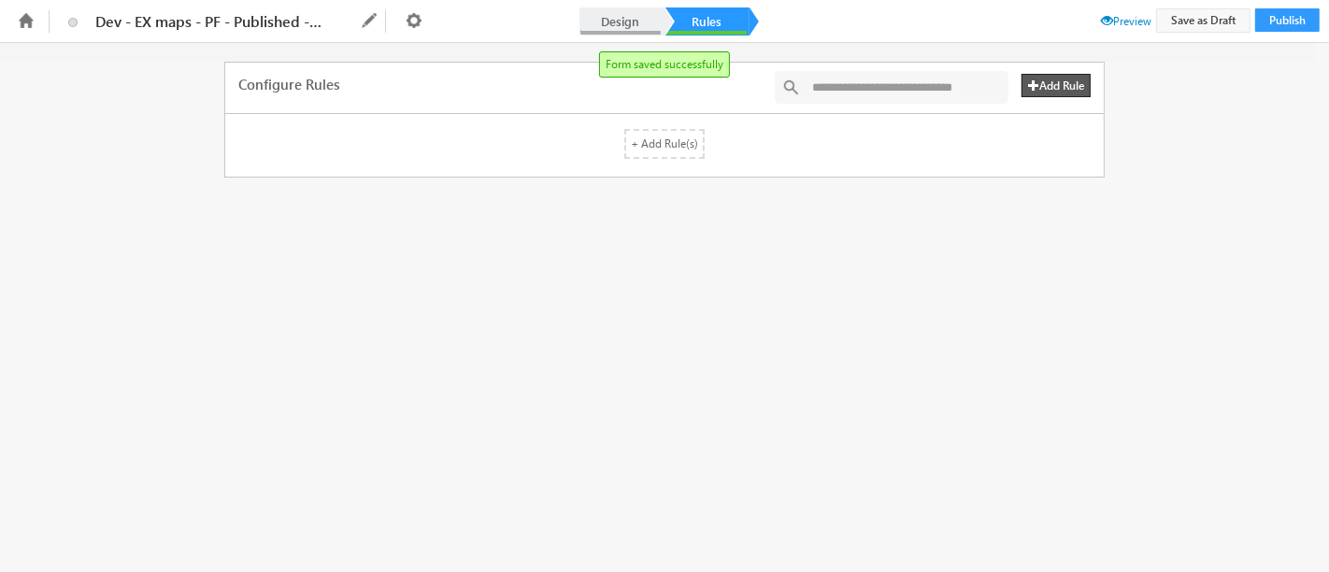
click at [625, 22] on link "Design" at bounding box center [621, 21] width 82 height 28
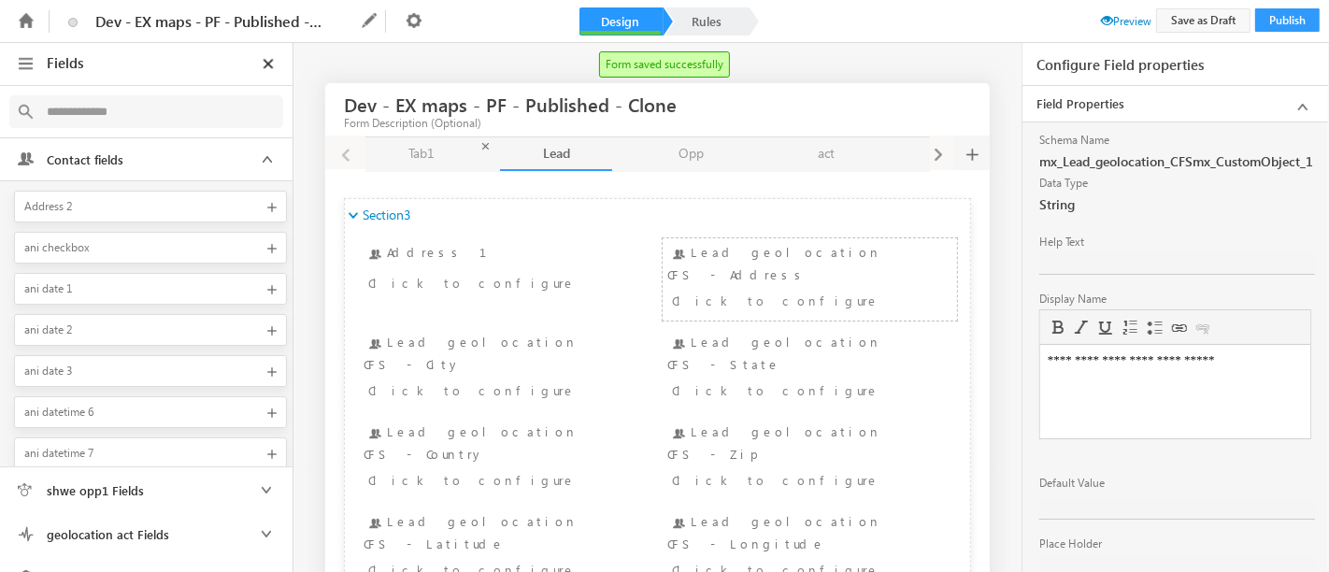
click at [771, 90] on div "Dev - EX maps - PF - Published - Clone Form Description (Optional)" at bounding box center [657, 110] width 665 height 54
click at [734, 289] on div "Click to configure" at bounding box center [786, 300] width 228 height 22
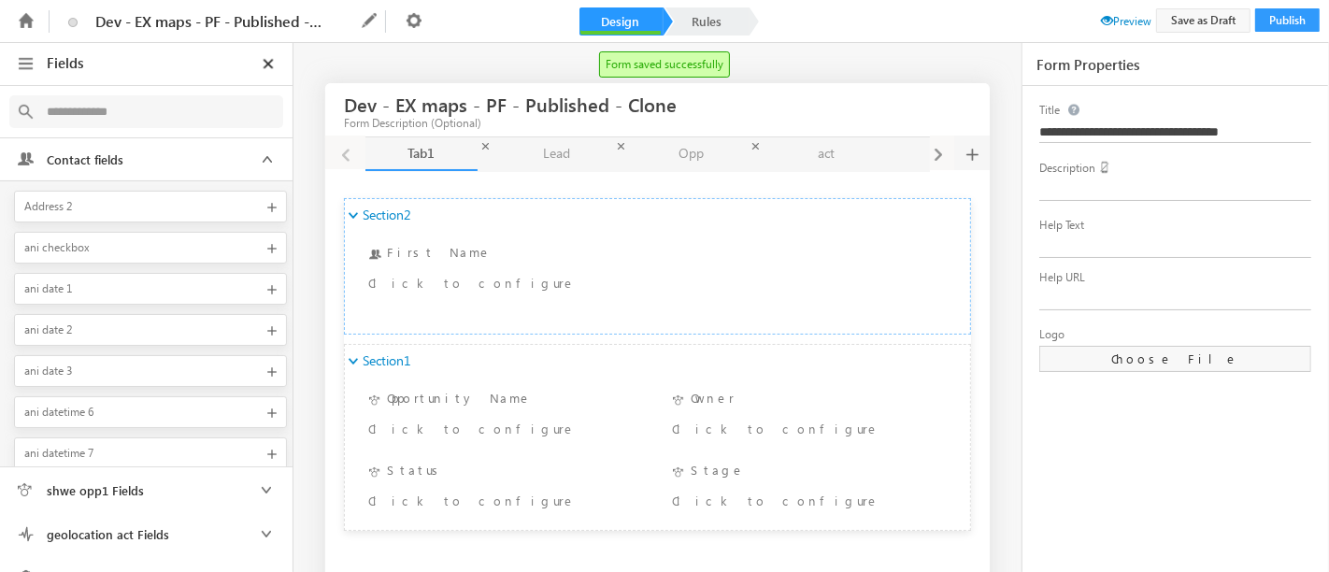
click at [980, 310] on div "**** ******** Section2 Section 1 of 2 First Name First Name Click to configure …" at bounding box center [662, 372] width 655 height 394
click at [558, 157] on link "Lead Lead" at bounding box center [556, 154] width 112 height 34
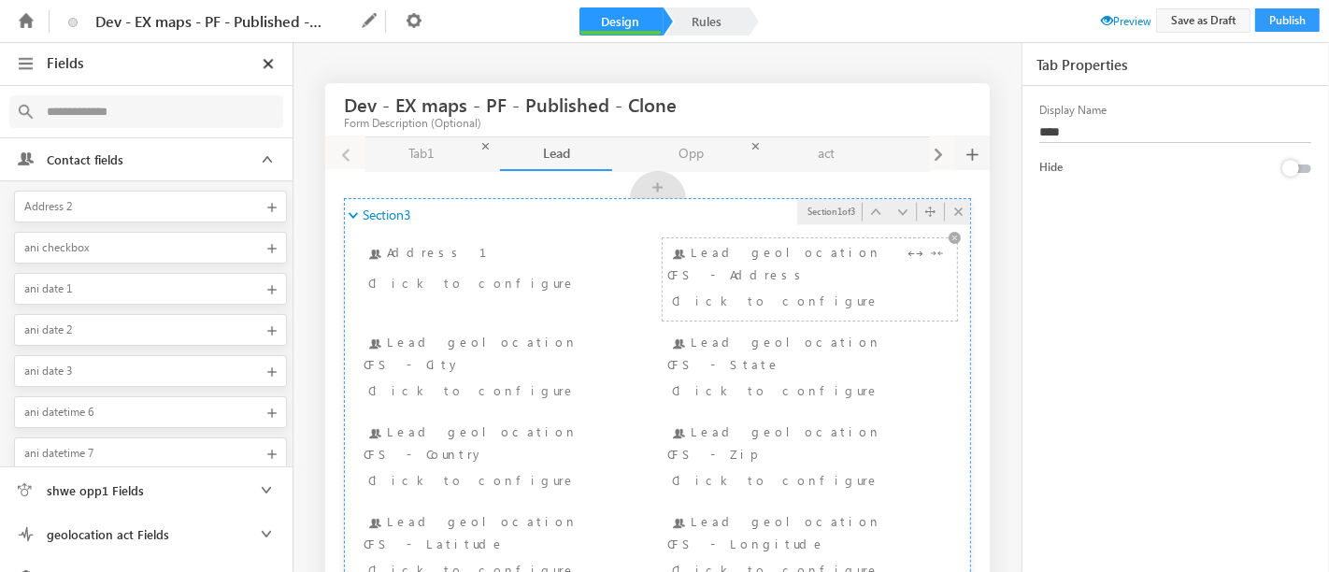
click at [804, 289] on div "Click to configure" at bounding box center [786, 300] width 228 height 22
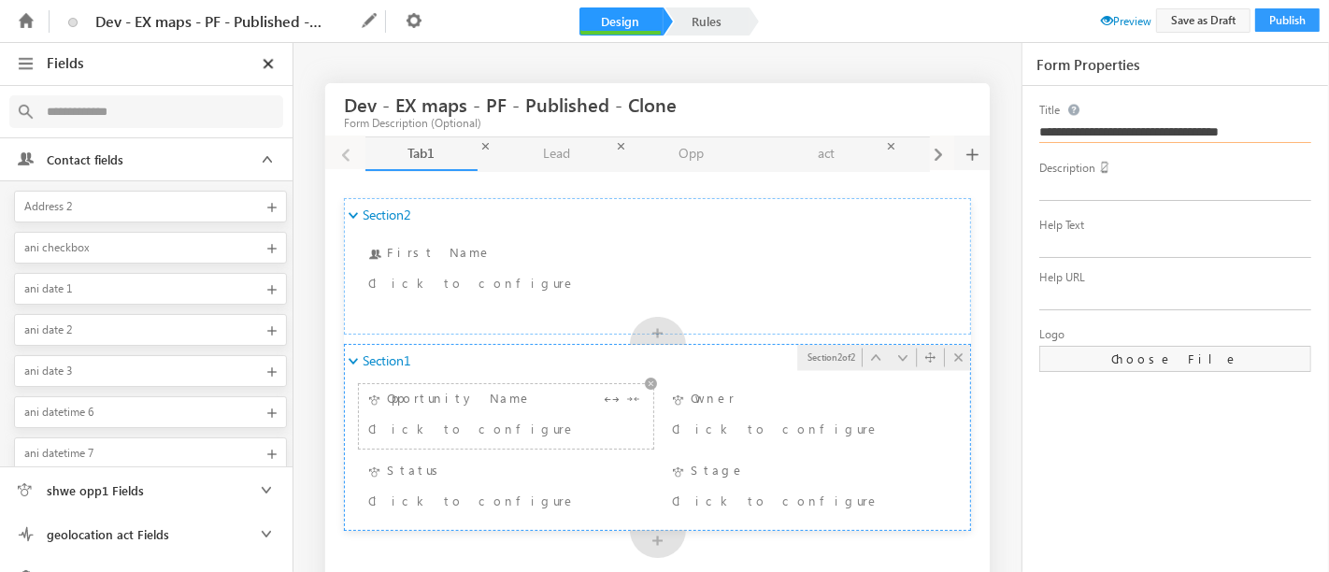
click at [505, 402] on div "Opportunity Name Click to configure" at bounding box center [506, 416] width 285 height 55
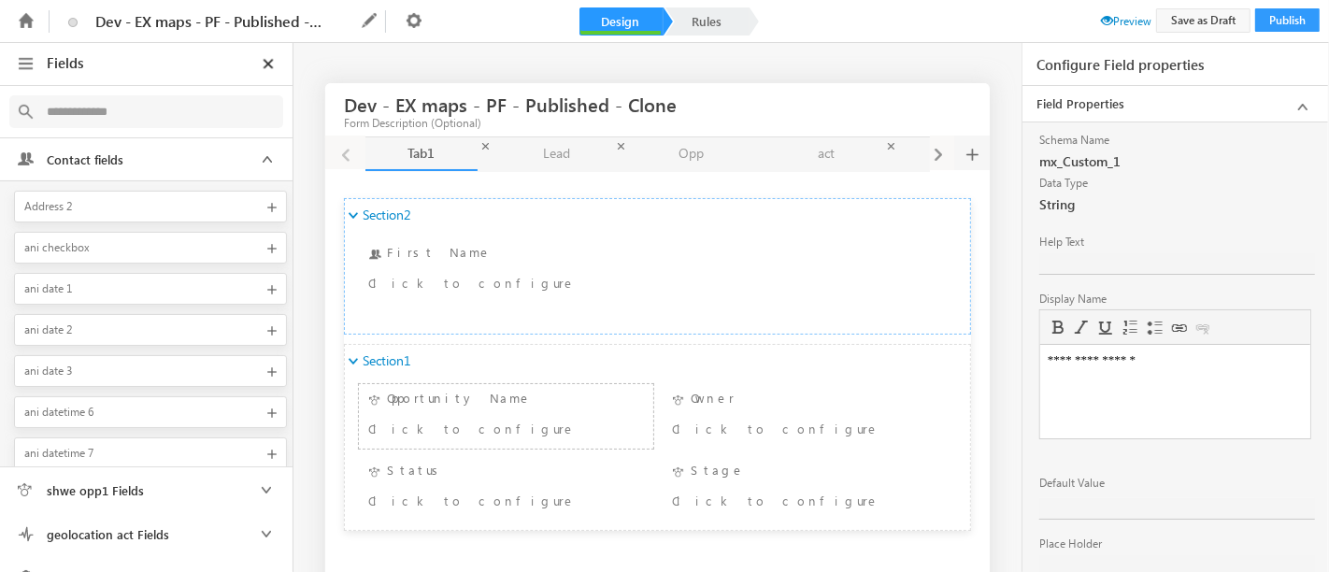
scroll to position [120, 0]
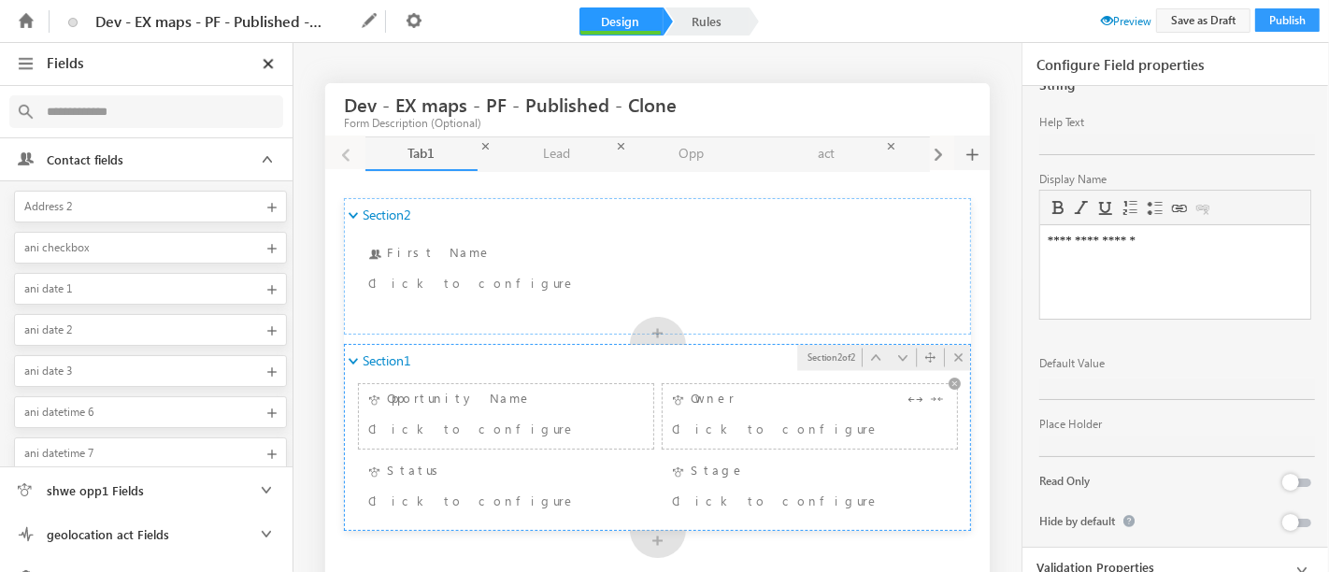
click at [785, 409] on div "Owner Click to configure" at bounding box center [809, 416] width 285 height 55
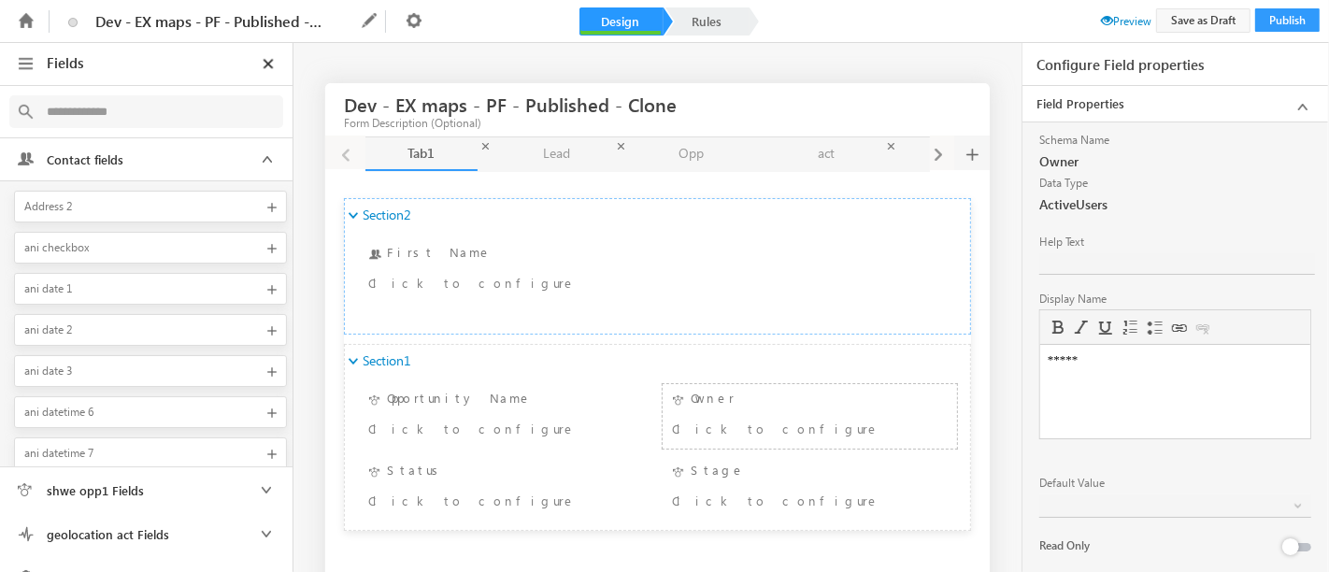
scroll to position [64, 0]
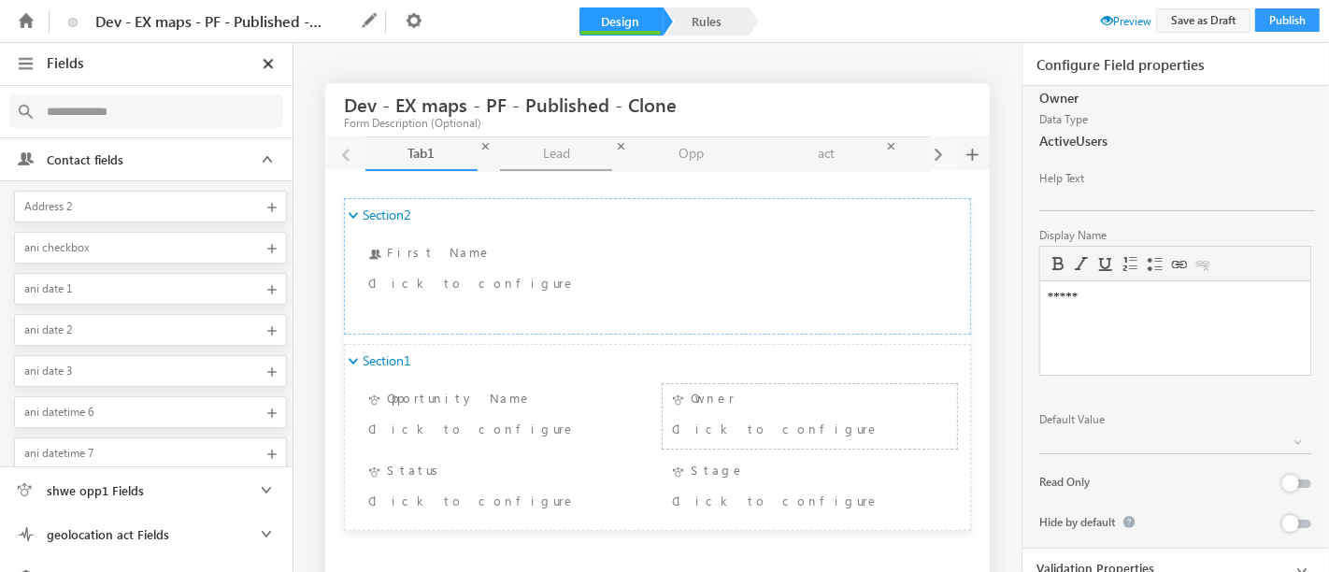
click at [550, 154] on link "Lead Lead" at bounding box center [556, 154] width 112 height 34
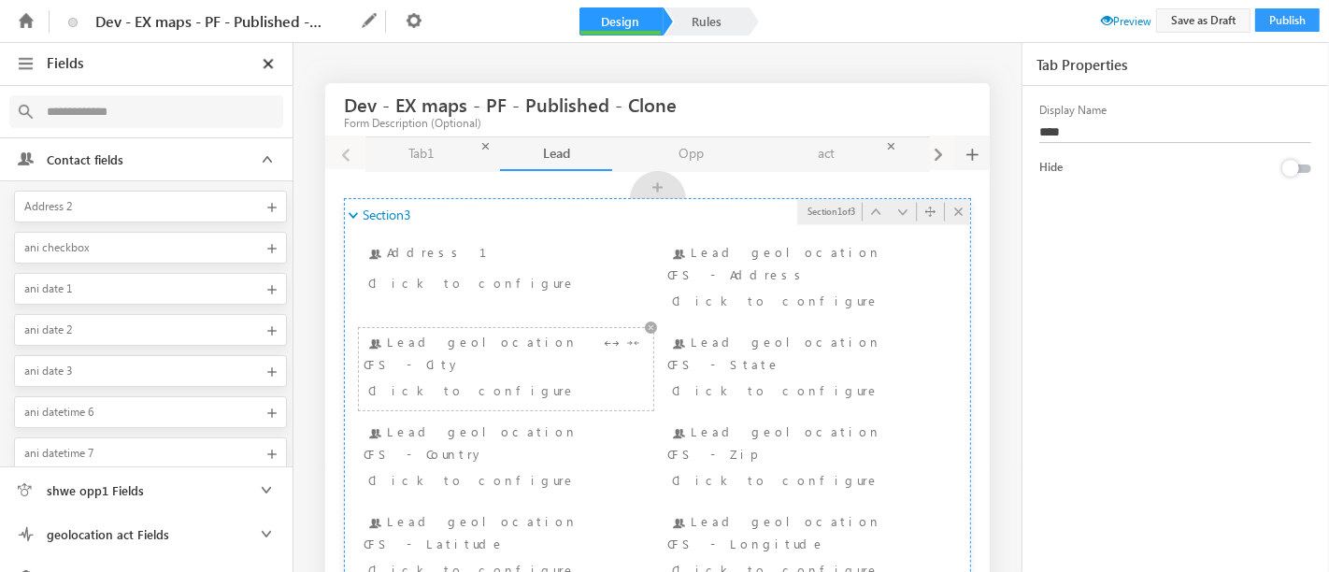
click at [421, 379] on div "Click to configure" at bounding box center [482, 390] width 228 height 22
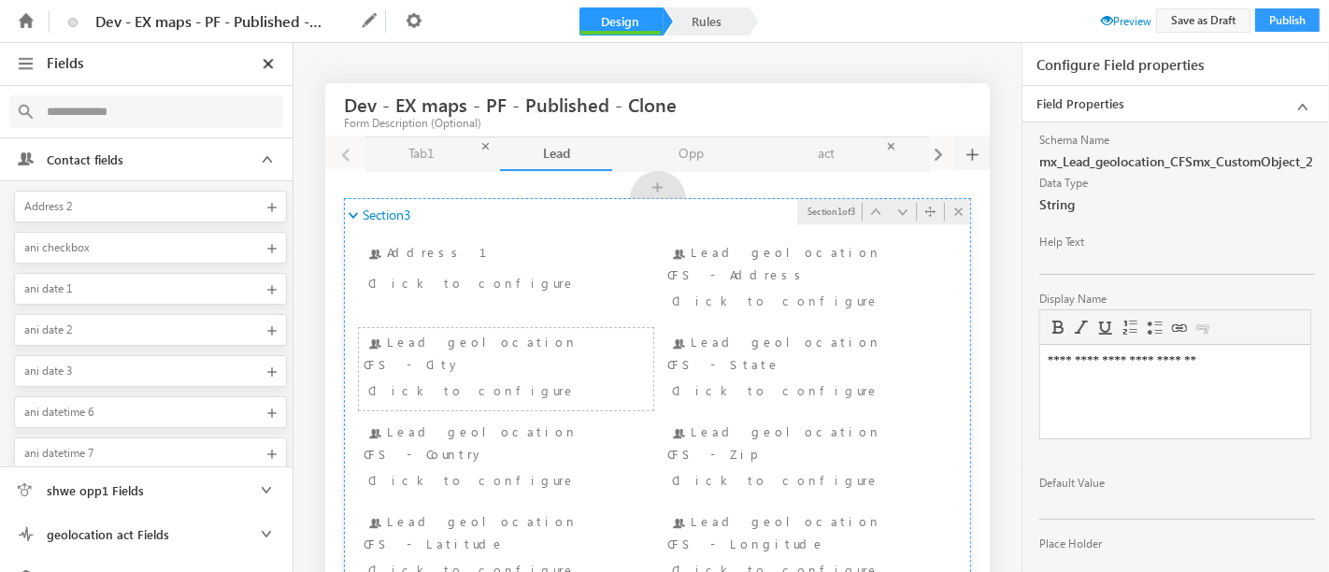
click at [815, 303] on ul "Address 1 Address 1 Click to configure Lead geolocation CFS - Address Lead geol…" at bounding box center [657, 410] width 625 height 359
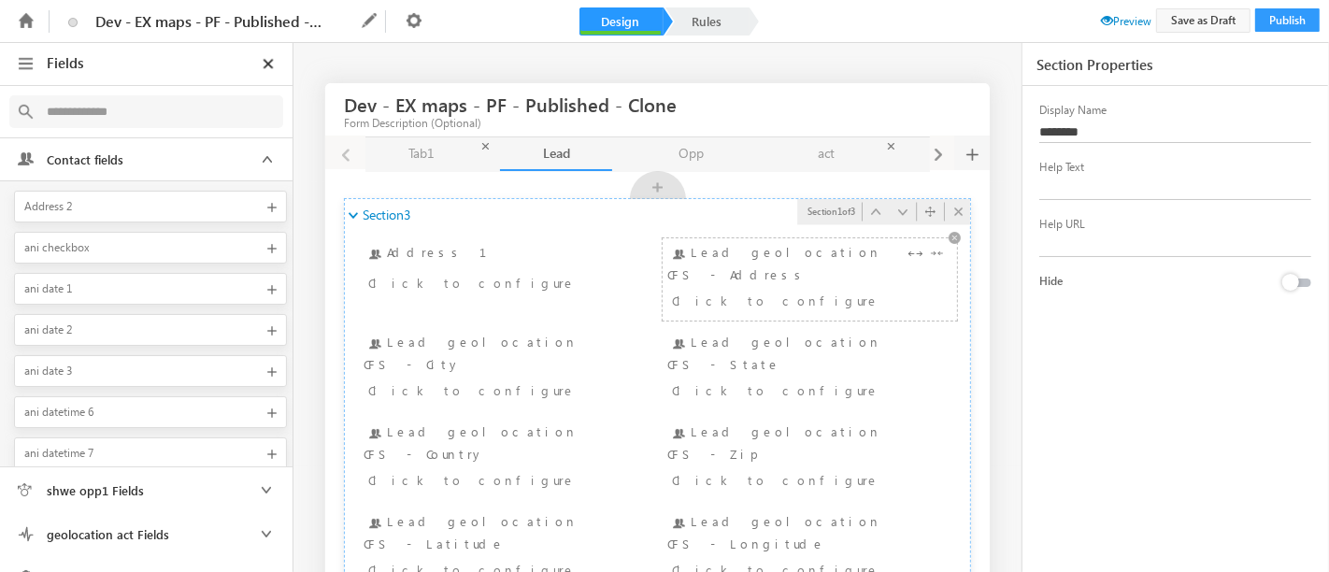
click at [823, 289] on div "Click to configure" at bounding box center [786, 300] width 228 height 22
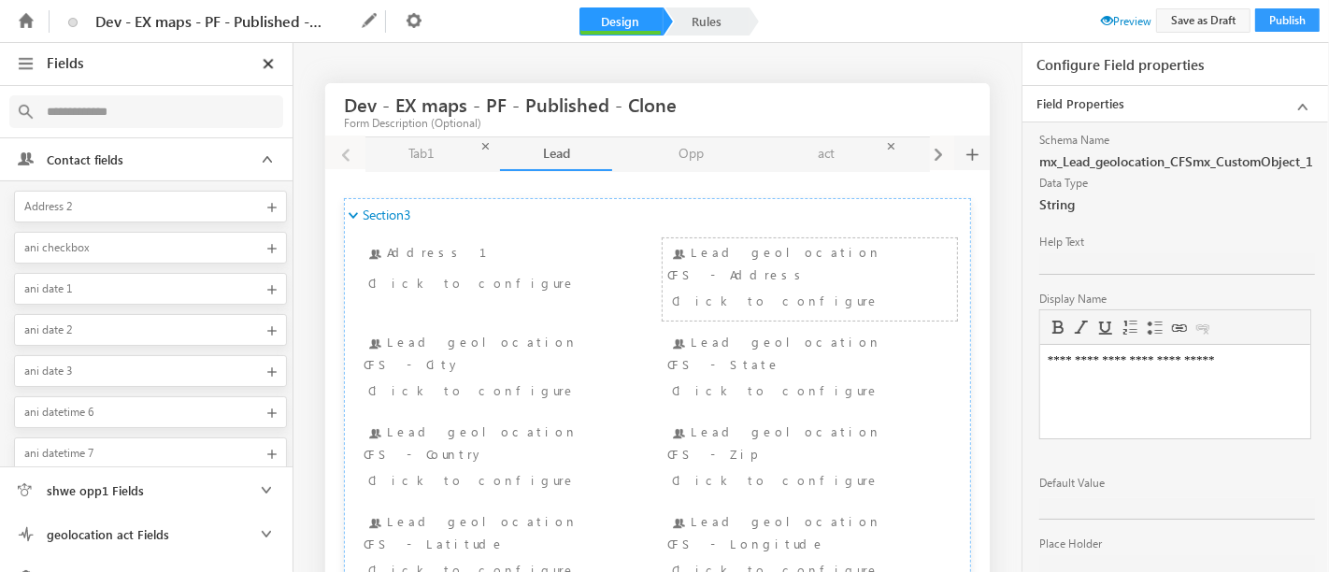
scroll to position [120, 0]
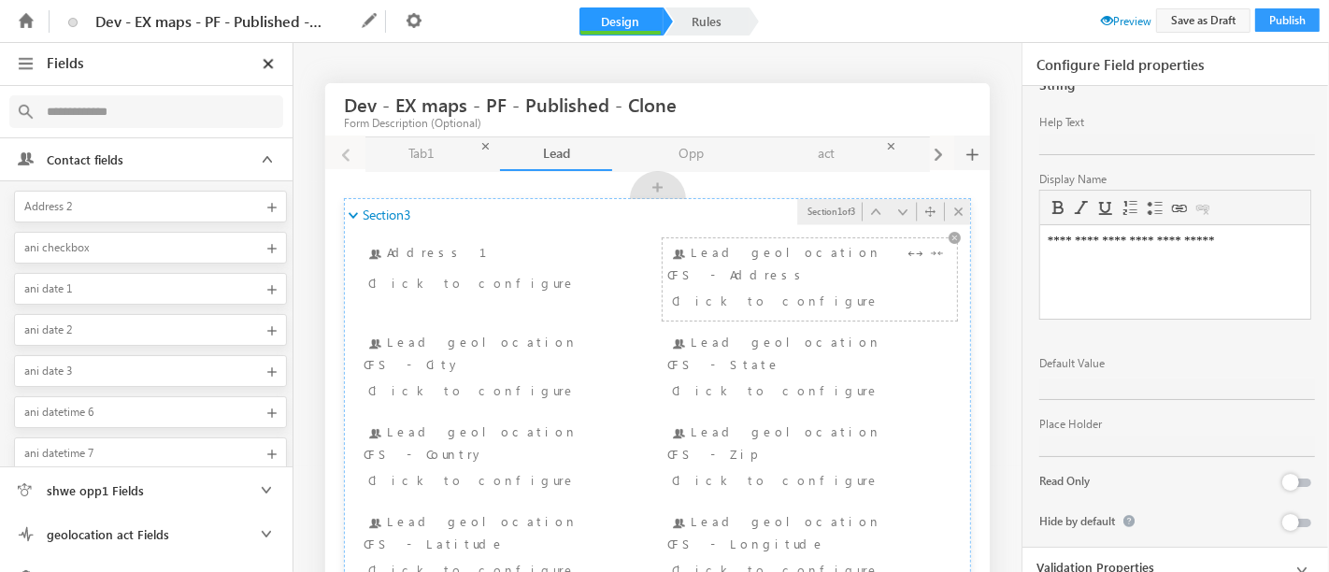
click at [838, 251] on div "Lead geolocation CFS - Address Click to configure" at bounding box center [809, 279] width 285 height 73
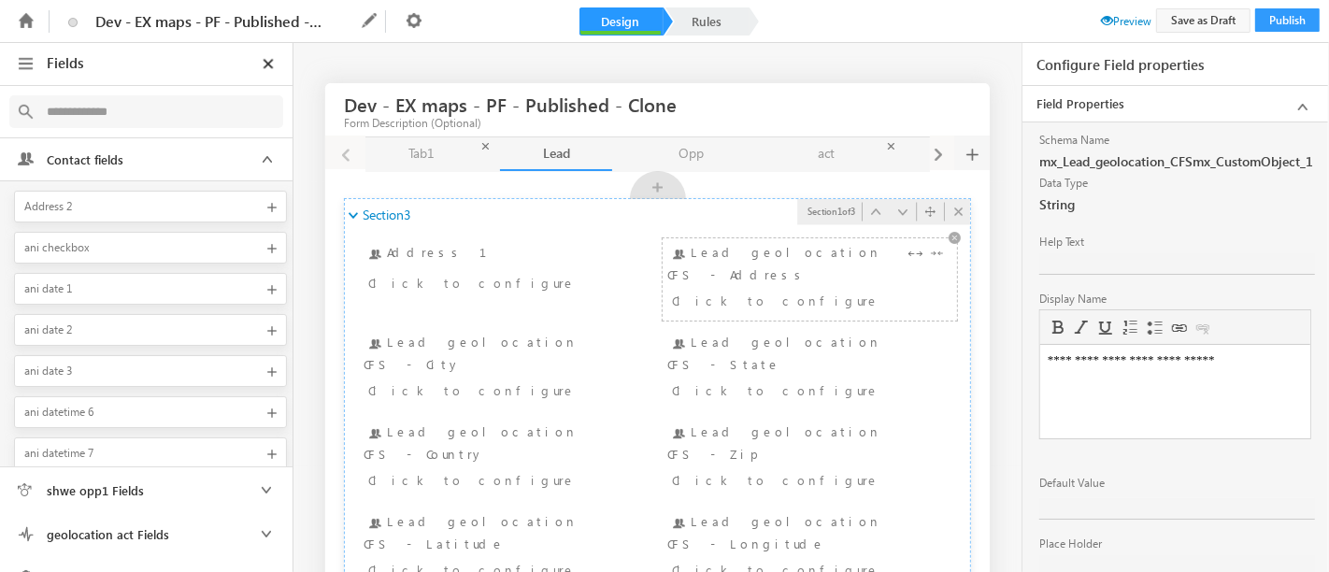
scroll to position [0, 0]
click at [838, 251] on div "Lead geolocation CFS - Address Click to configure" at bounding box center [809, 279] width 285 height 73
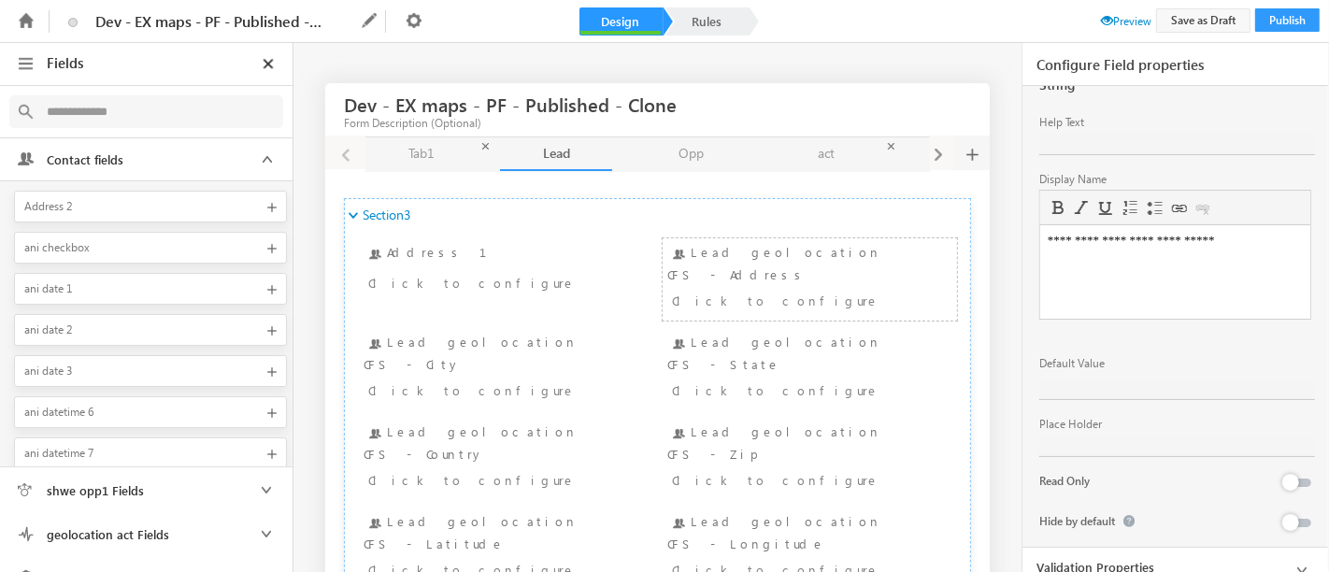
click at [788, 263] on div "Lead geolocation CFS - Address Click to configure" at bounding box center [809, 279] width 285 height 73
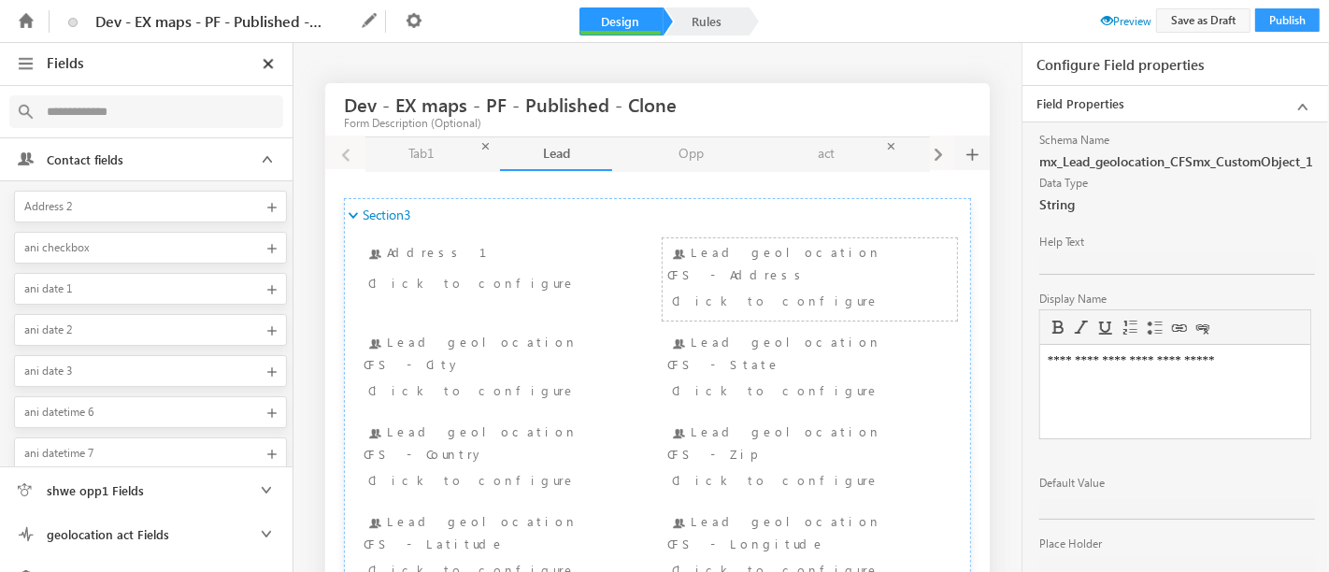
scroll to position [0, 0]
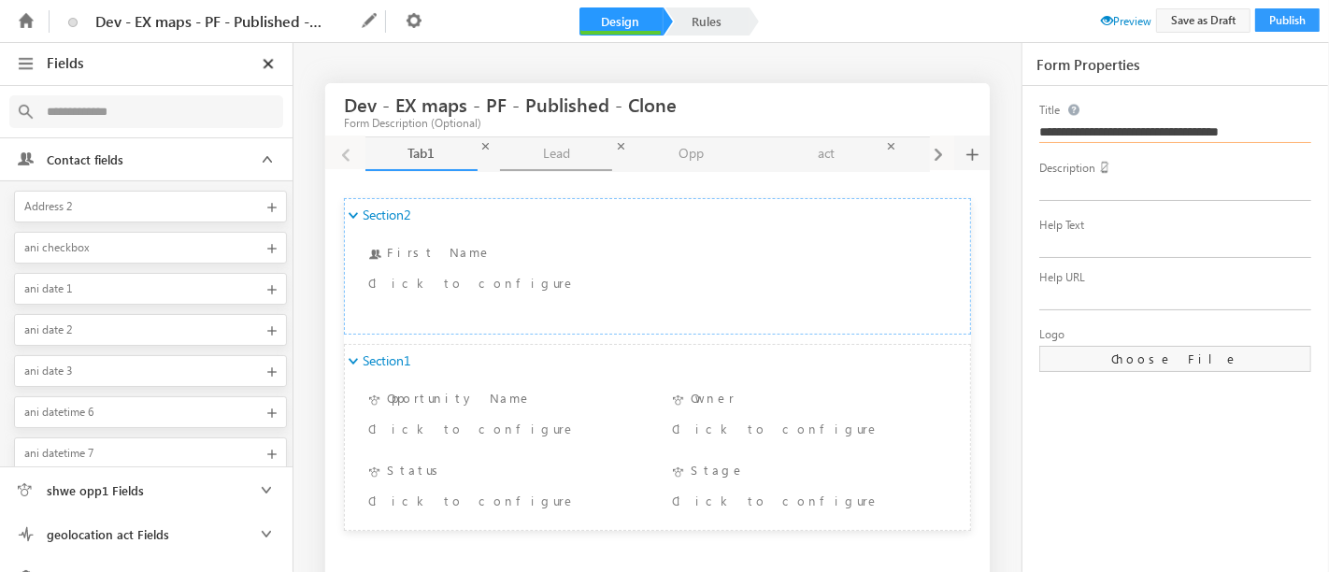
click at [533, 140] on link "Lead Lead" at bounding box center [556, 154] width 112 height 34
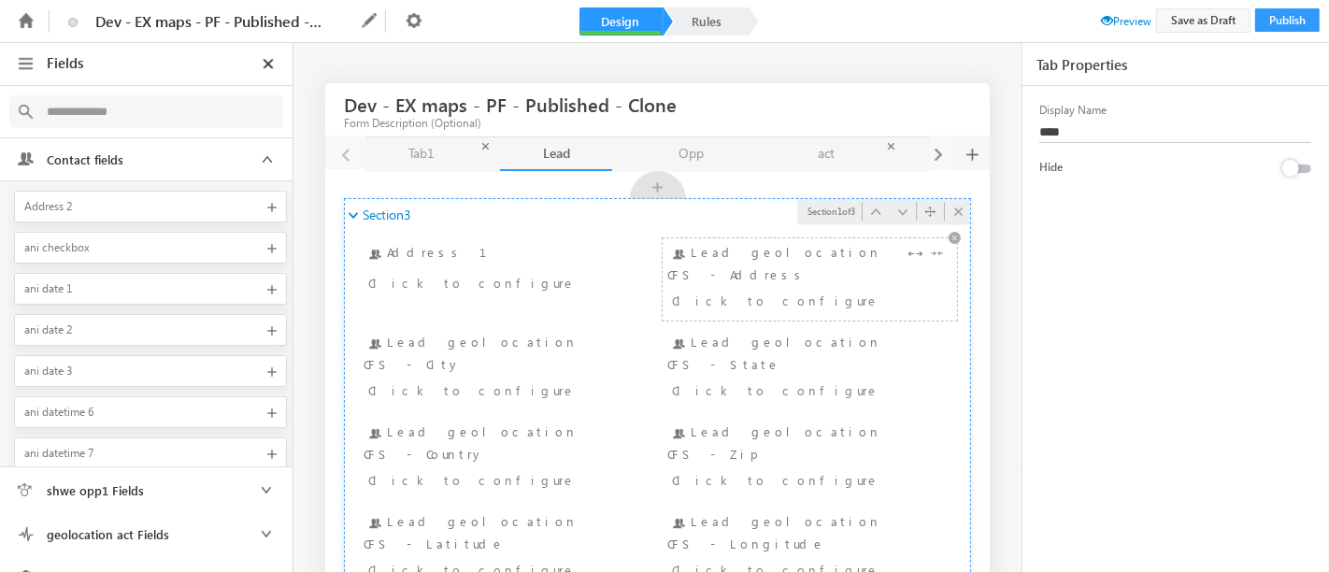
click at [705, 257] on div "Lead geolocation CFS - Address Click to configure" at bounding box center [809, 279] width 285 height 73
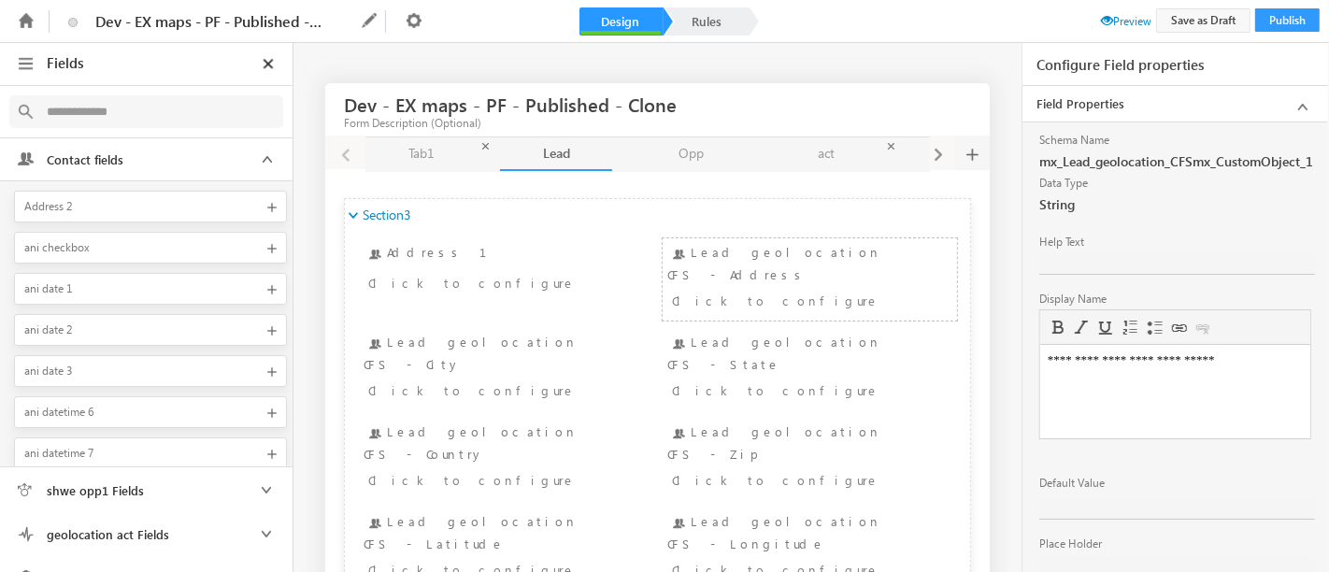
scroll to position [160, 0]
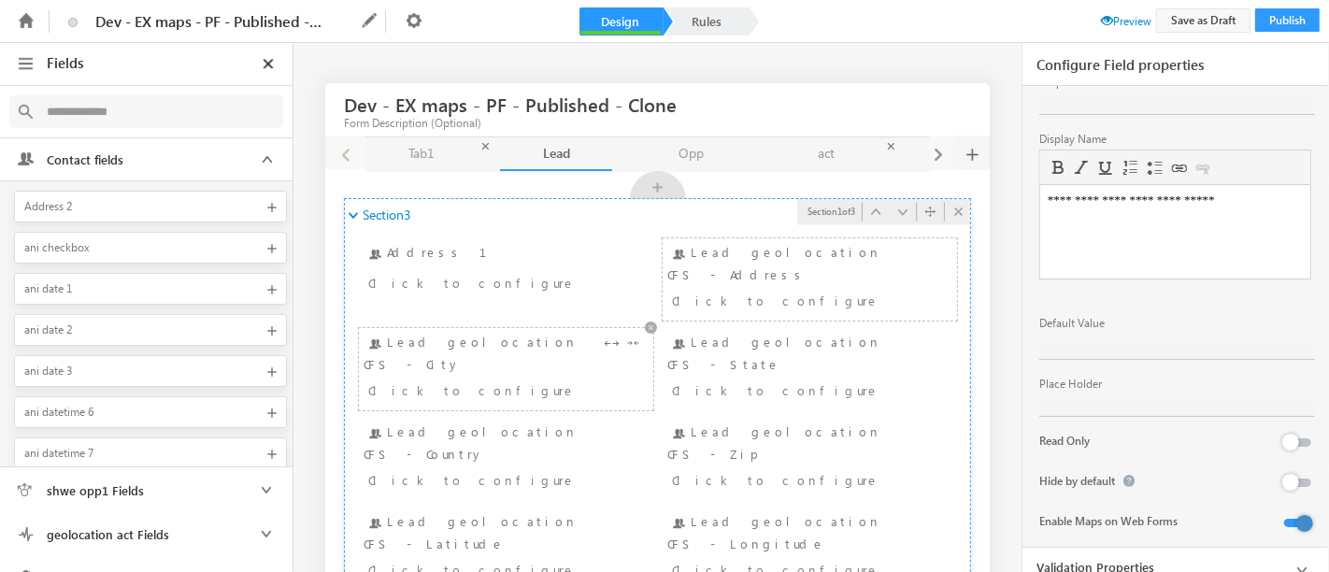
click at [529, 379] on div "Click to configure" at bounding box center [482, 390] width 228 height 22
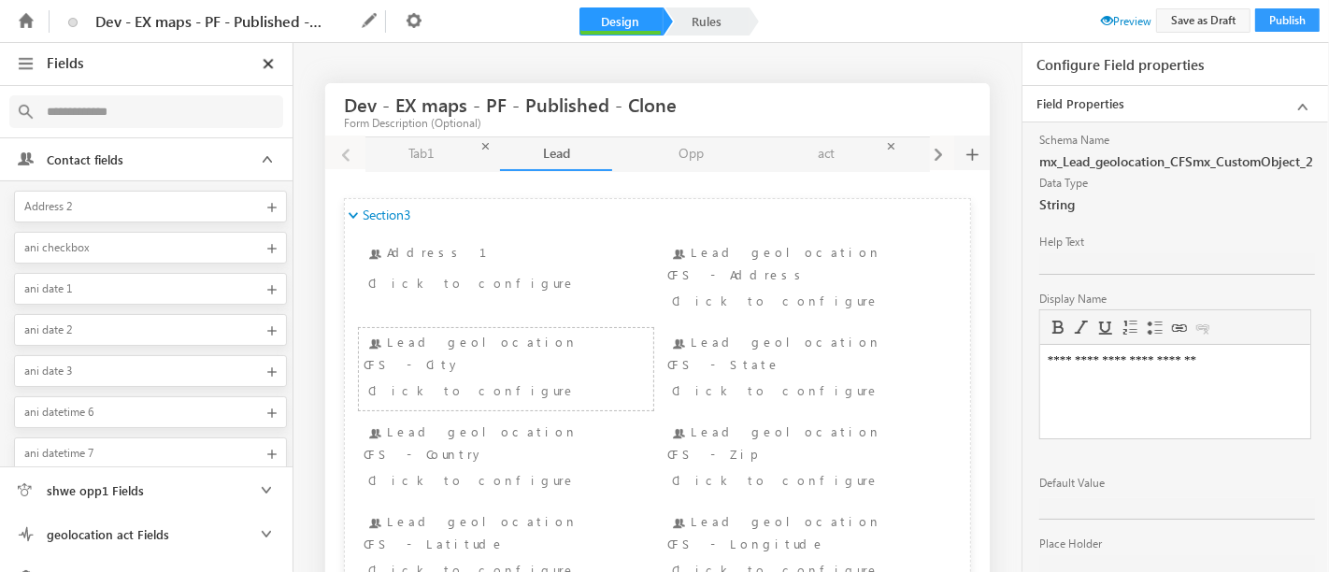
scroll to position [120, 0]
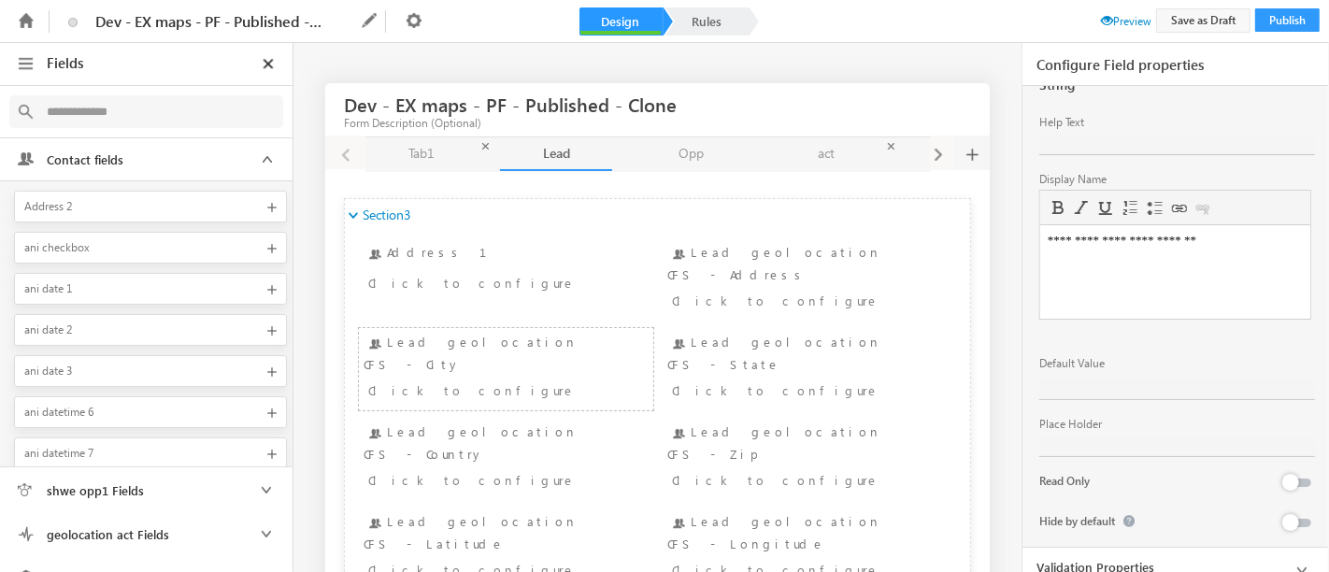
click at [713, 379] on div "Click to configure" at bounding box center [786, 390] width 228 height 22
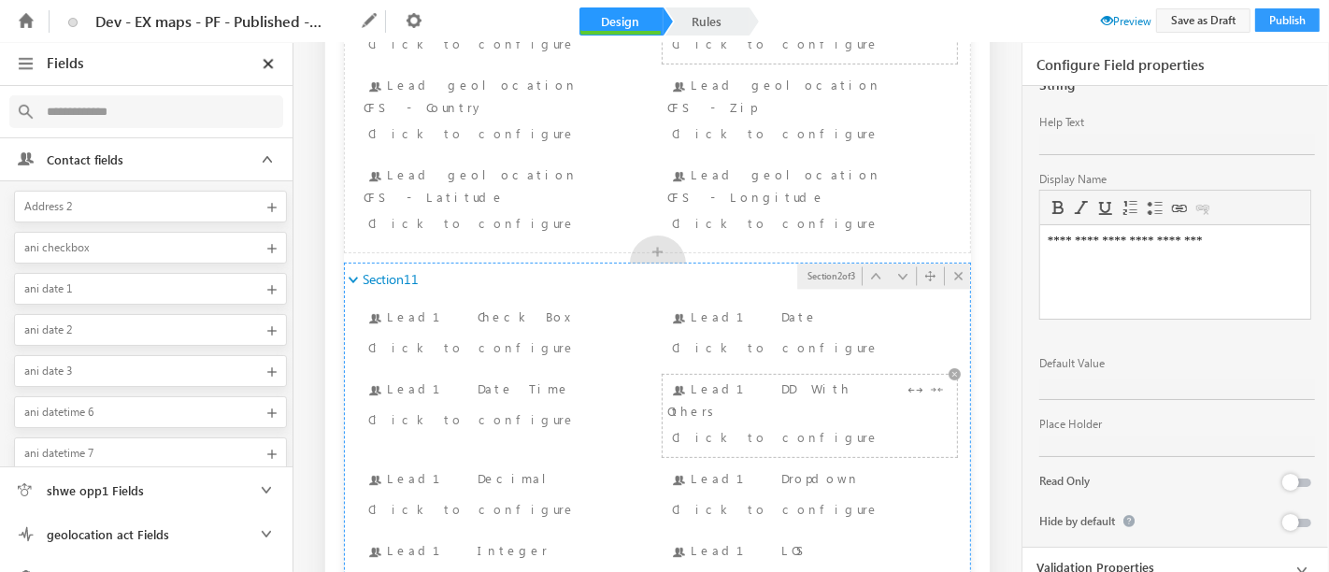
scroll to position [296, 0]
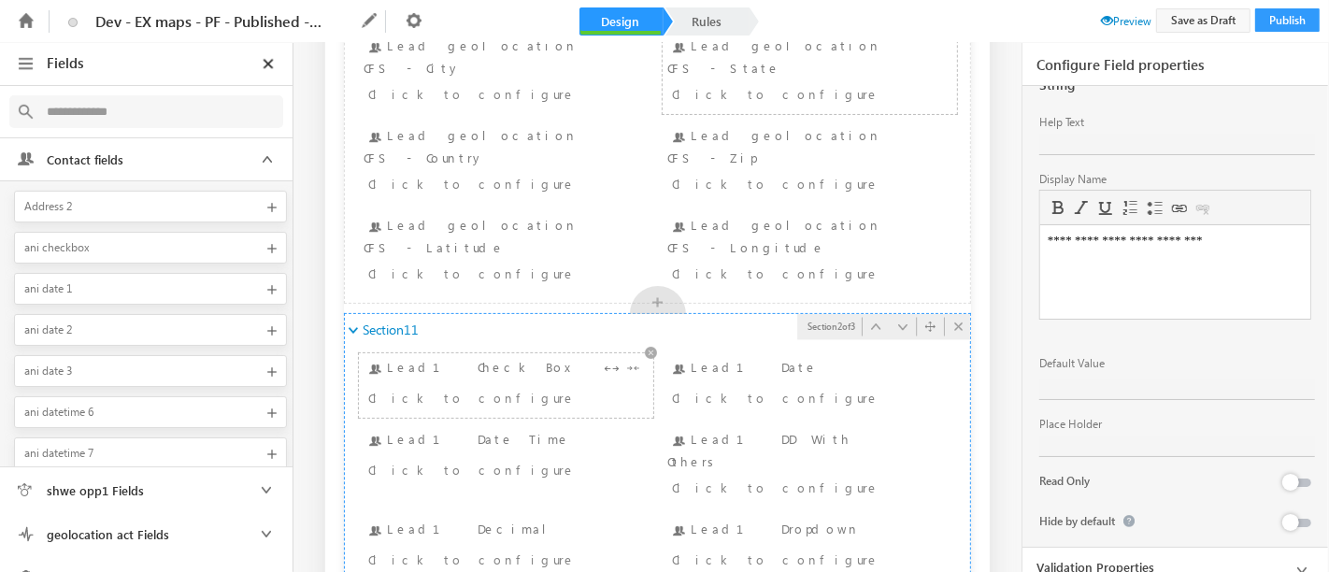
click at [470, 386] on div "Click to configure" at bounding box center [482, 397] width 228 height 22
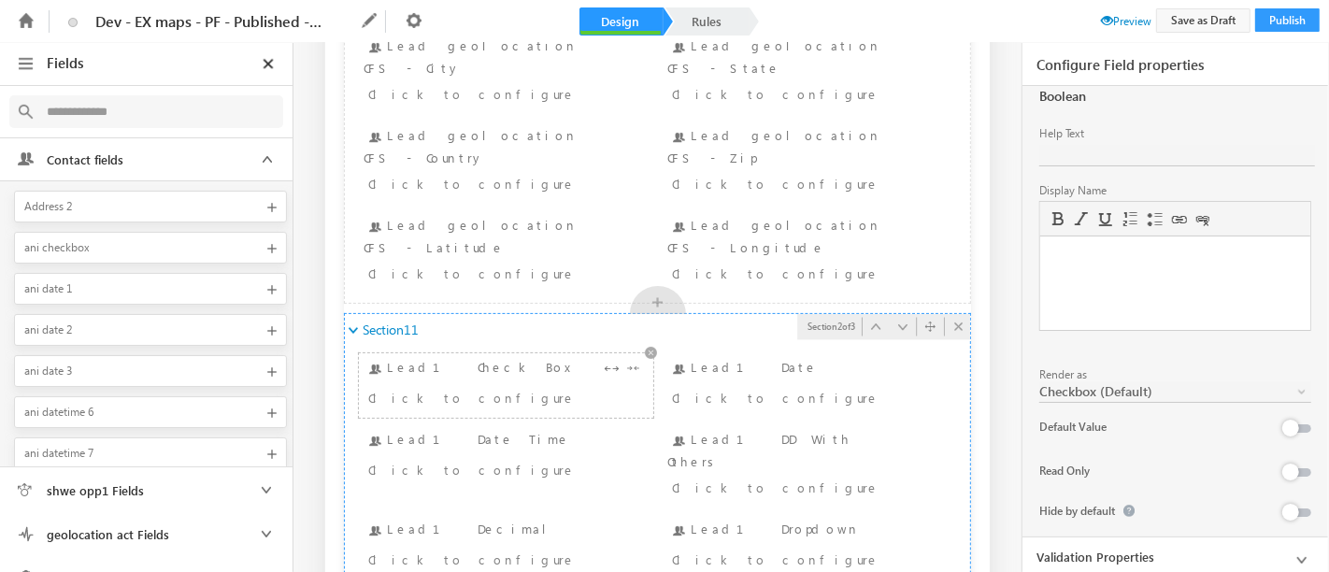
scroll to position [0, 0]
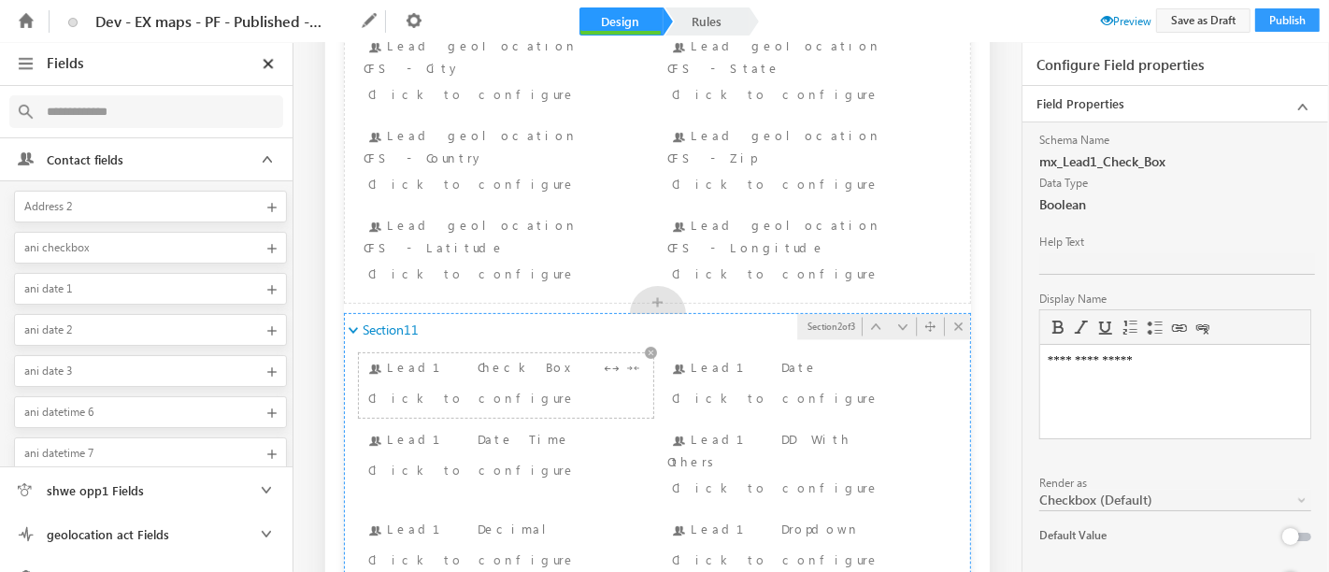
click at [470, 386] on div "Click to configure" at bounding box center [482, 397] width 228 height 22
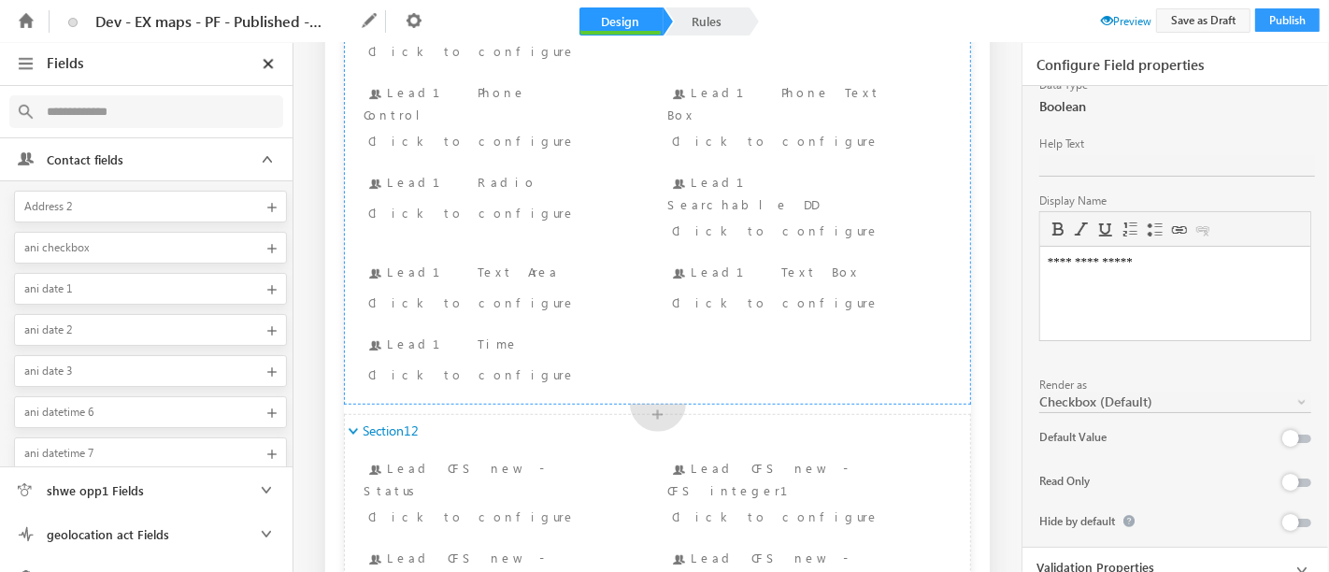
scroll to position [967, 0]
click at [516, 458] on div "Lead CFS new - Status Click to configure" at bounding box center [506, 494] width 285 height 73
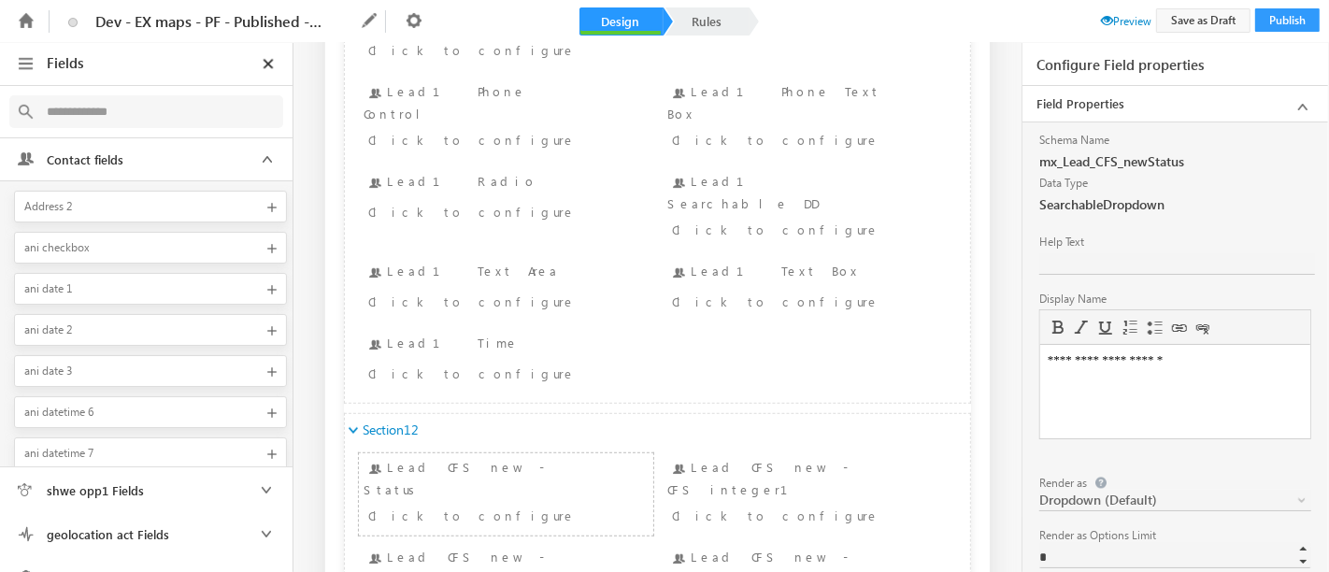
scroll to position [0, 0]
click at [1037, 345] on div "**********" at bounding box center [1176, 447] width 306 height 651
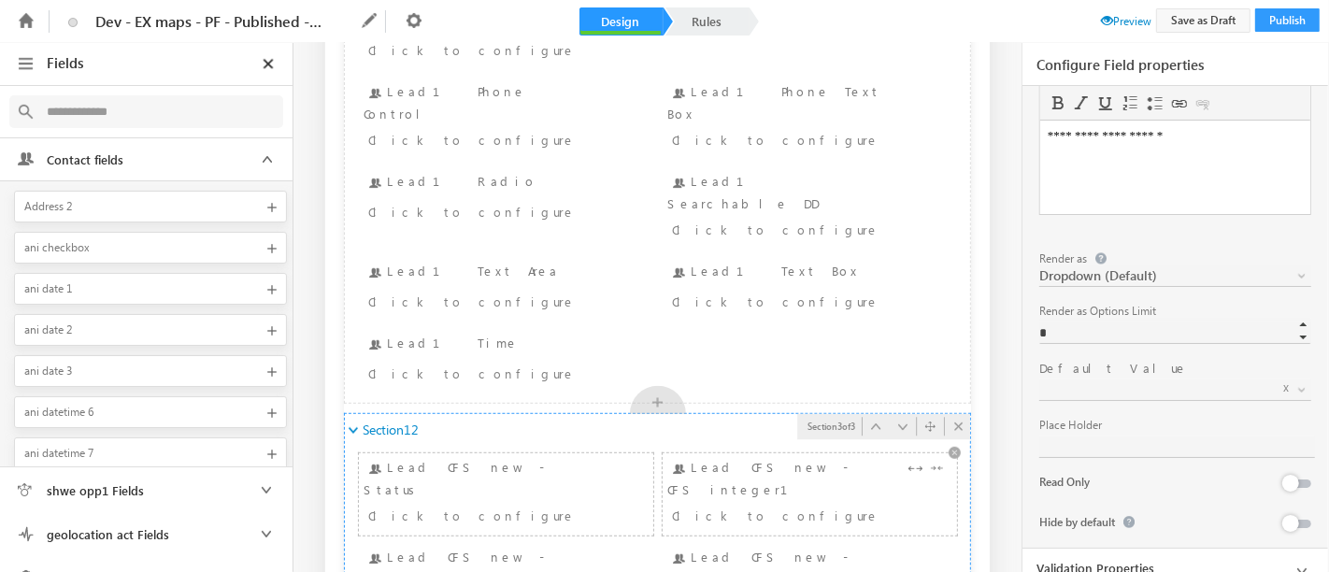
click at [748, 504] on div "Click to configure" at bounding box center [786, 515] width 228 height 22
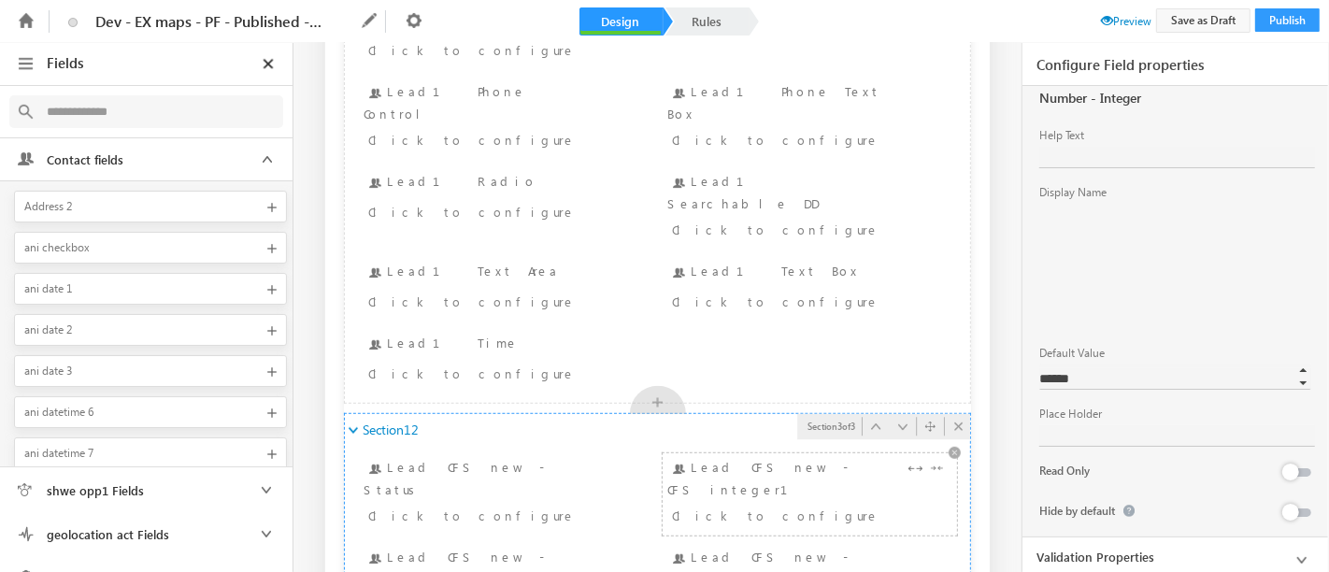
click at [748, 504] on div "Click to configure" at bounding box center [786, 515] width 228 height 22
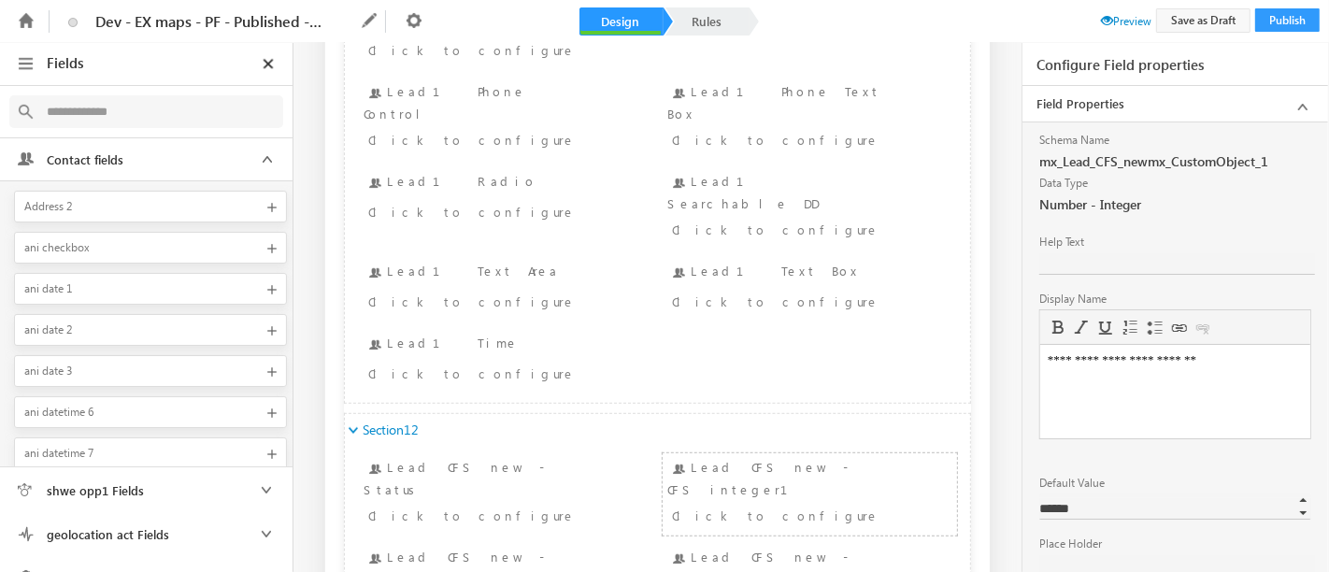
scroll to position [120, 0]
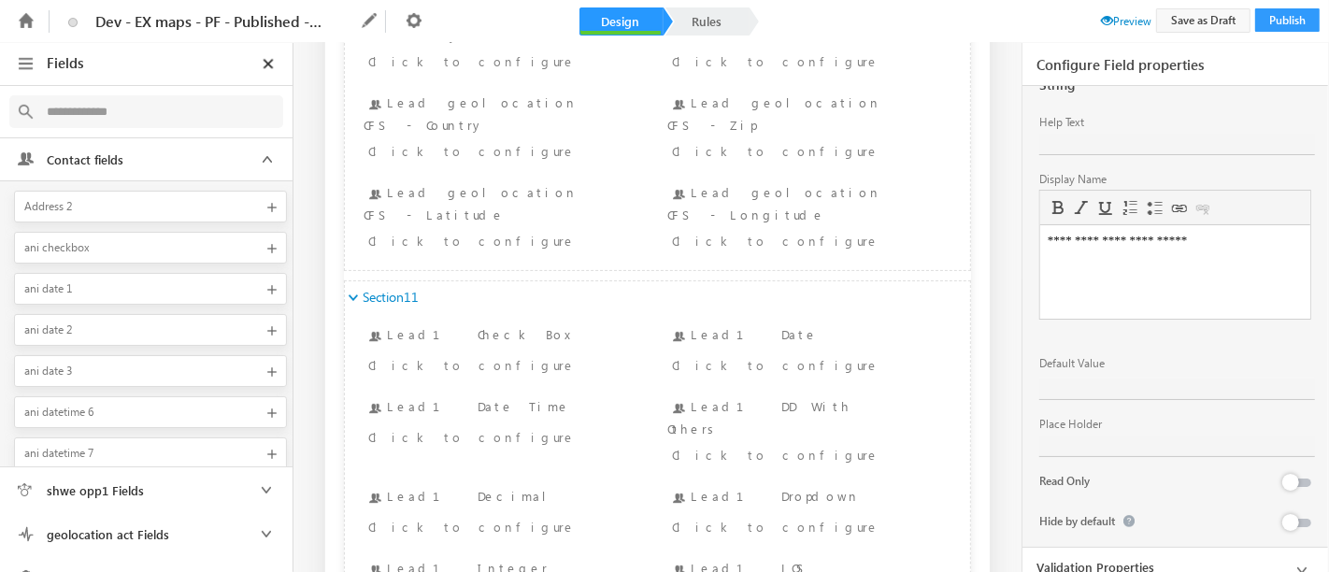
scroll to position [216, 0]
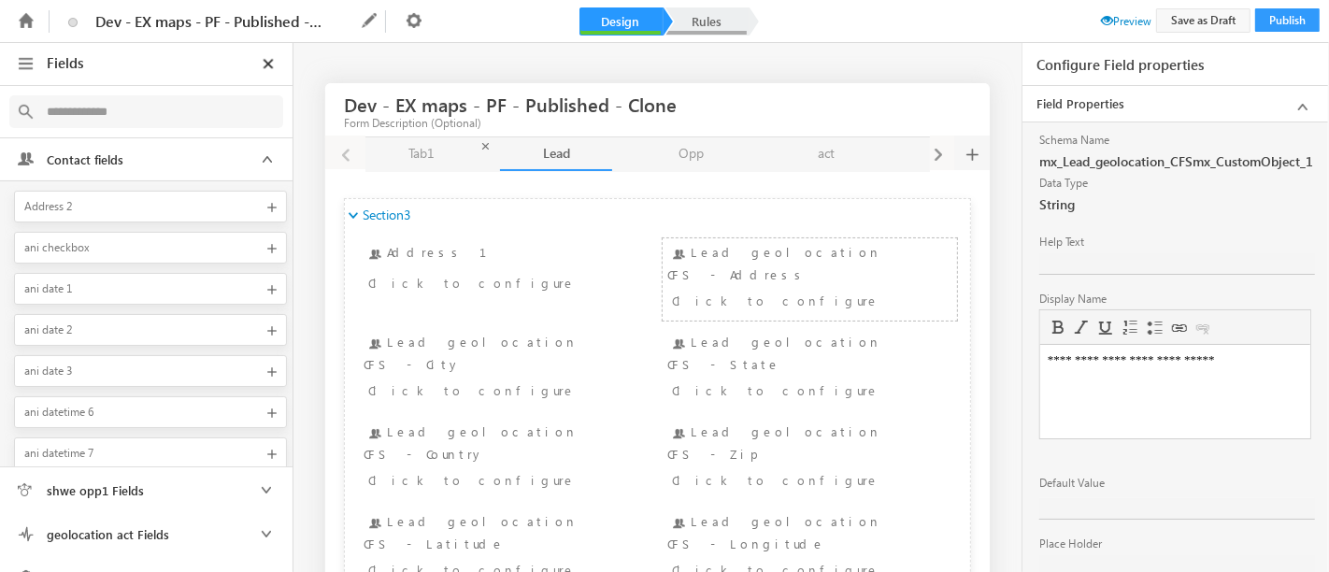
drag, startPoint x: 729, startPoint y: 265, endPoint x: 705, endPoint y: 24, distance: 242.4
click at [729, 265] on div "Lead geolocation CFS - Address Click to configure" at bounding box center [809, 279] width 285 height 73
click at [23, 30] on icon at bounding box center [25, 19] width 21 height 21
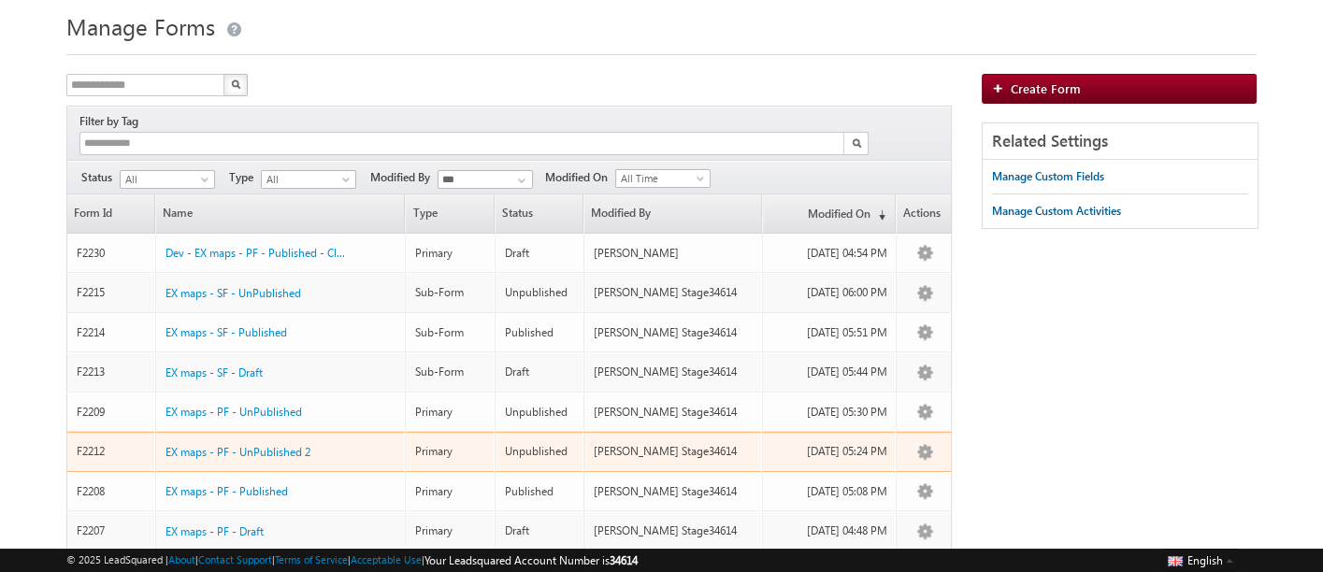
scroll to position [66, 0]
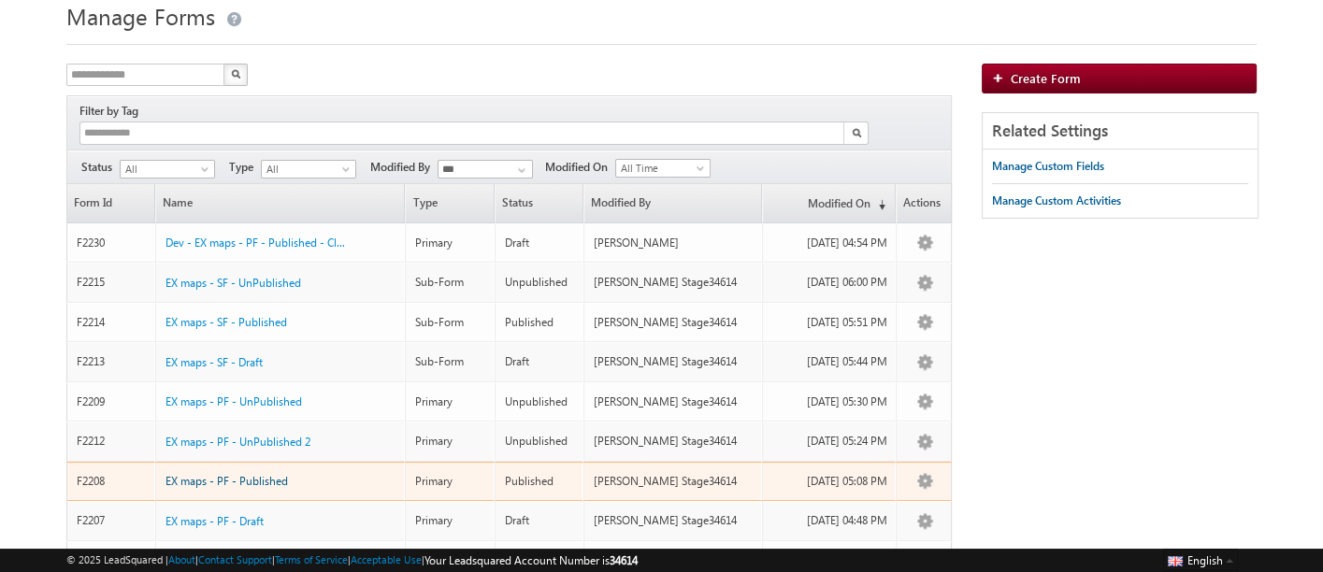
click at [266, 474] on span "EX maps - PF - Published" at bounding box center [226, 481] width 122 height 14
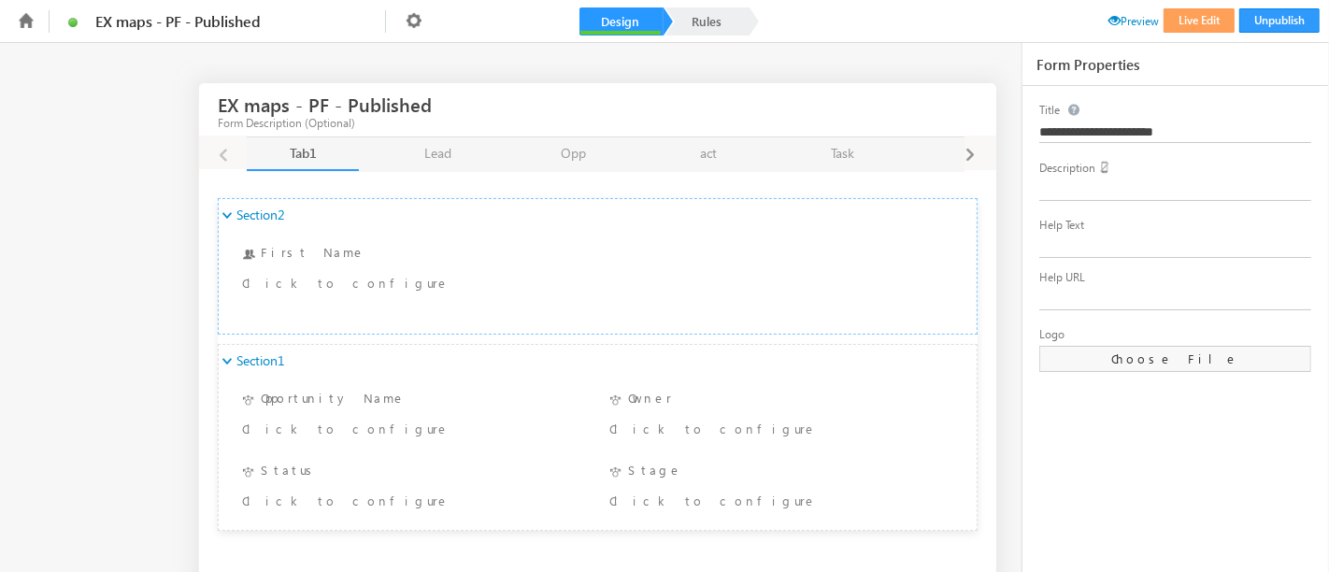
click at [454, 149] on link "Lead Lead" at bounding box center [438, 154] width 112 height 34
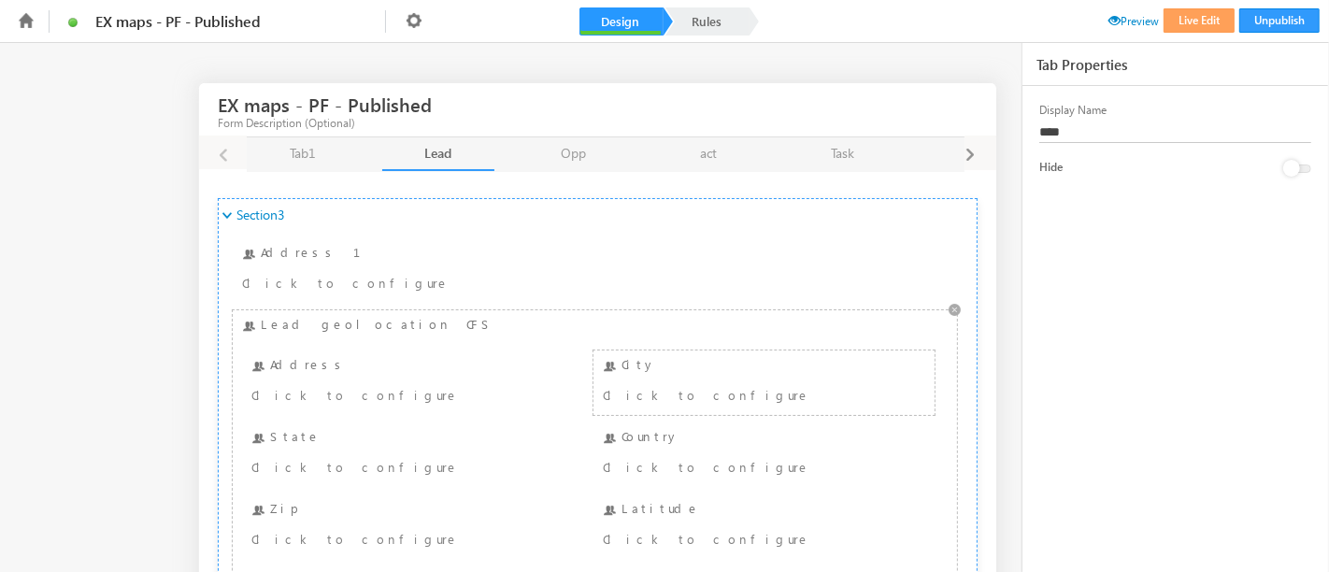
click at [692, 371] on div "City Click to configure" at bounding box center [764, 382] width 332 height 55
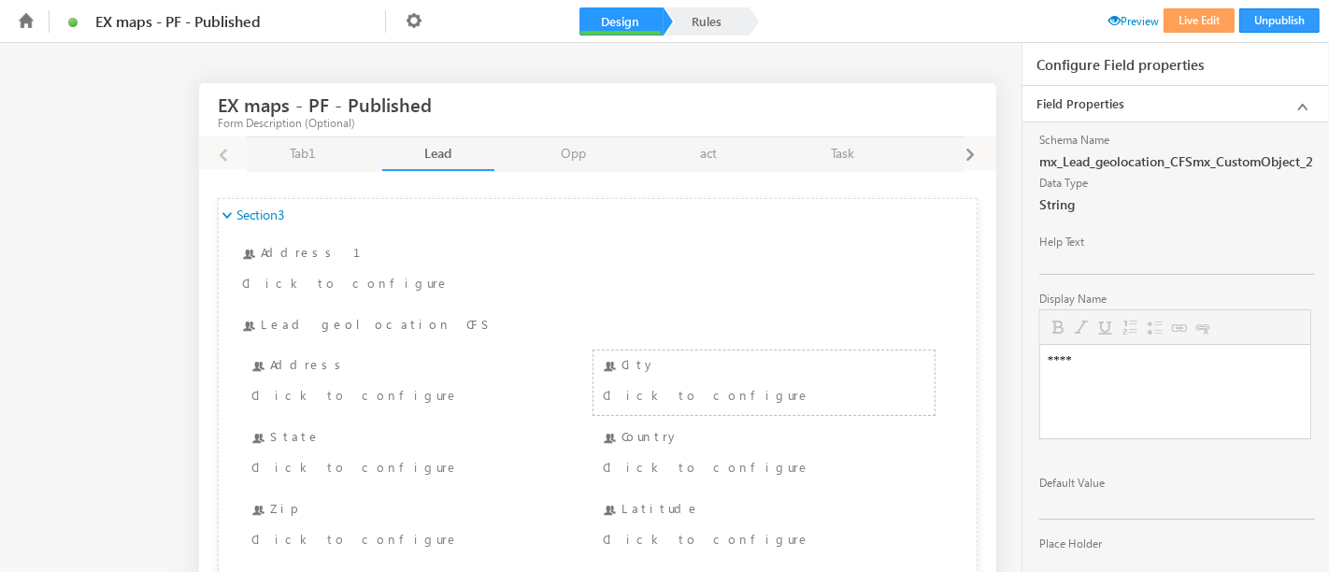
scroll to position [120, 0]
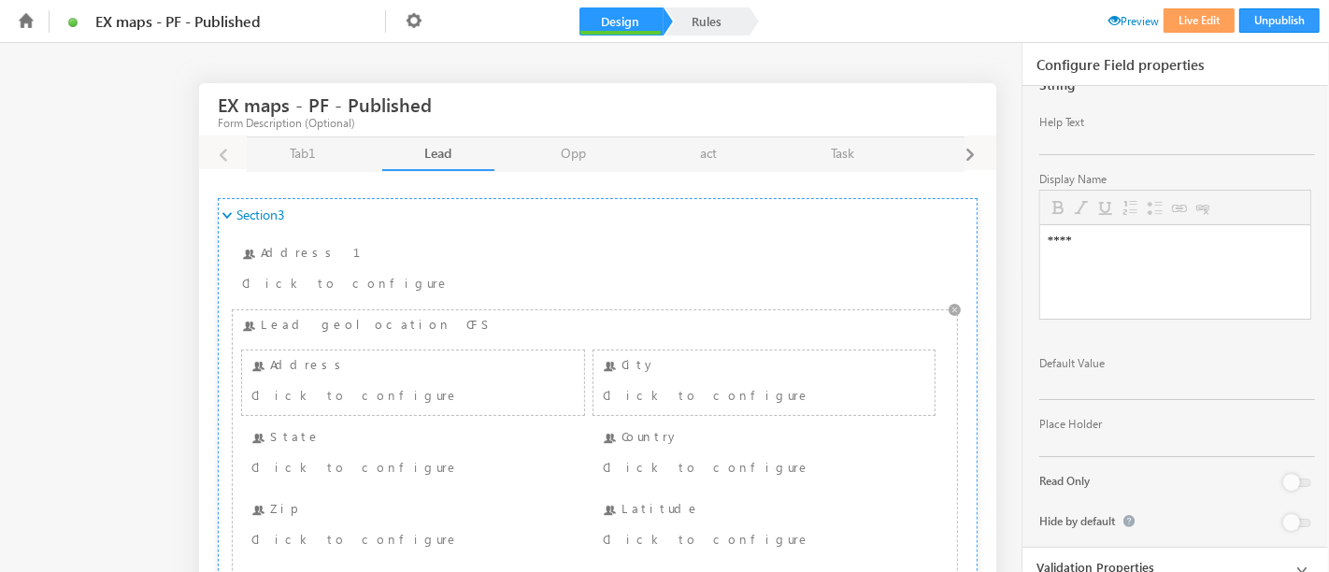
click at [341, 362] on div "Address Click to configure" at bounding box center [413, 382] width 332 height 55
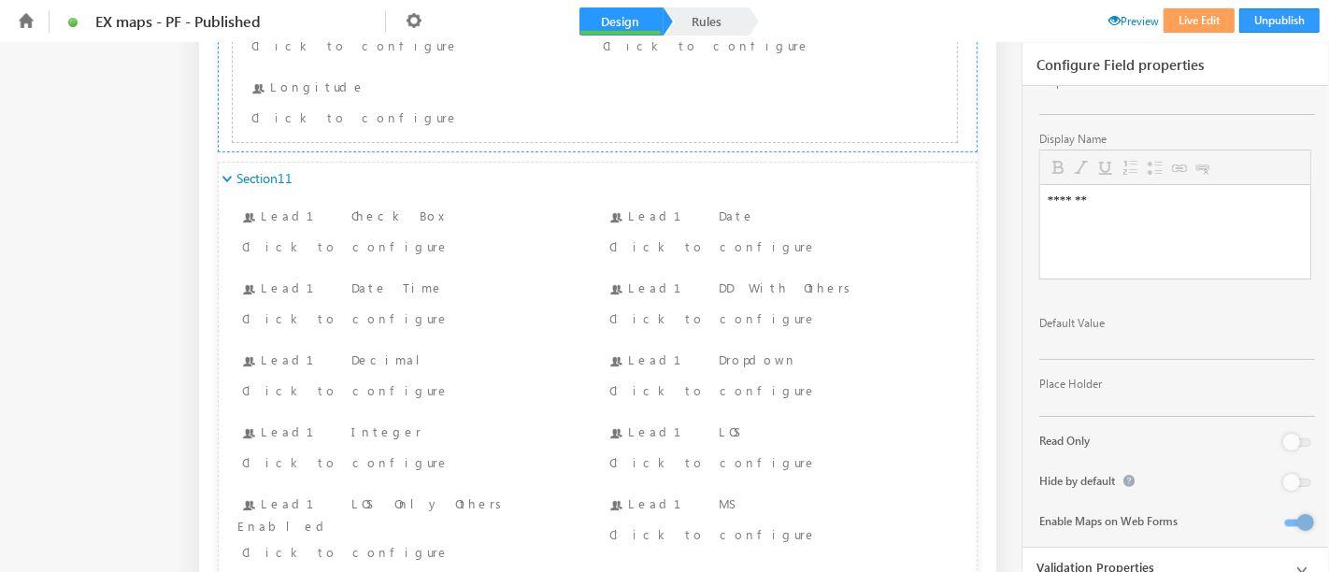
scroll to position [514, 0]
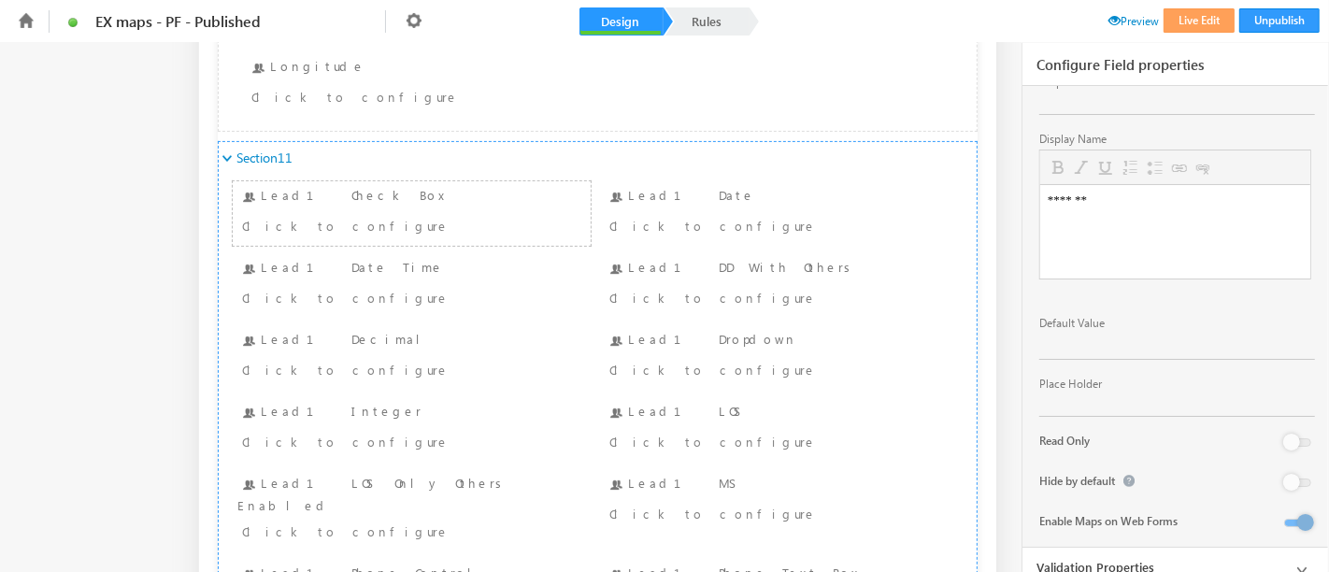
click at [367, 233] on div "Click to configure" at bounding box center [381, 225] width 279 height 22
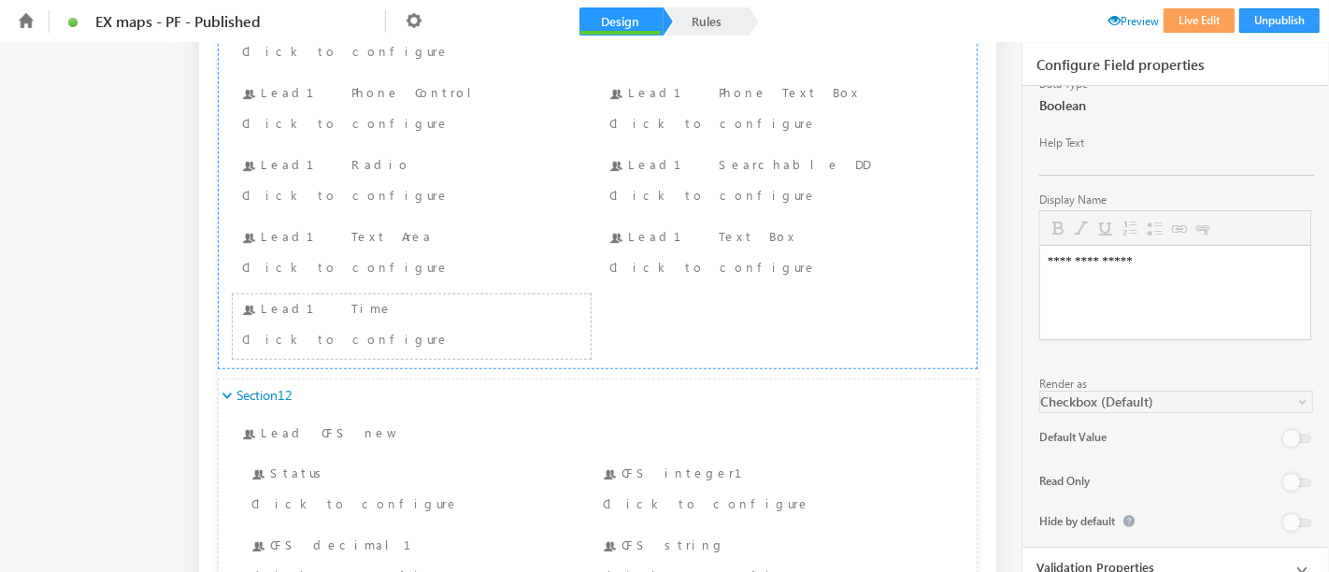
scroll to position [996, 0]
click at [327, 253] on div "Click to configure" at bounding box center [381, 264] width 279 height 22
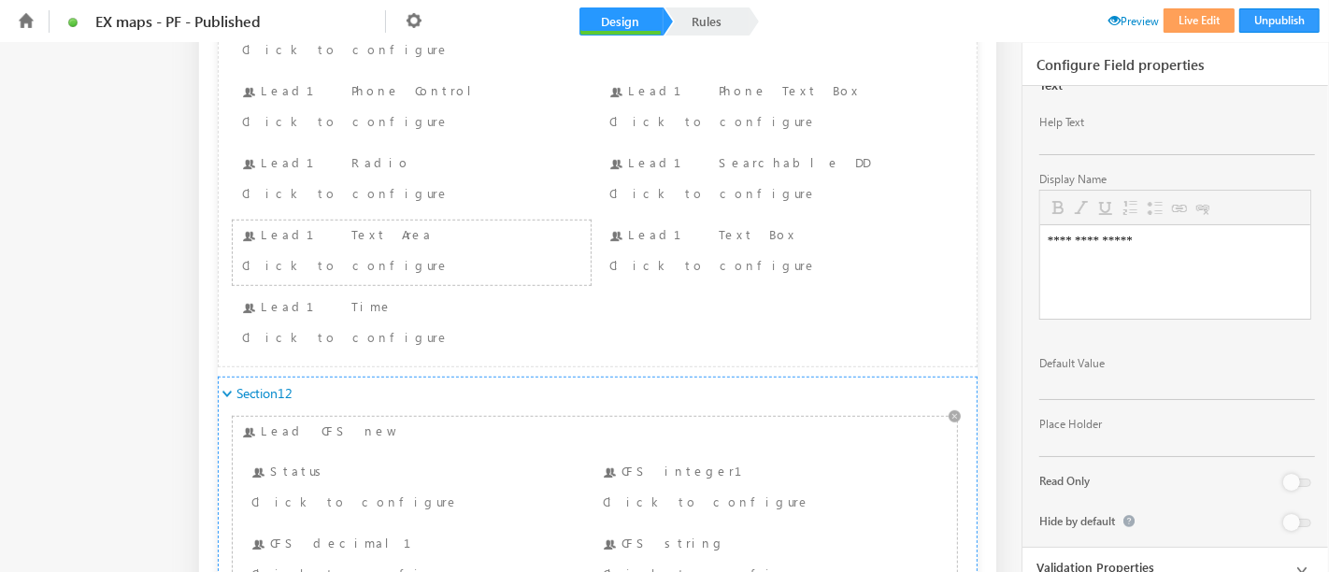
scroll to position [1085, 0]
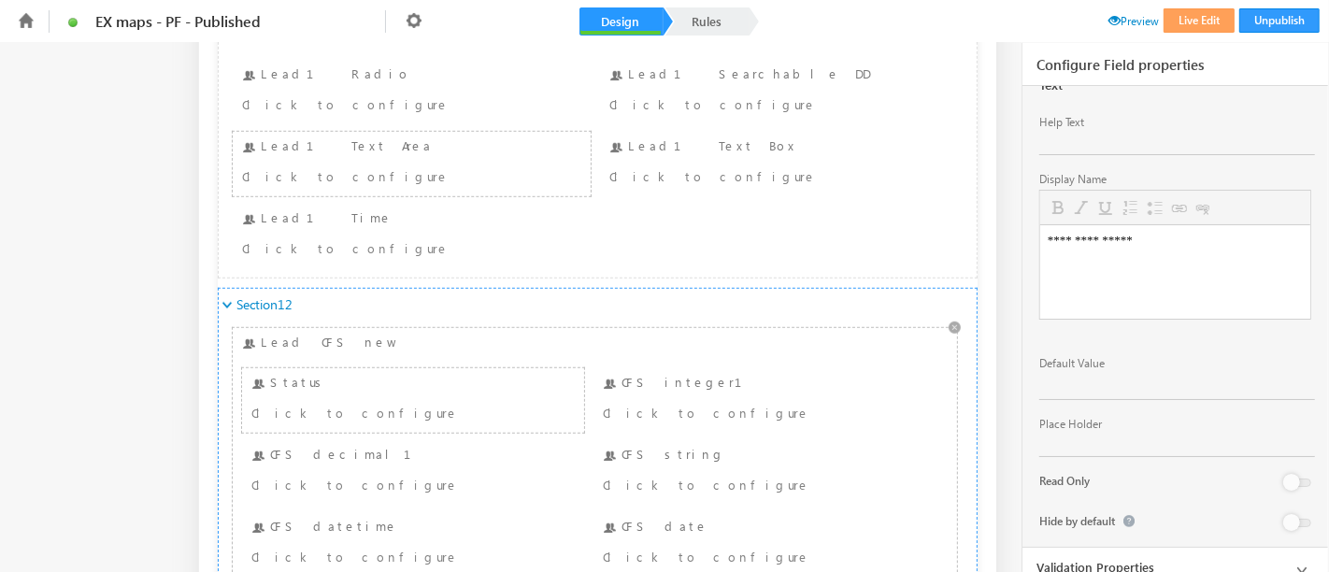
click at [326, 401] on div "Click to configure" at bounding box center [383, 412] width 265 height 22
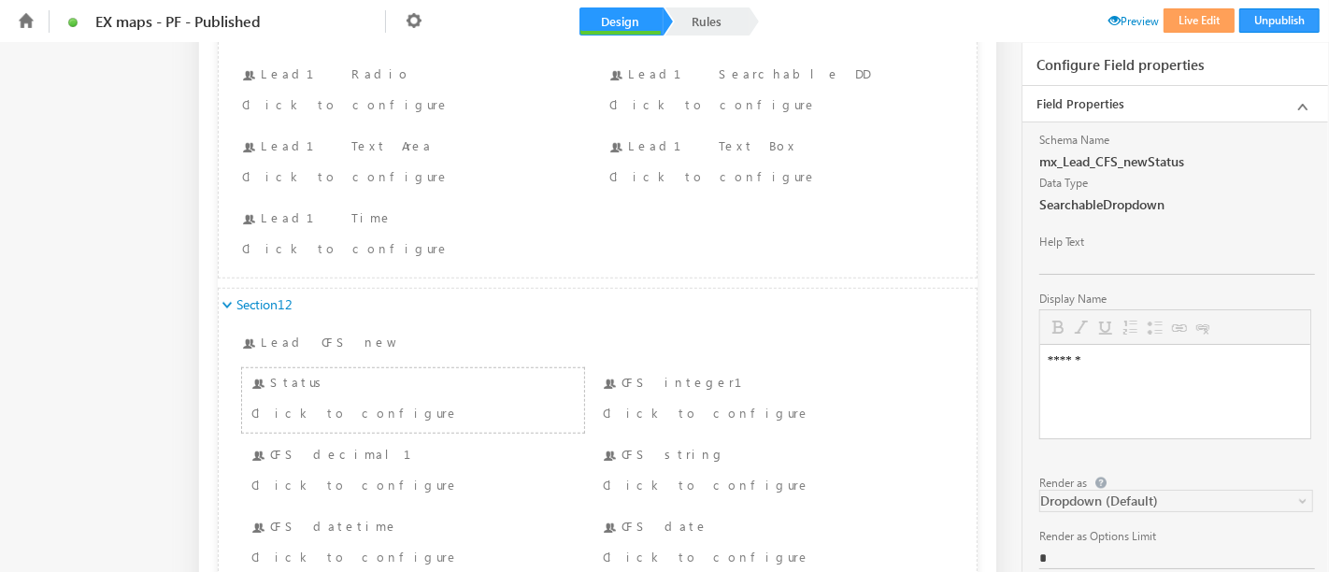
scroll to position [226, 0]
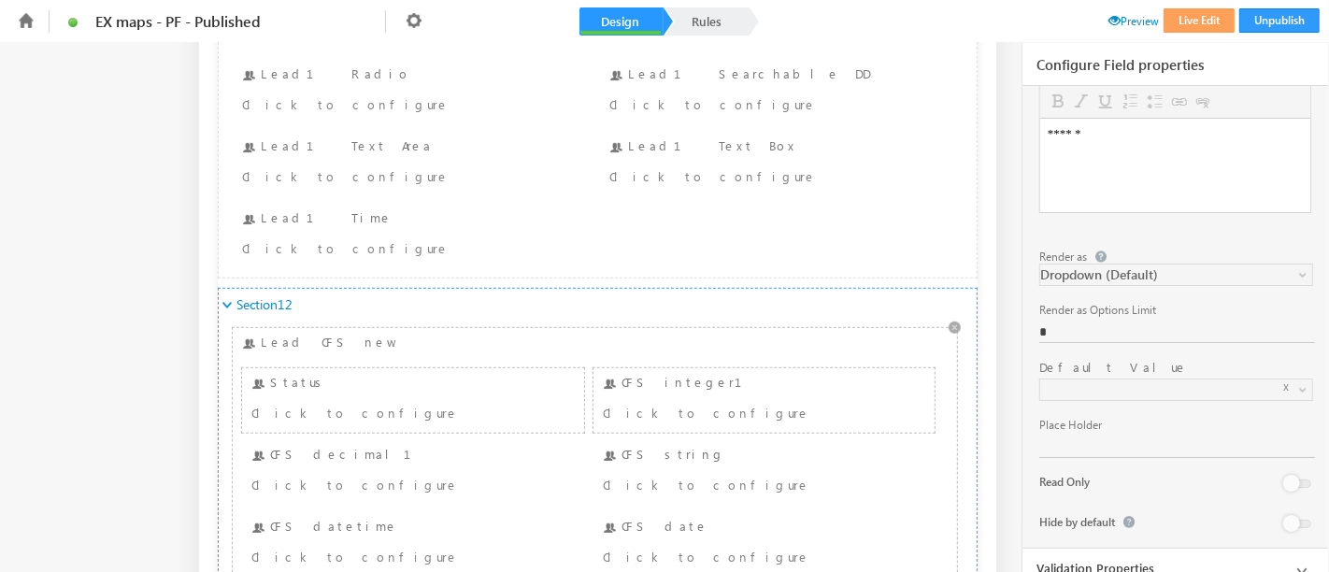
click at [711, 401] on div "Click to configure" at bounding box center [735, 412] width 265 height 22
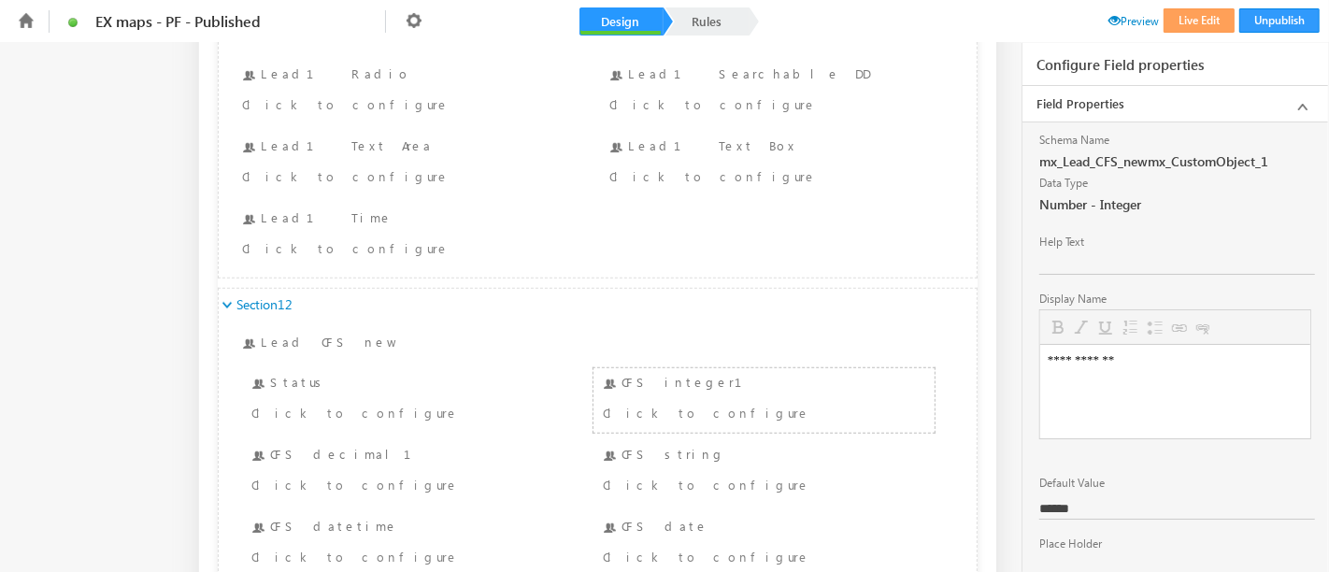
scroll to position [120, 0]
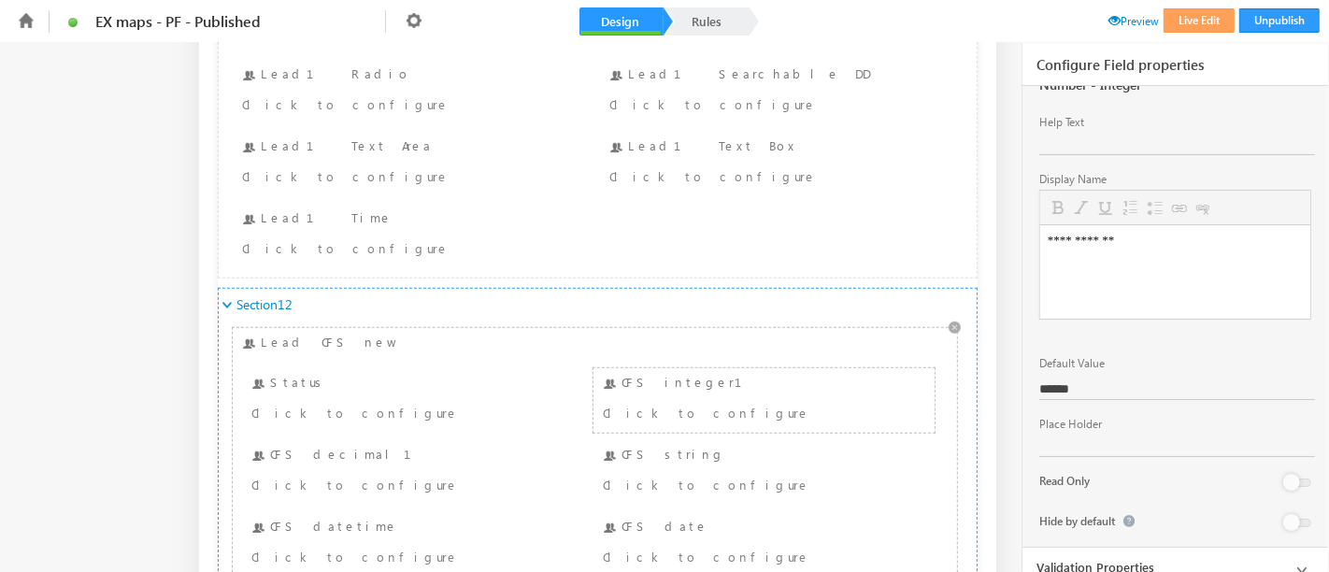
click at [714, 373] on div "CFS integer1 Click to configure" at bounding box center [764, 400] width 332 height 55
click at [309, 473] on div "Click to configure" at bounding box center [383, 484] width 265 height 22
click at [762, 445] on div "CFS string Click to configure" at bounding box center [764, 472] width 332 height 55
click at [402, 517] on div "CFS datetime Click to configure" at bounding box center [413, 544] width 332 height 55
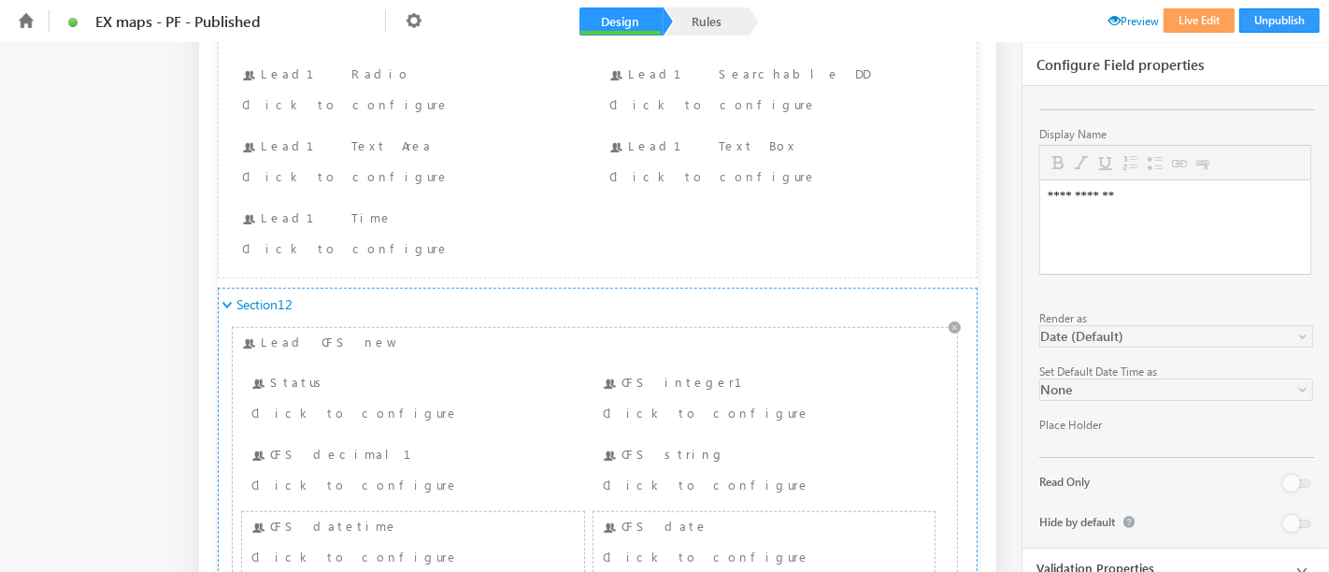
click at [648, 517] on div "CFS date Click to configure" at bounding box center [764, 544] width 332 height 55
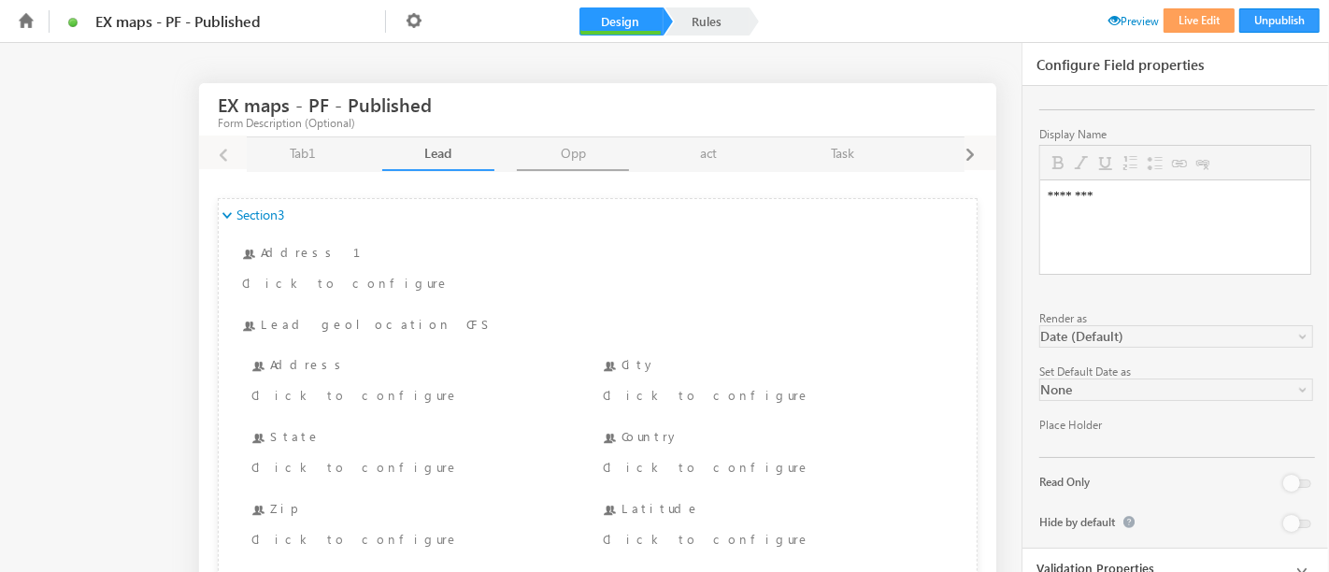
click at [585, 144] on link "Opp Opp" at bounding box center [573, 154] width 112 height 34
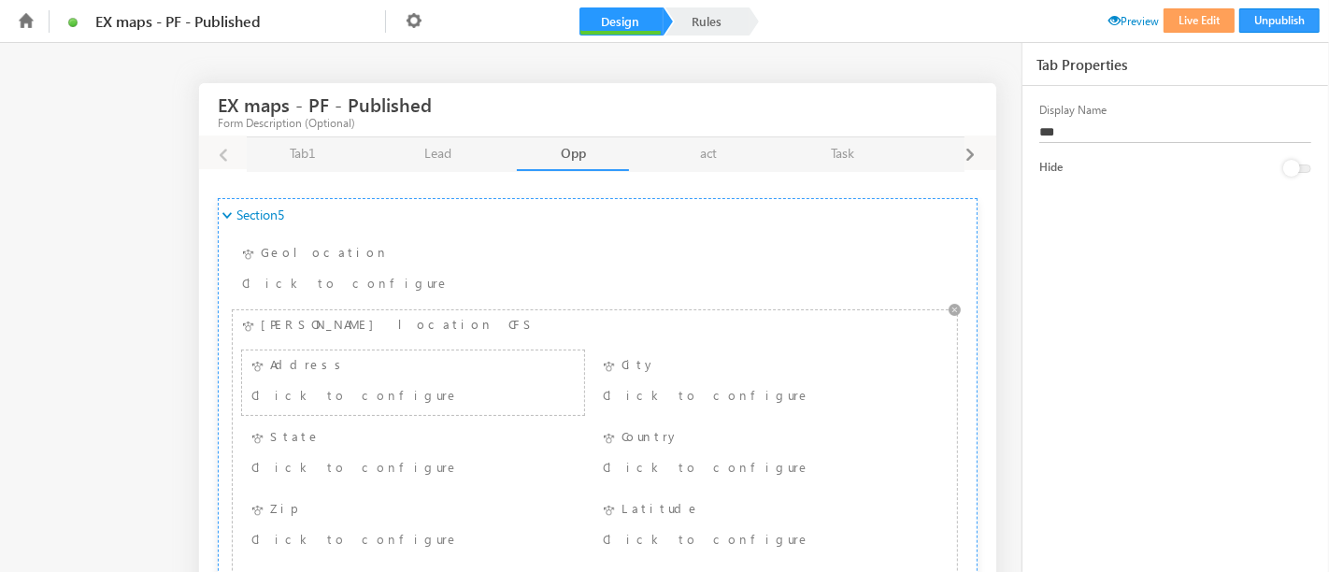
click at [356, 362] on div "Address Click to configure" at bounding box center [413, 382] width 332 height 55
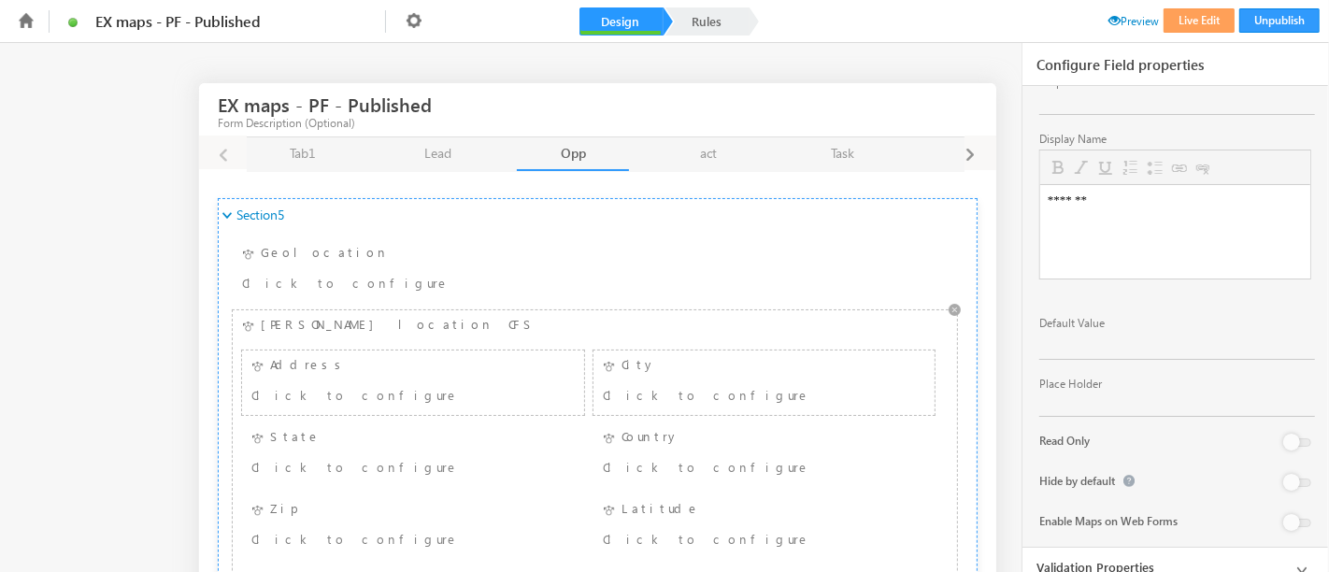
click at [757, 394] on div "Click to configure" at bounding box center [735, 394] width 265 height 22
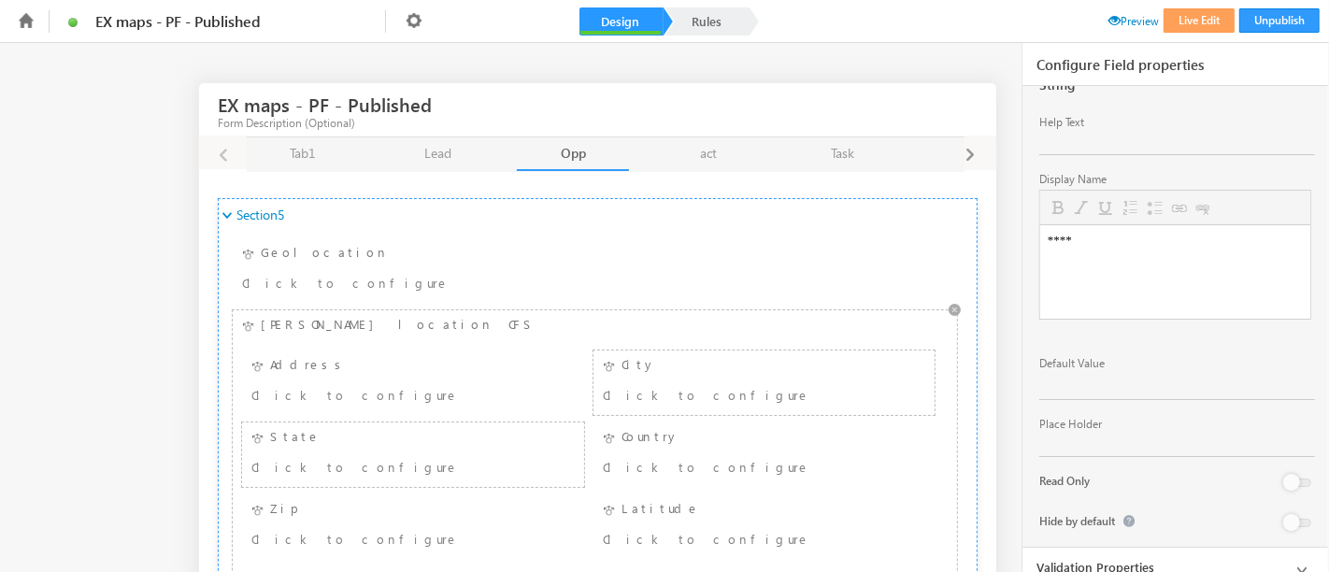
click at [322, 475] on div "Click to configure" at bounding box center [383, 466] width 265 height 22
click at [714, 436] on div "Country Click to configure" at bounding box center [764, 454] width 332 height 55
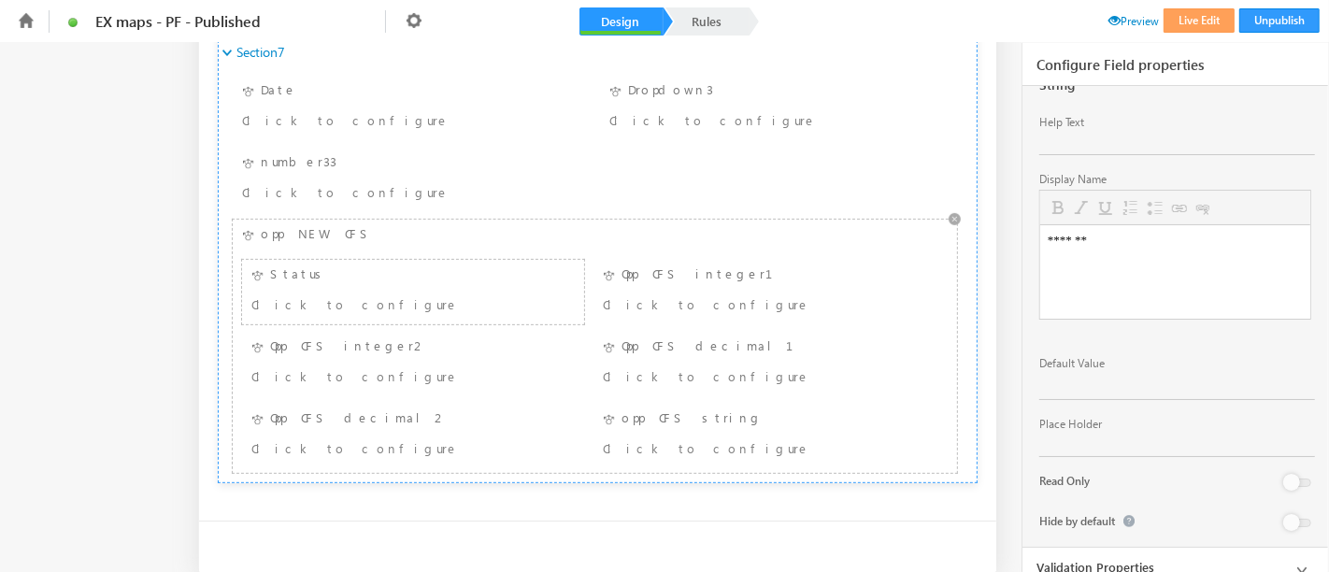
click at [391, 293] on div "Click to configure" at bounding box center [383, 304] width 265 height 22
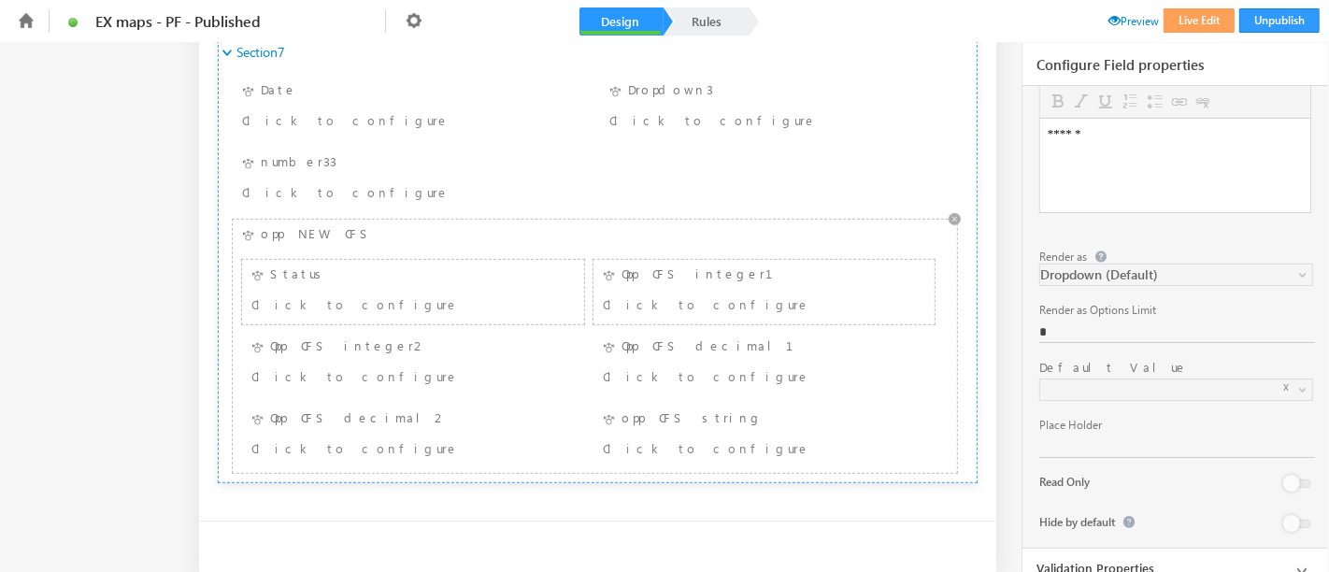
click at [683, 303] on div "Click to configure" at bounding box center [735, 304] width 265 height 22
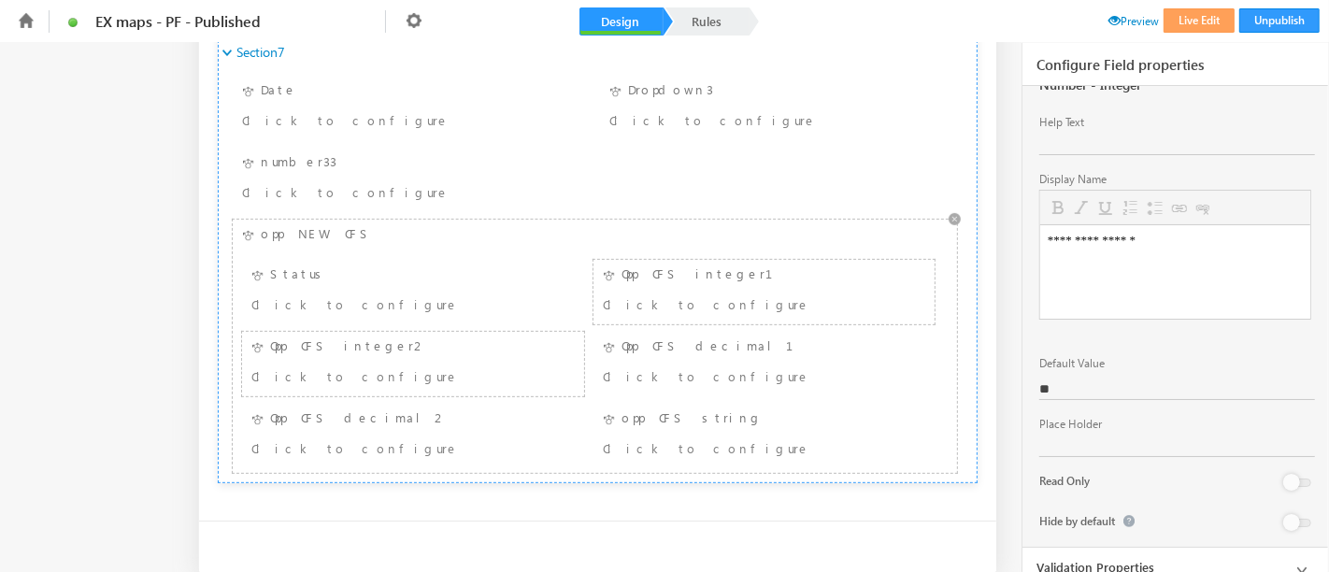
click at [348, 365] on div "Click to configure" at bounding box center [383, 376] width 265 height 22
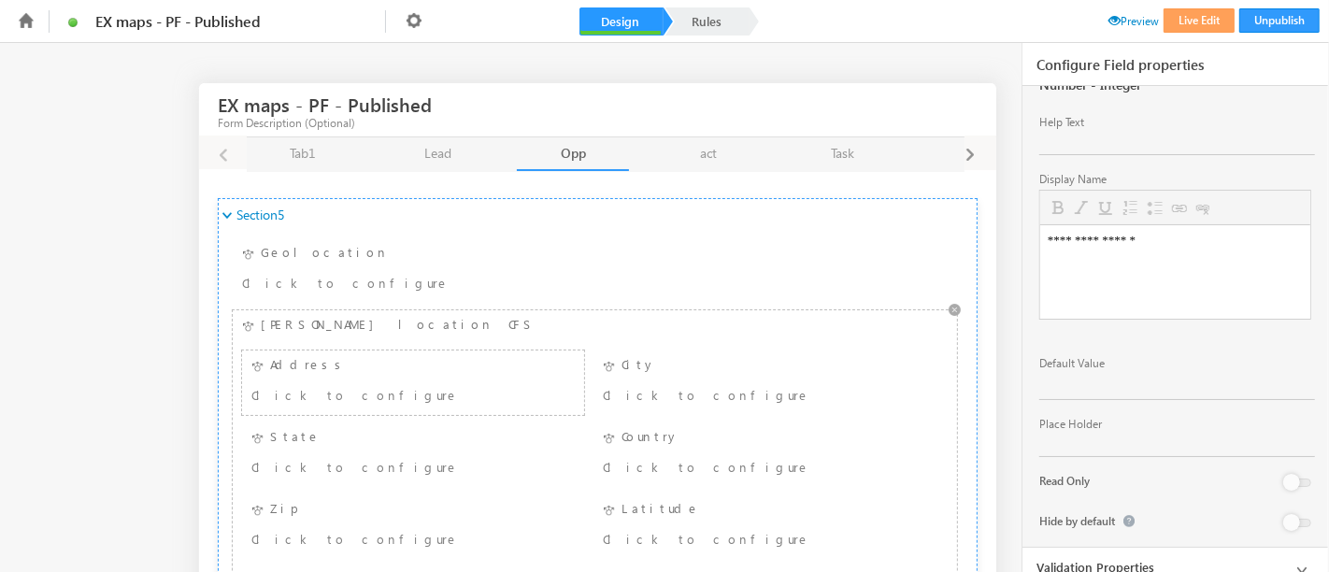
click at [331, 385] on div "Click to configure" at bounding box center [383, 394] width 265 height 22
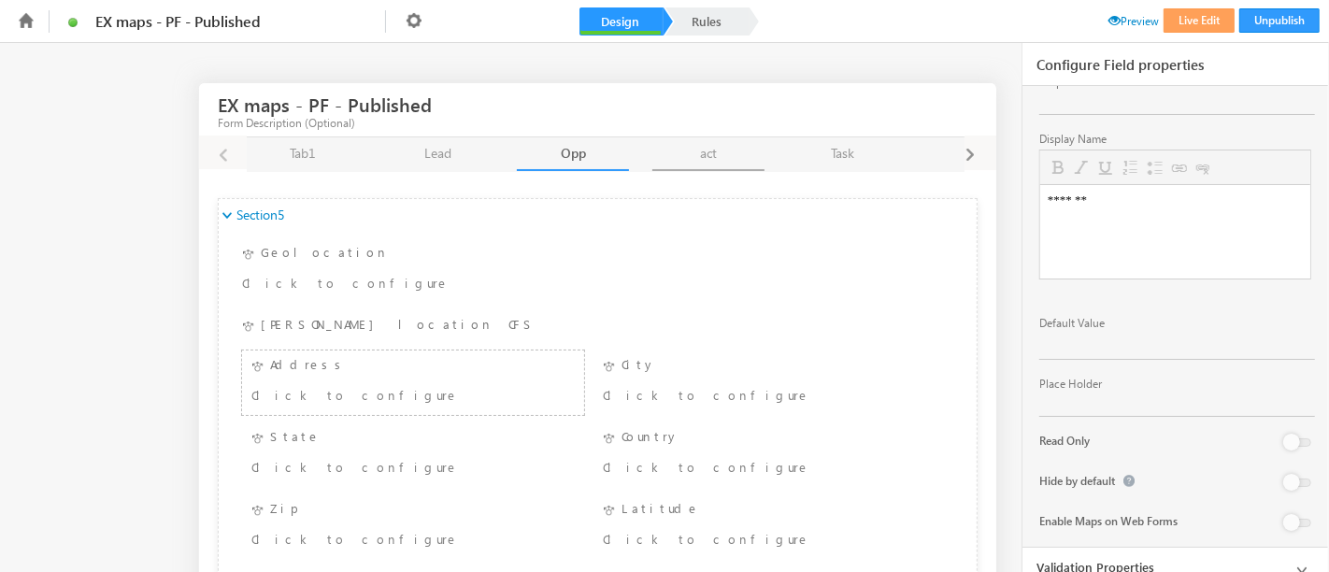
click at [726, 142] on link "act act" at bounding box center [708, 154] width 112 height 34
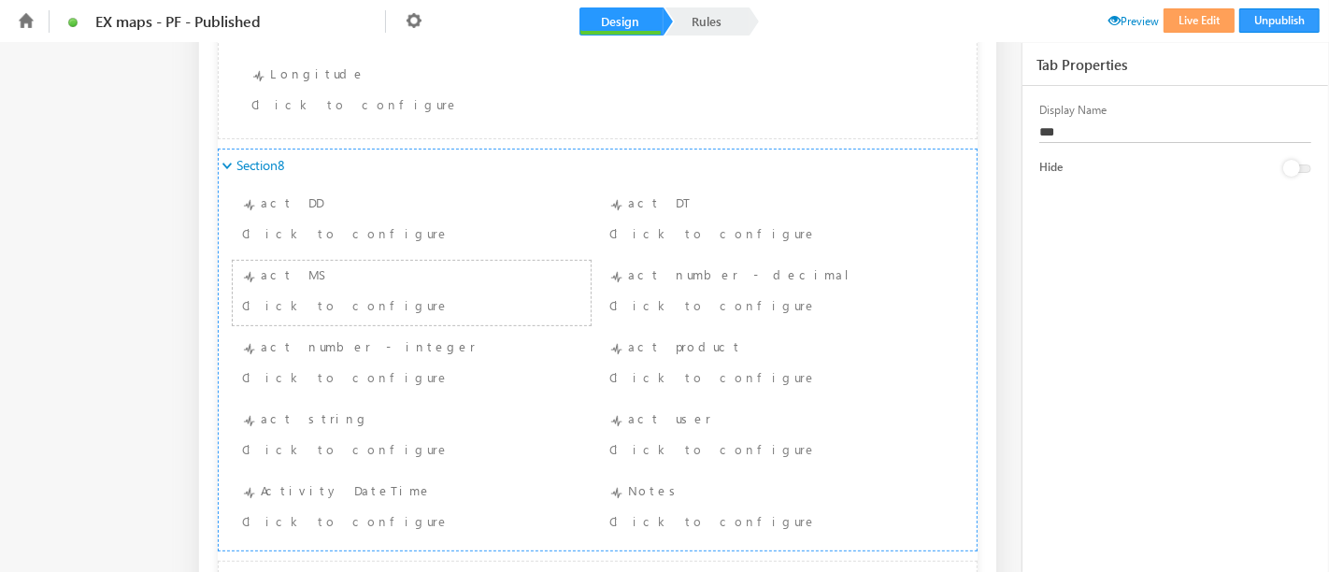
click at [368, 299] on div "Click to configure" at bounding box center [381, 304] width 279 height 22
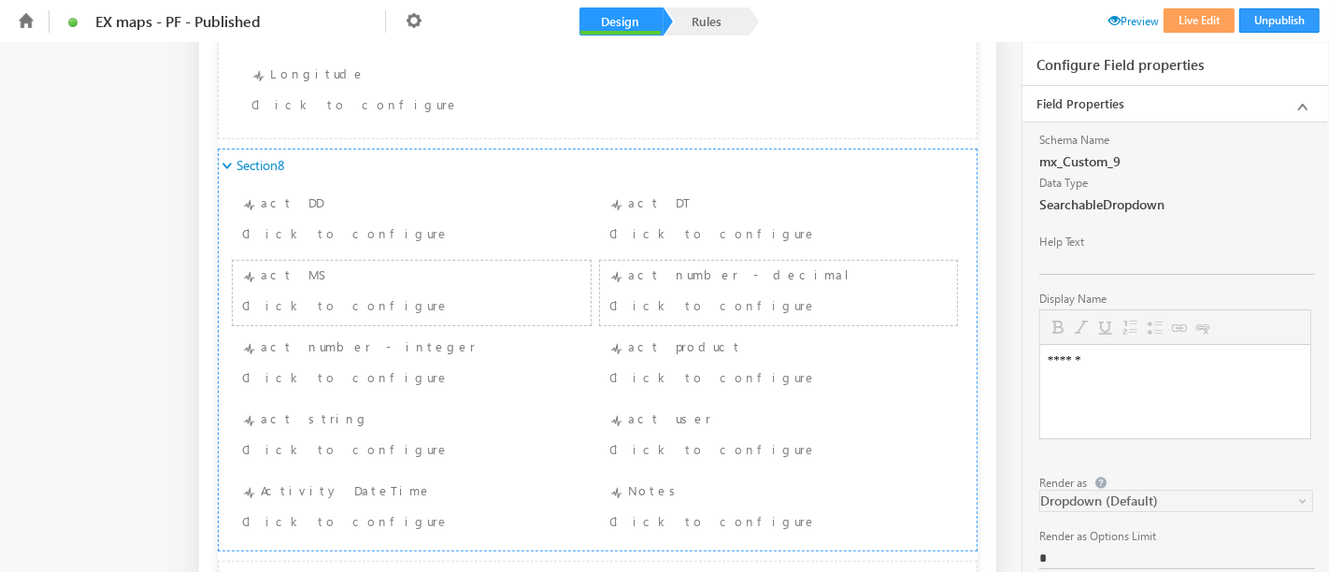
click at [718, 311] on div "Click to configure" at bounding box center [748, 304] width 279 height 22
click at [712, 385] on div "Click to configure" at bounding box center [779, 378] width 349 height 27
click at [750, 454] on div "Click to configure" at bounding box center [748, 448] width 279 height 22
click at [904, 501] on div "Notes Click to configure" at bounding box center [779, 508] width 349 height 55
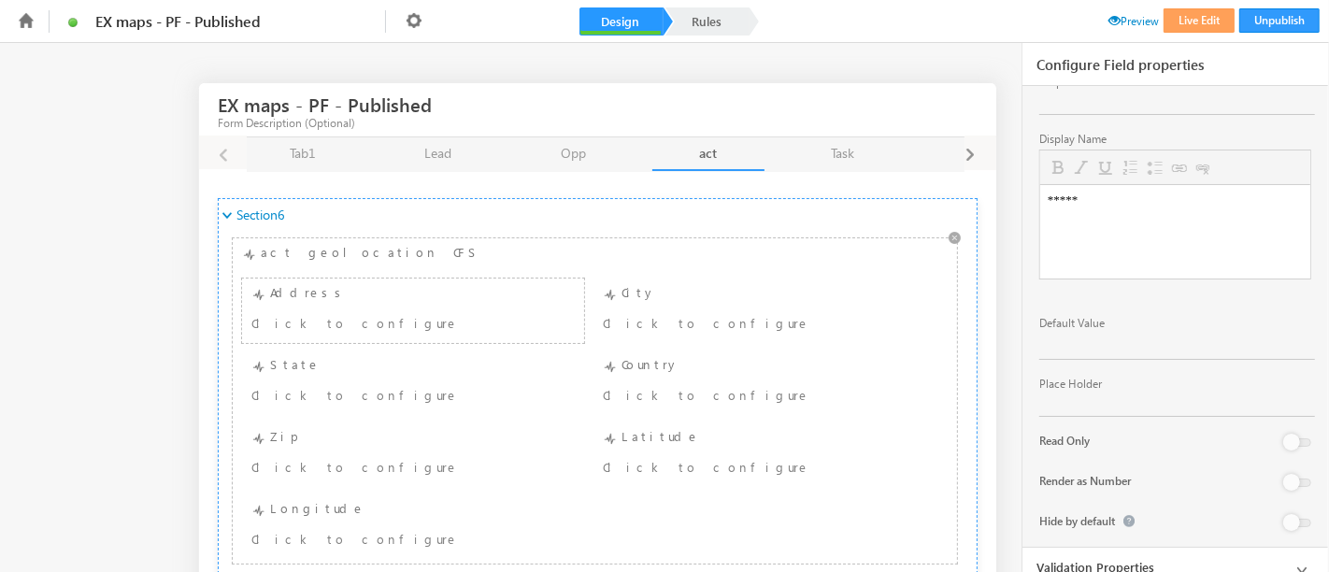
click at [376, 311] on div "Click to configure" at bounding box center [383, 322] width 265 height 22
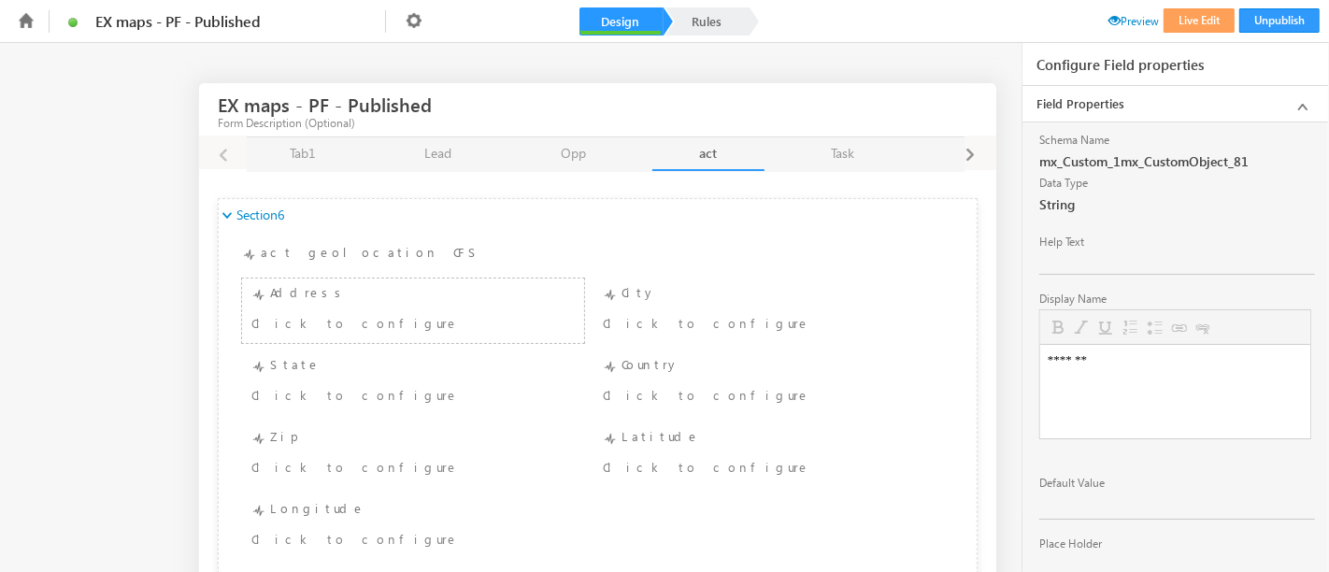
scroll to position [200, 0]
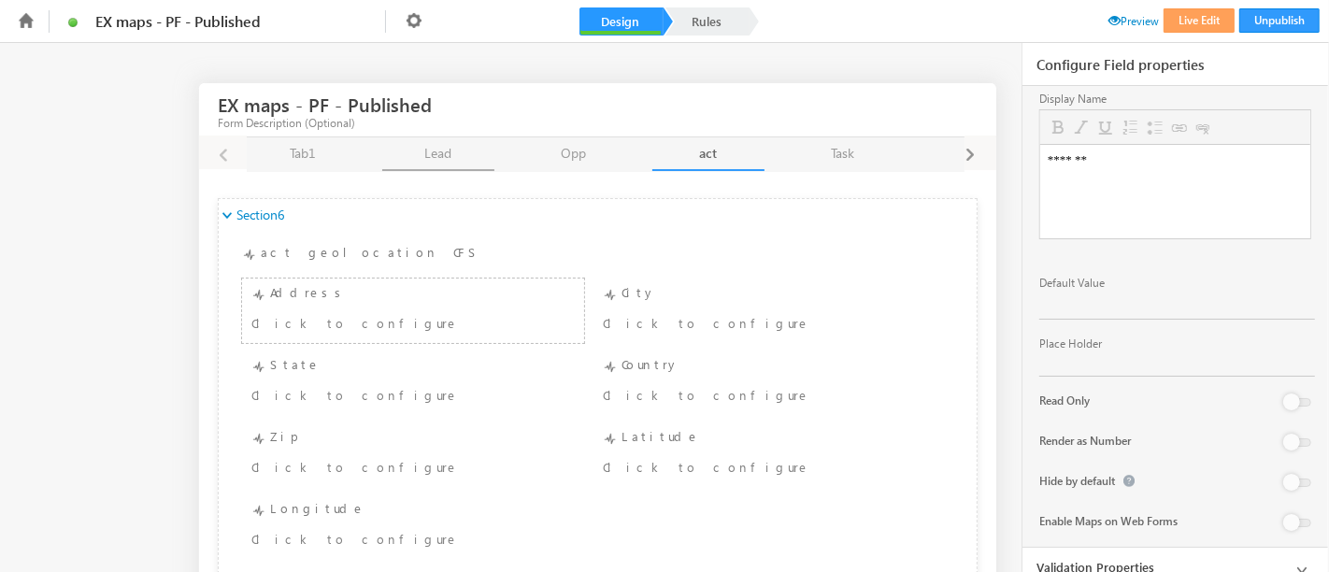
click at [427, 145] on link "Lead Lead" at bounding box center [438, 154] width 112 height 34
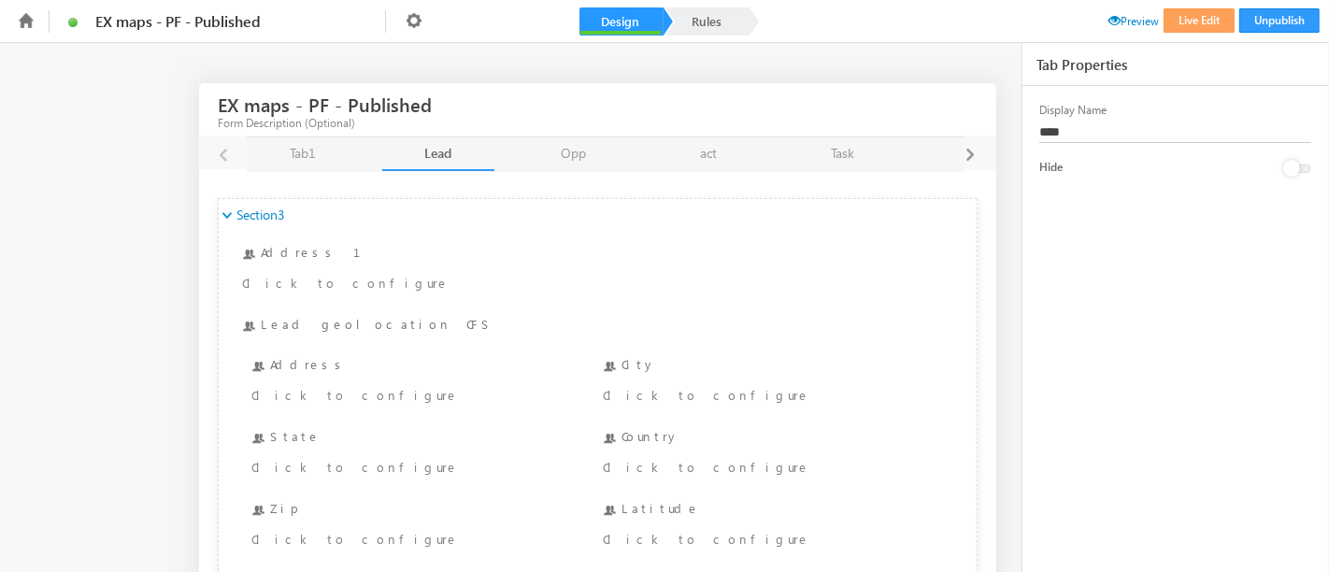
scroll to position [0, 0]
click at [321, 343] on ul "Address Address Click to configure City City Click to configure State State Cli…" at bounding box center [594, 487] width 715 height 288
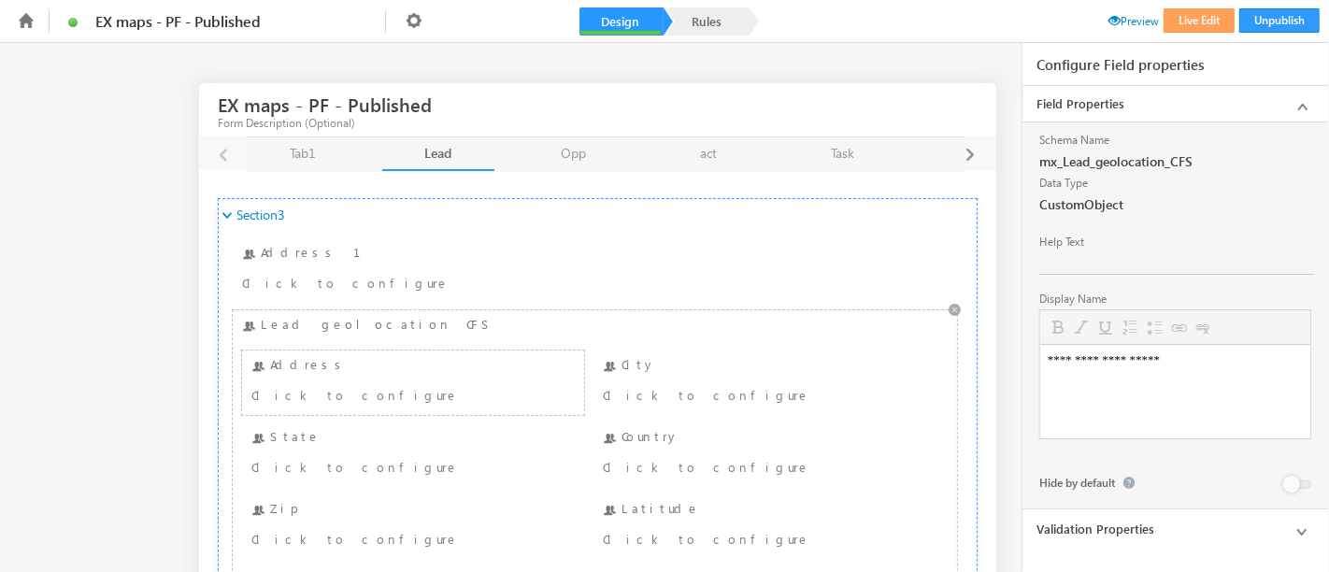
click at [321, 384] on div "Click to configure" at bounding box center [383, 394] width 265 height 22
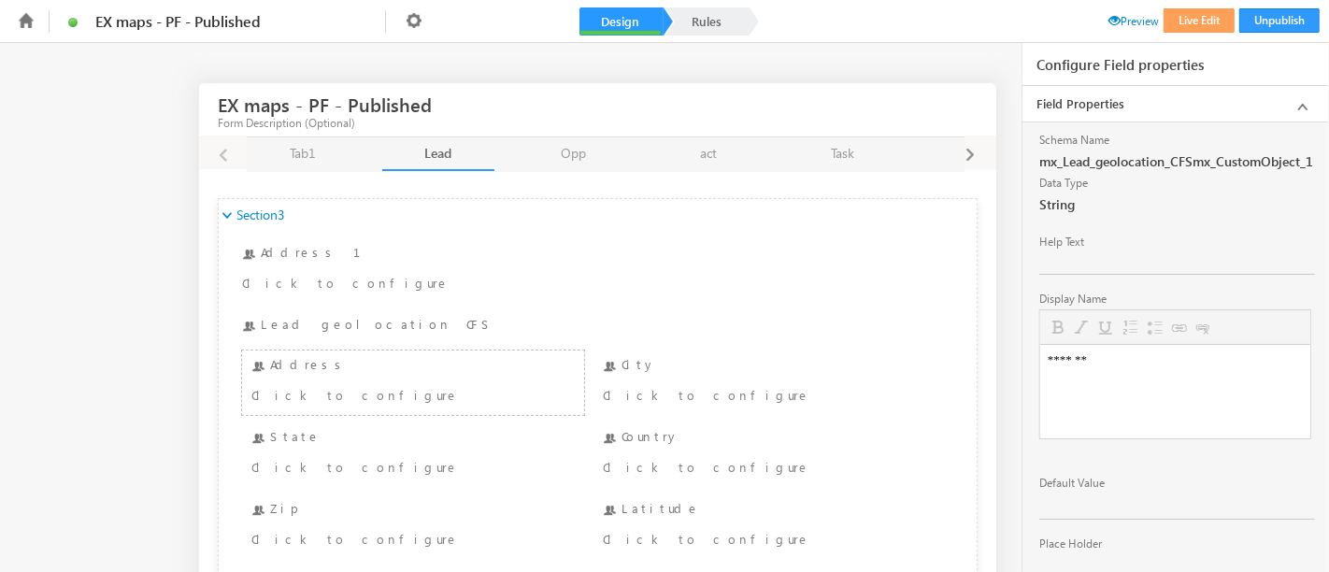
scroll to position [160, 0]
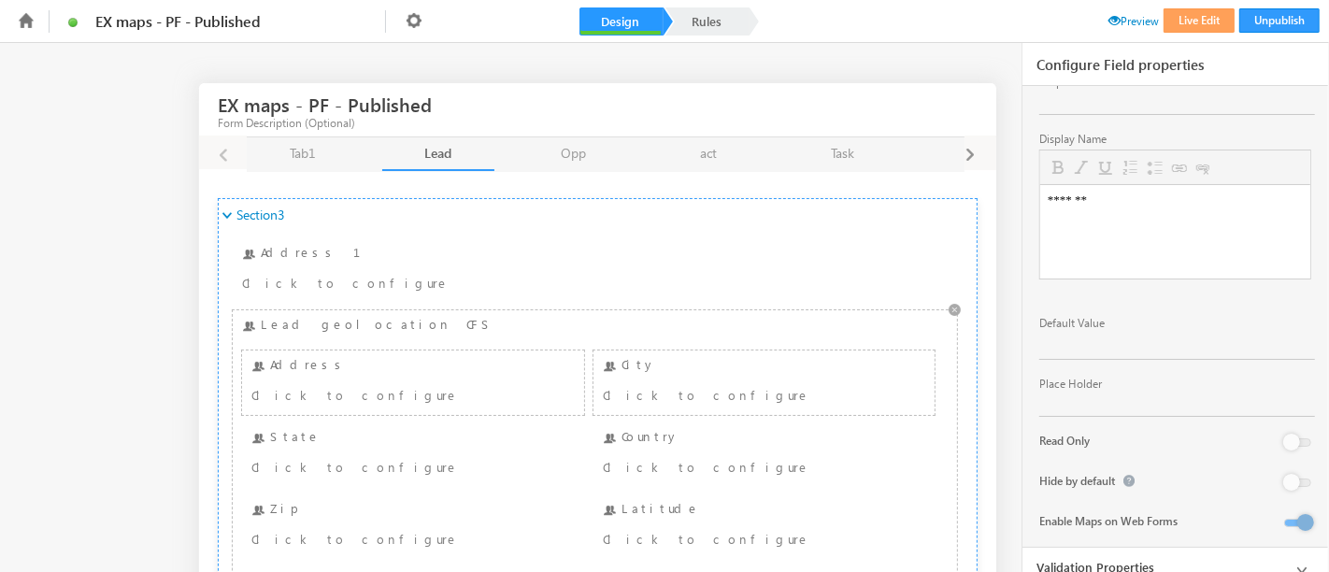
click at [723, 373] on div "City Click to configure" at bounding box center [764, 382] width 332 height 55
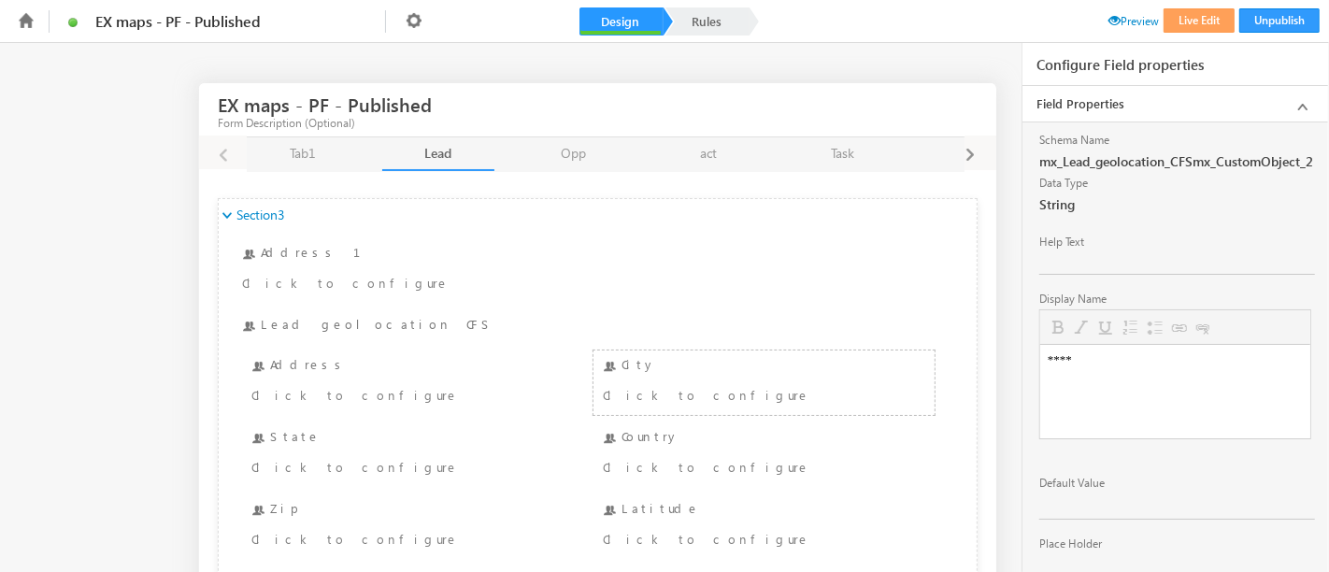
scroll to position [120, 0]
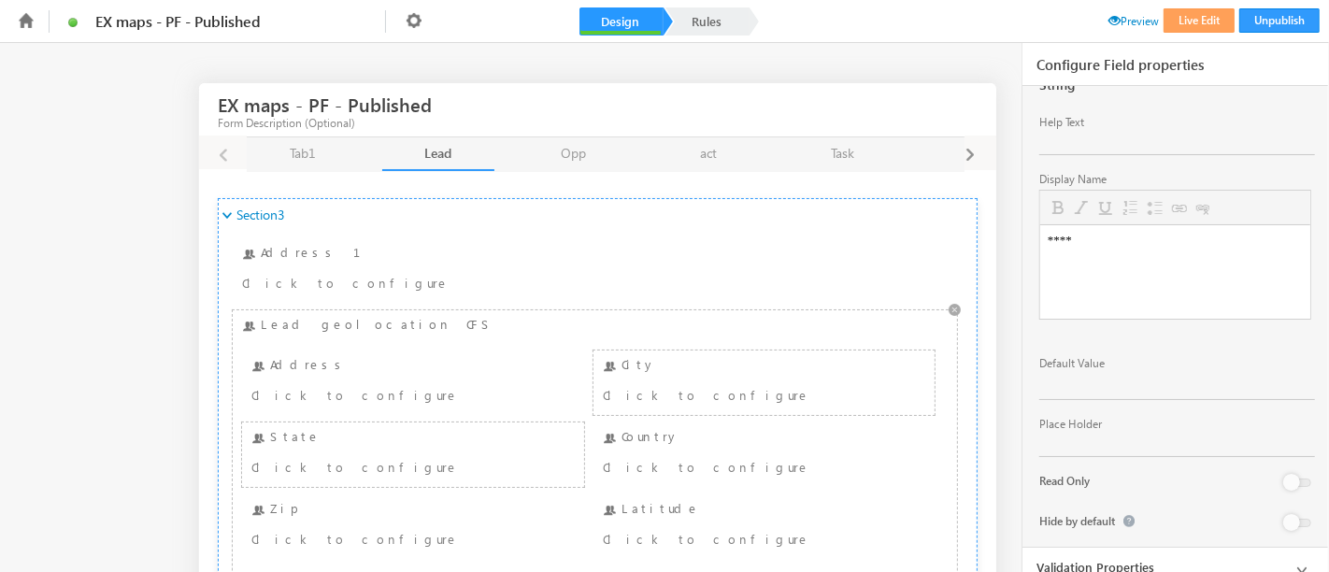
click at [433, 459] on div "Click to configure" at bounding box center [383, 466] width 265 height 22
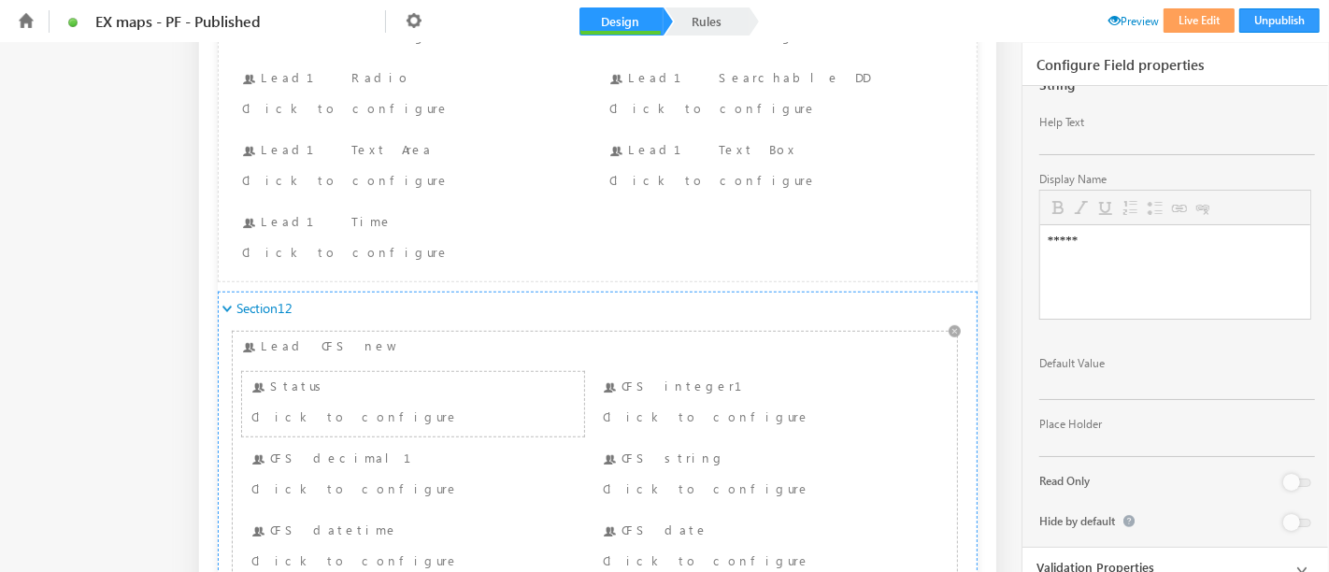
scroll to position [1081, 0]
click at [261, 405] on div "Click to configure" at bounding box center [383, 416] width 265 height 22
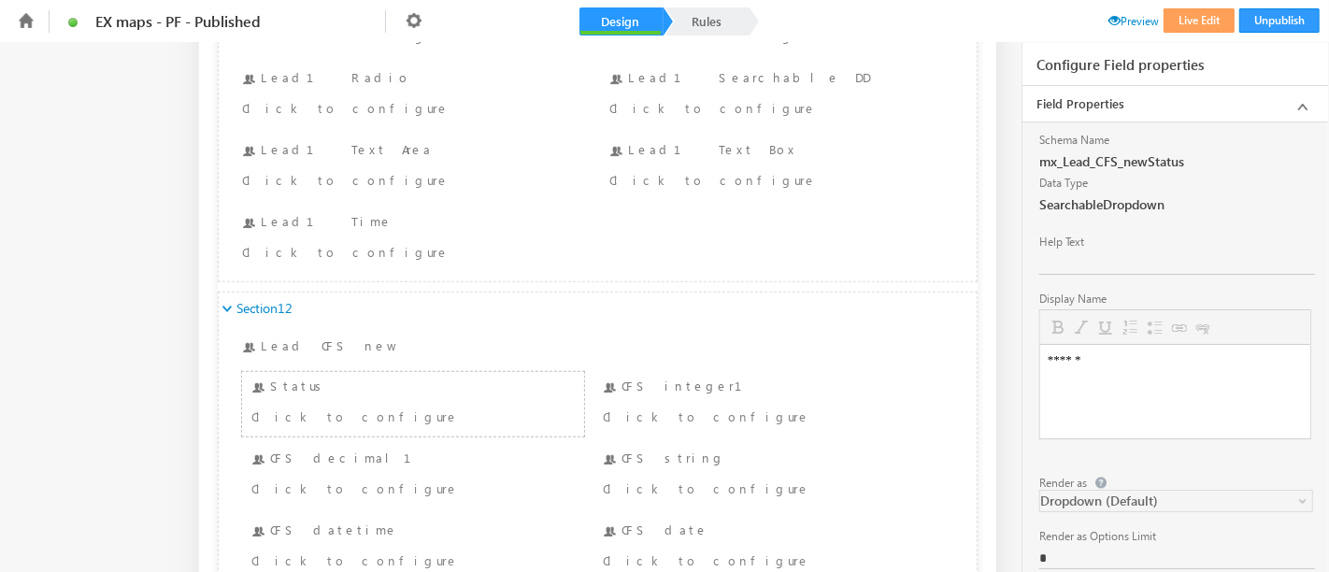
scroll to position [226, 0]
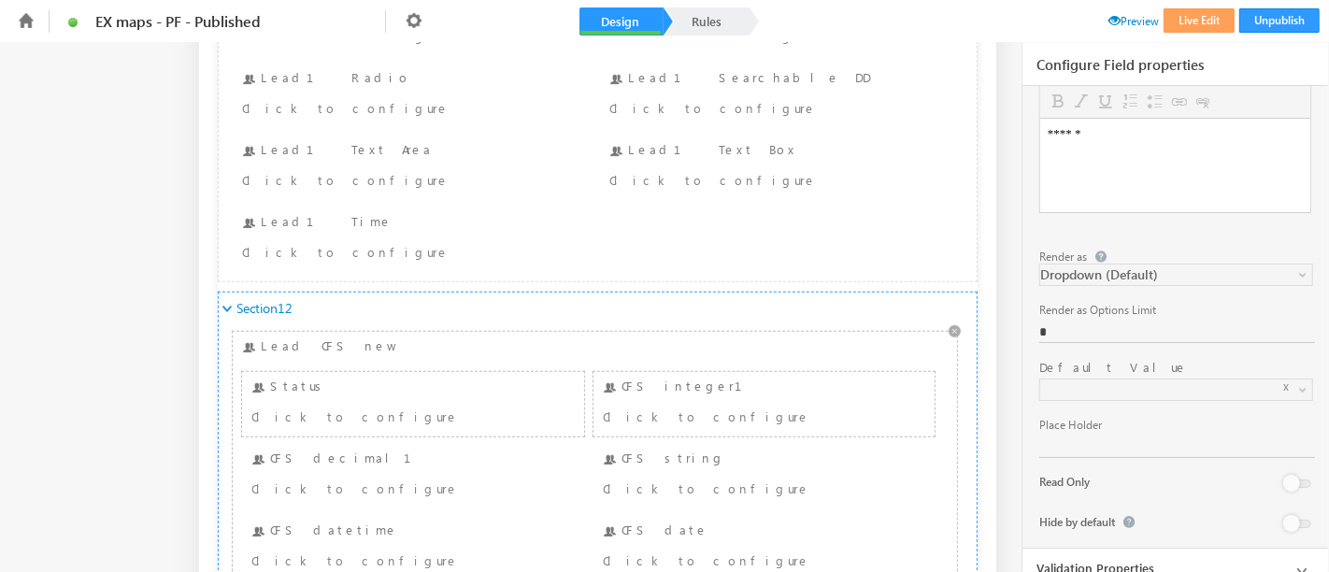
click at [715, 405] on div "Click to configure" at bounding box center [735, 416] width 265 height 22
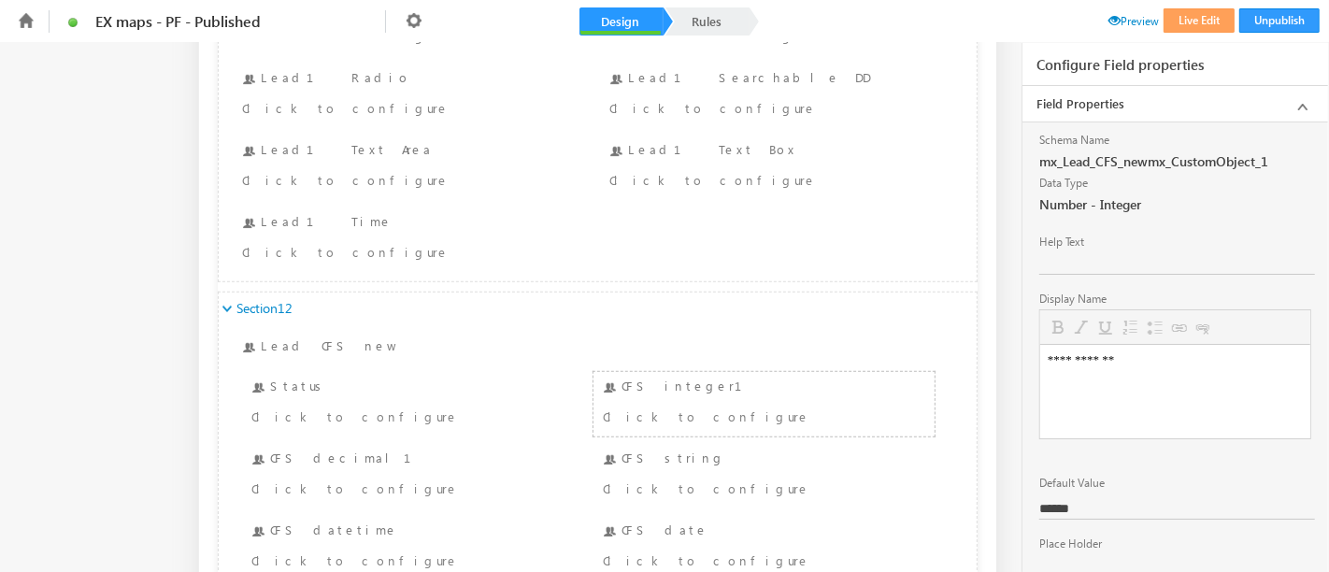
scroll to position [120, 0]
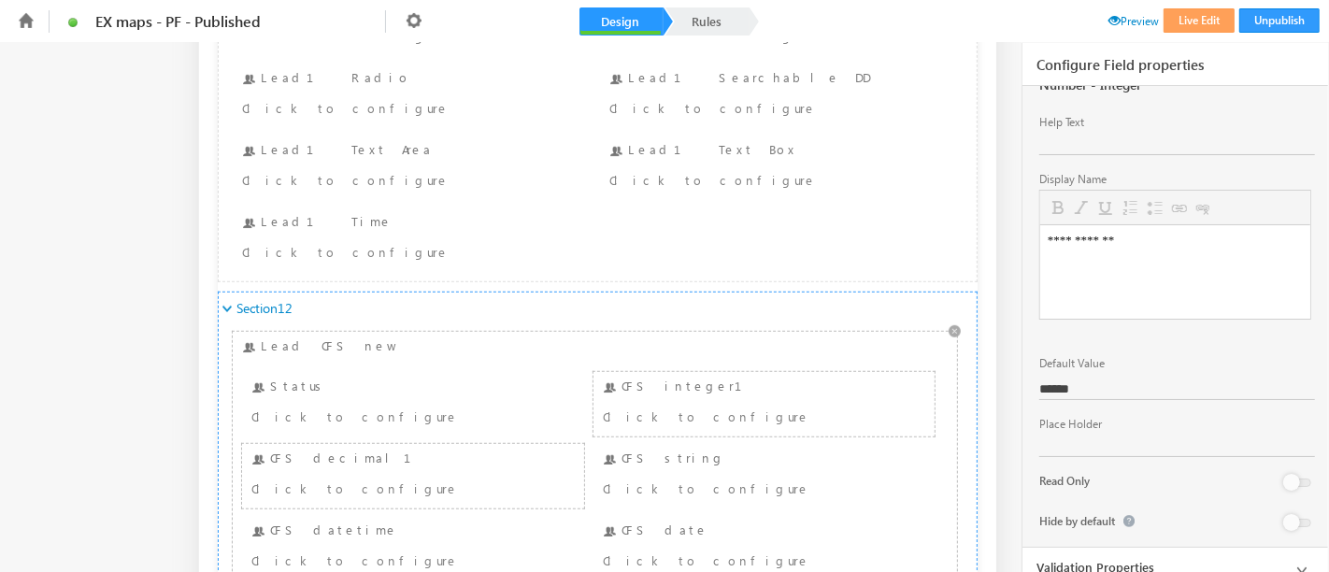
click at [308, 477] on div "Click to configure" at bounding box center [383, 488] width 265 height 22
click at [650, 477] on div "Click to configure" at bounding box center [735, 488] width 265 height 22
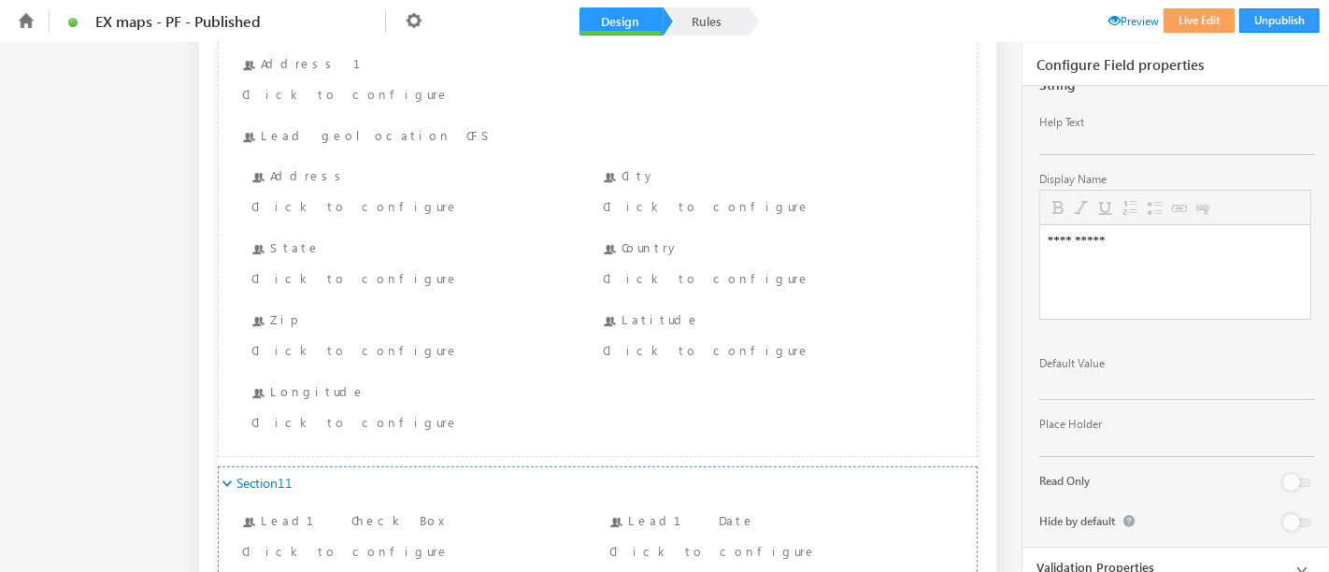
scroll to position [0, 0]
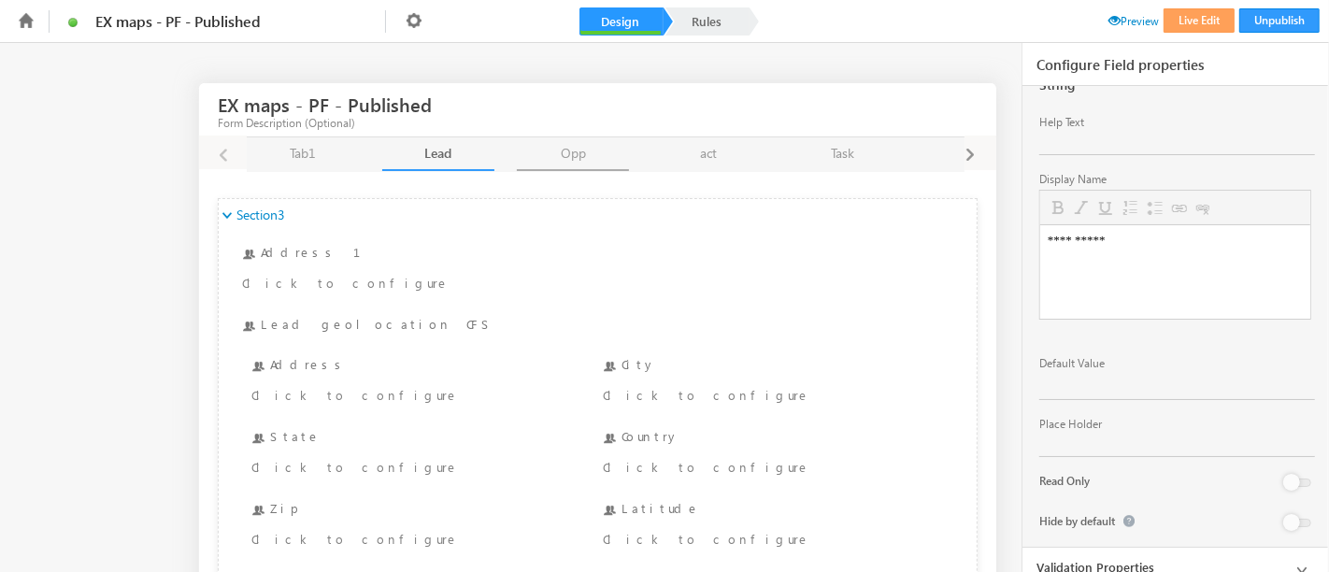
click at [555, 164] on link "Opp Opp" at bounding box center [573, 154] width 112 height 34
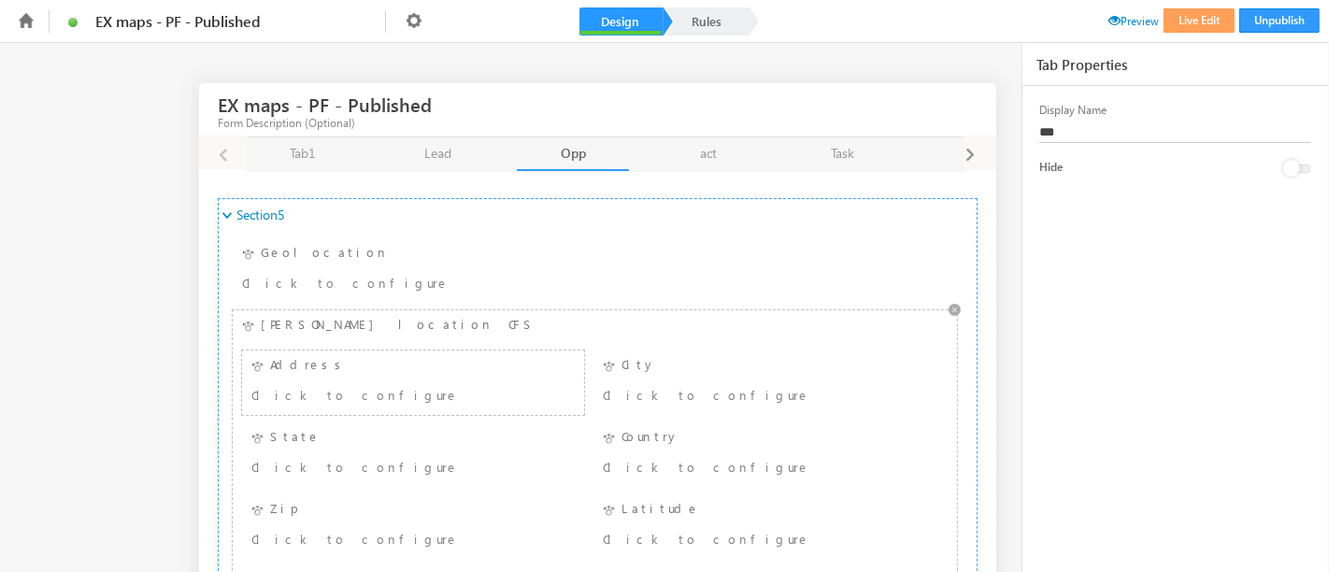
click at [333, 380] on div "Address Click to configure" at bounding box center [413, 382] width 332 height 55
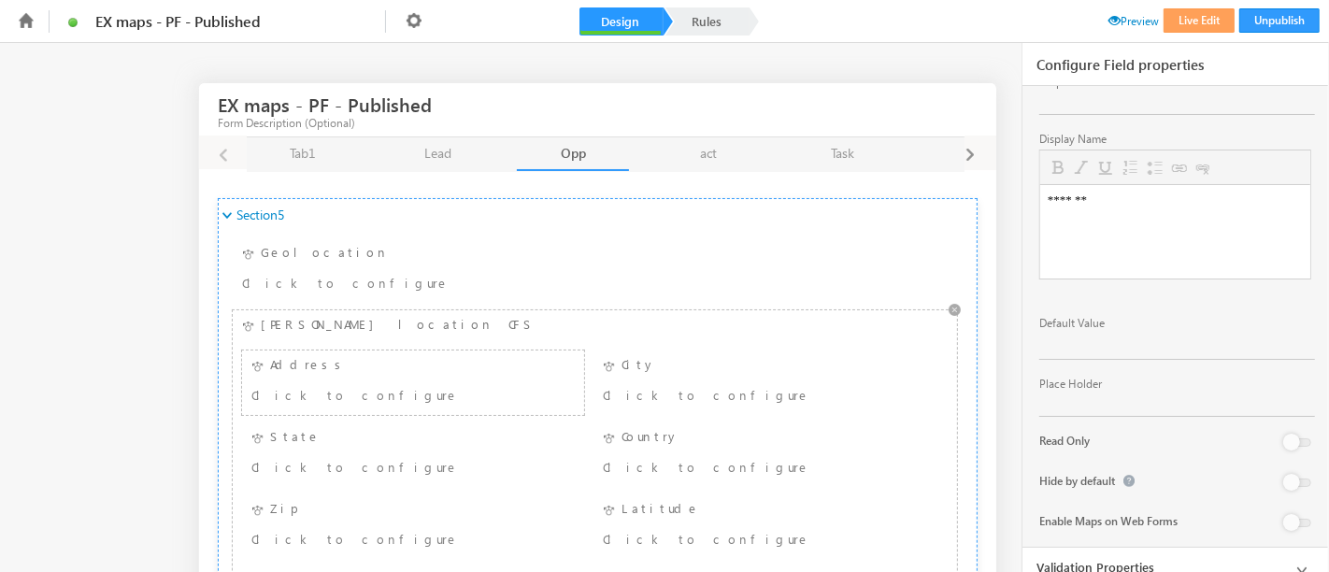
click at [738, 419] on ul "Address Address Click to configure City City Click to configure State State Cli…" at bounding box center [594, 487] width 715 height 288
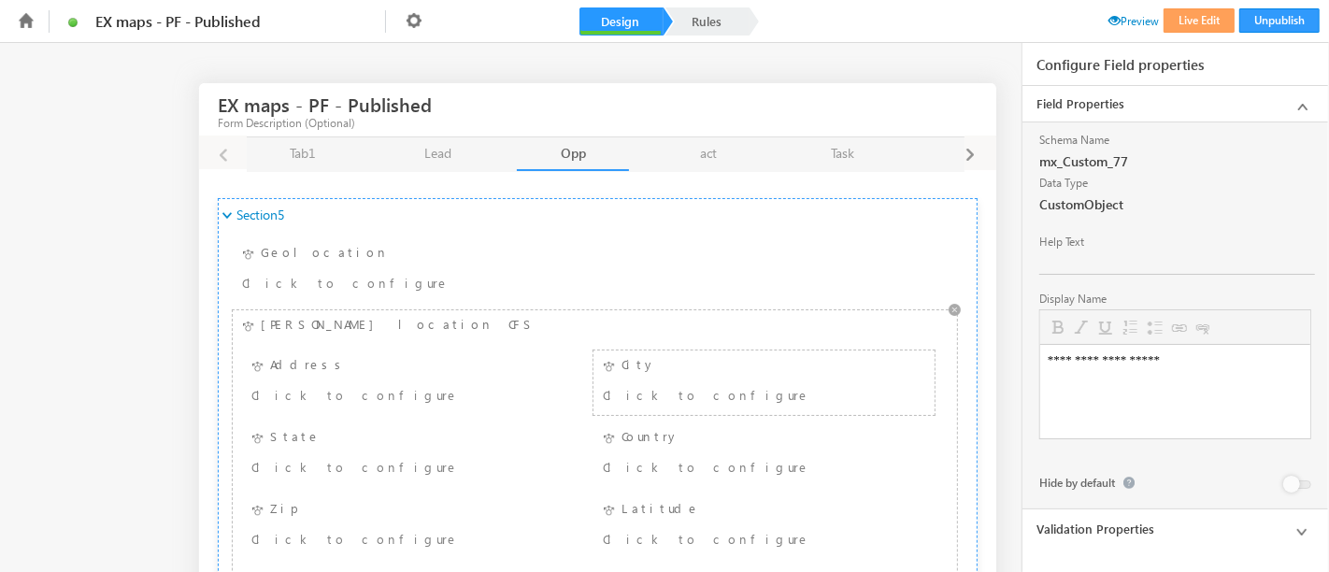
click at [880, 399] on div "Click to configure" at bounding box center [764, 396] width 332 height 27
